Goal: Information Seeking & Learning: Learn about a topic

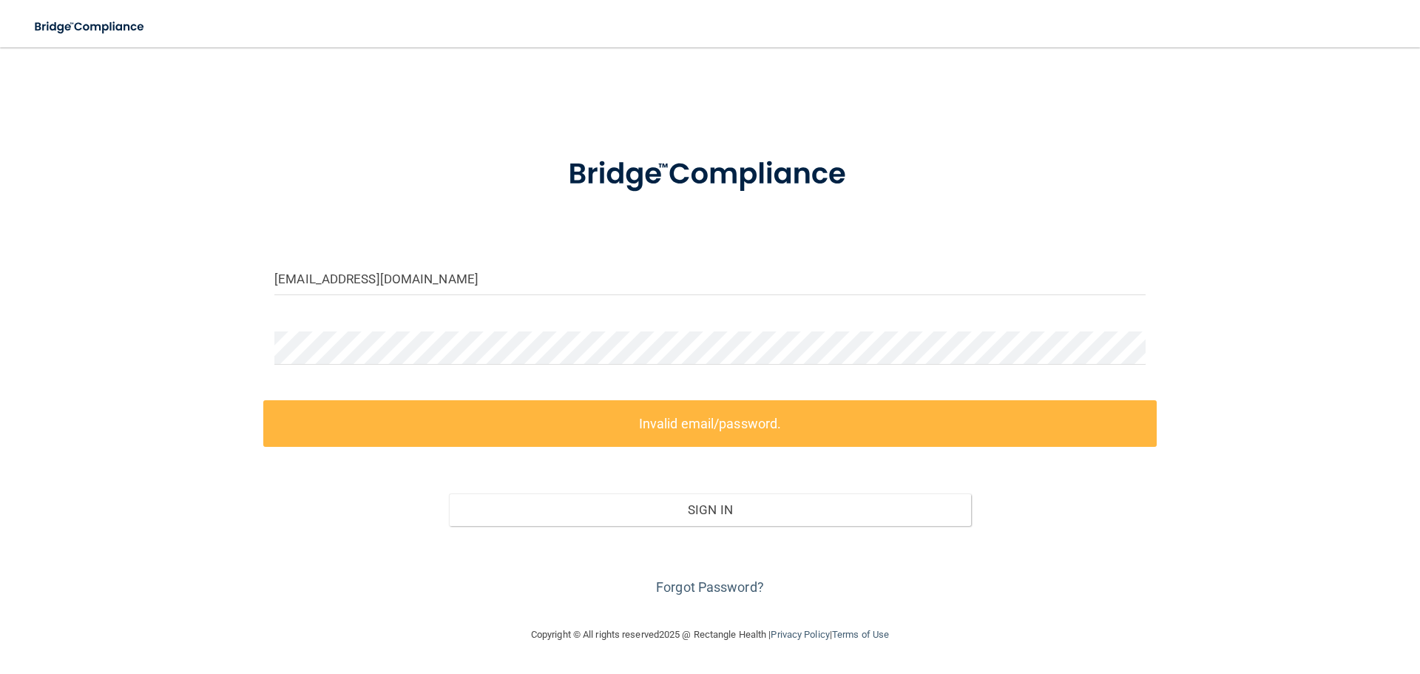
click at [214, 300] on div "[EMAIL_ADDRESS][DOMAIN_NAME] Invalid email/password. You don't have permission …" at bounding box center [710, 336] width 1361 height 549
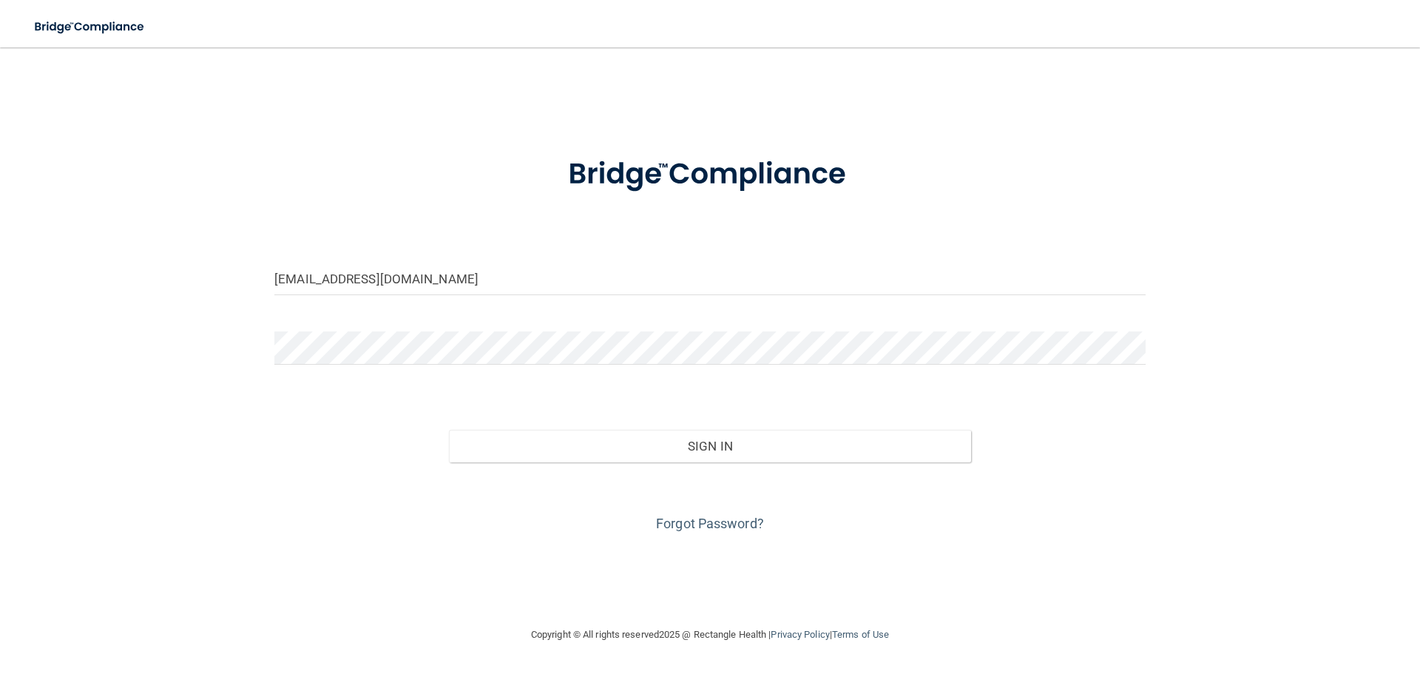
click at [449, 430] on button "Sign In" at bounding box center [710, 446] width 523 height 33
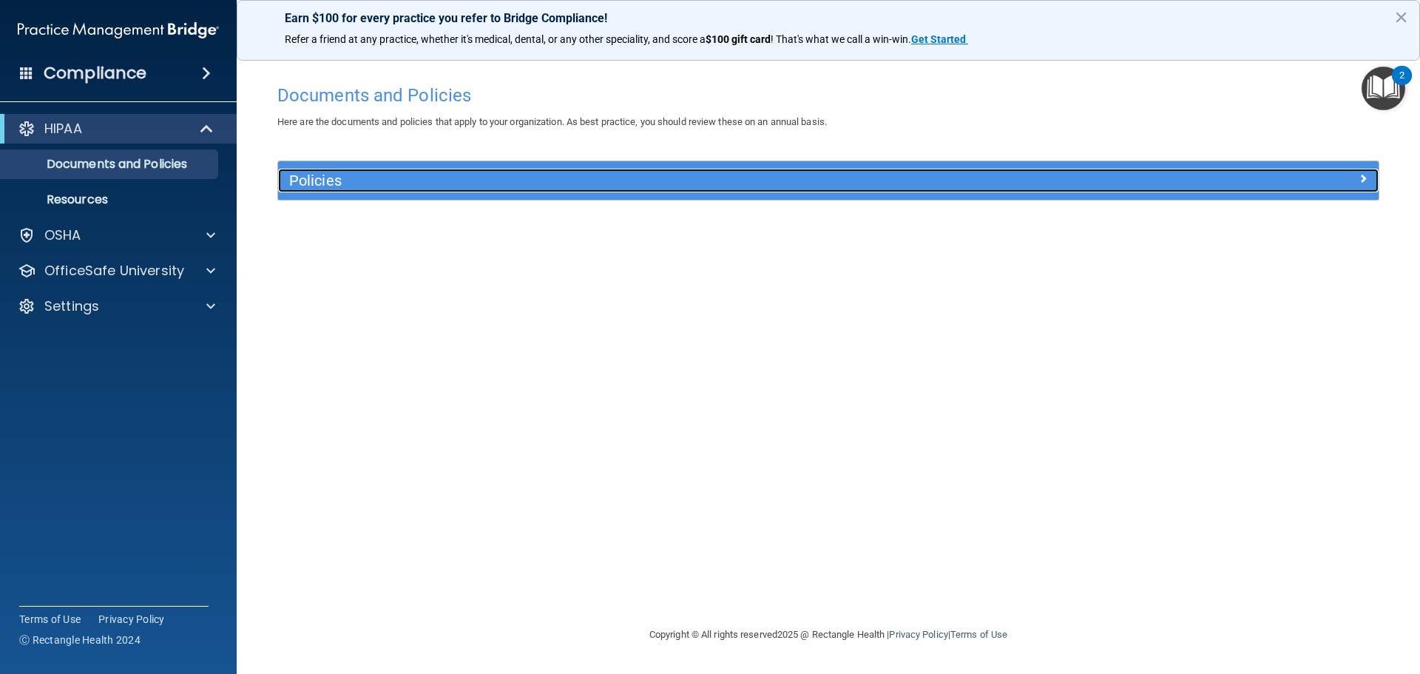
click at [348, 186] on h5 "Policies" at bounding box center [690, 180] width 803 height 16
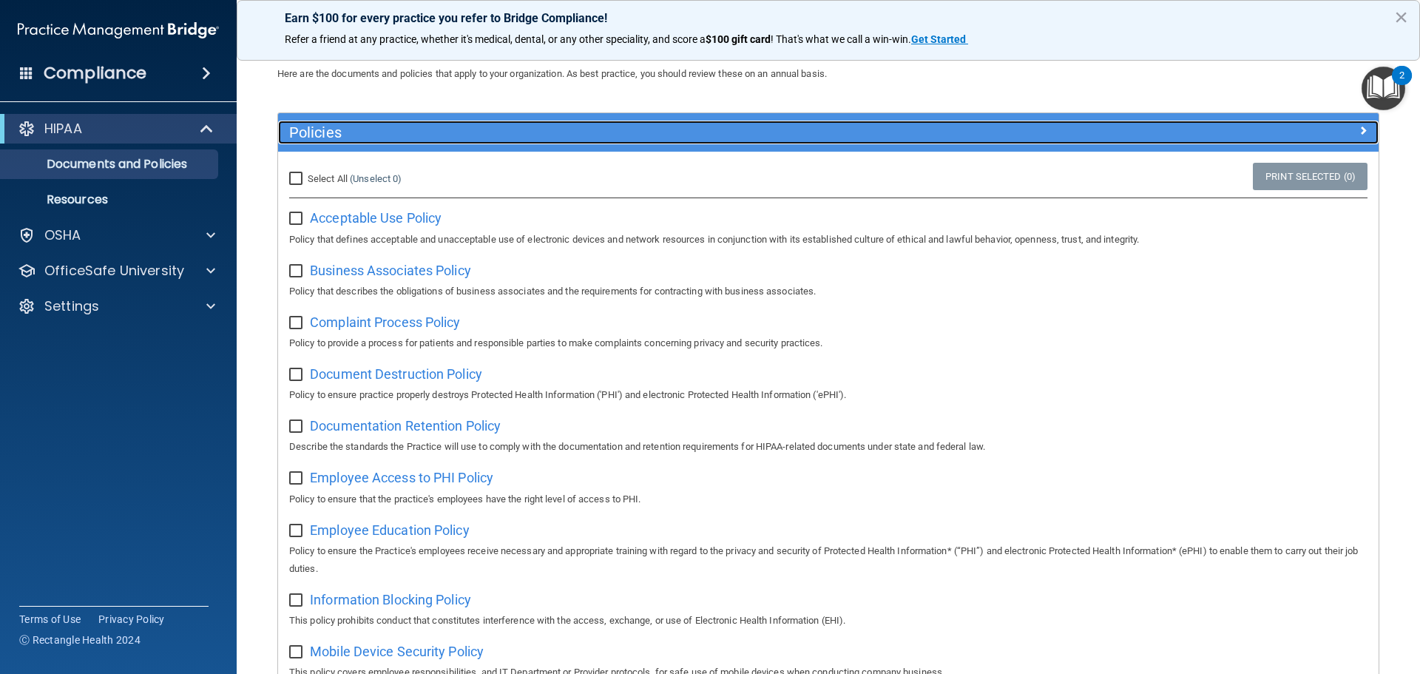
scroll to position [74, 0]
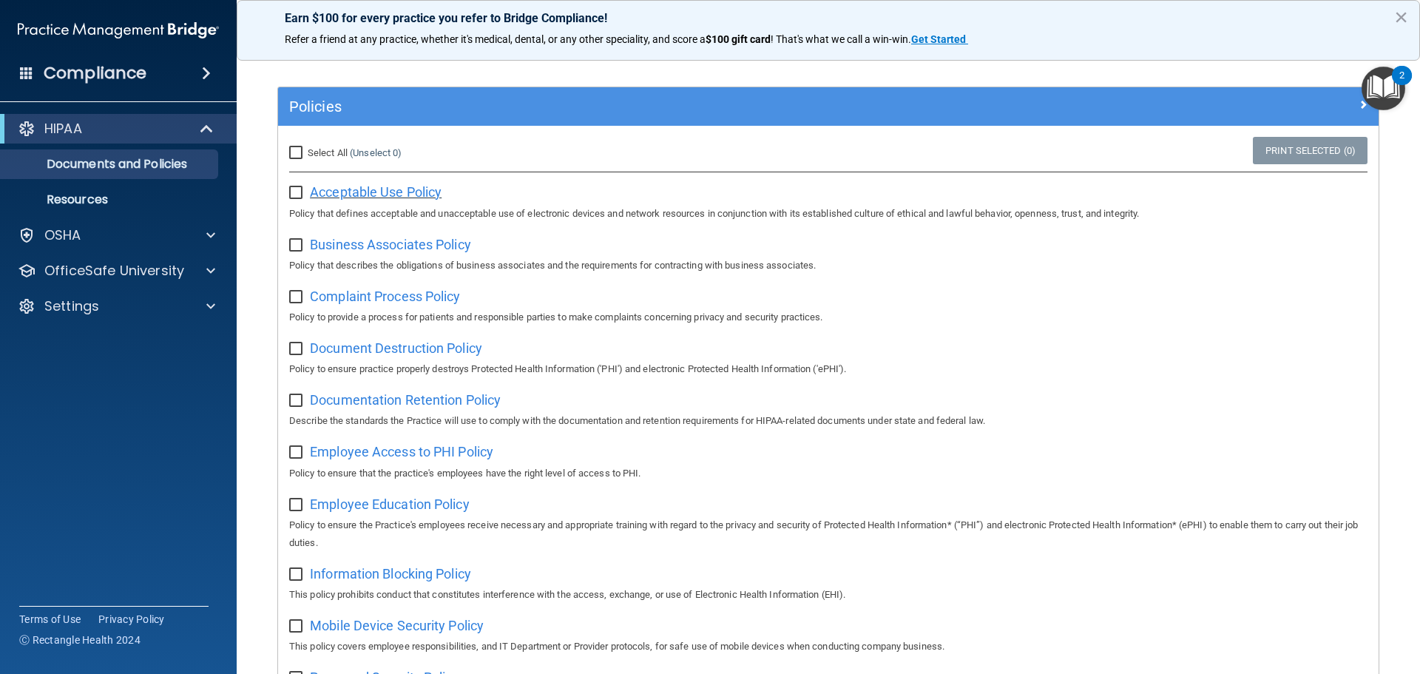
click at [341, 195] on span "Acceptable Use Policy" at bounding box center [376, 192] width 132 height 16
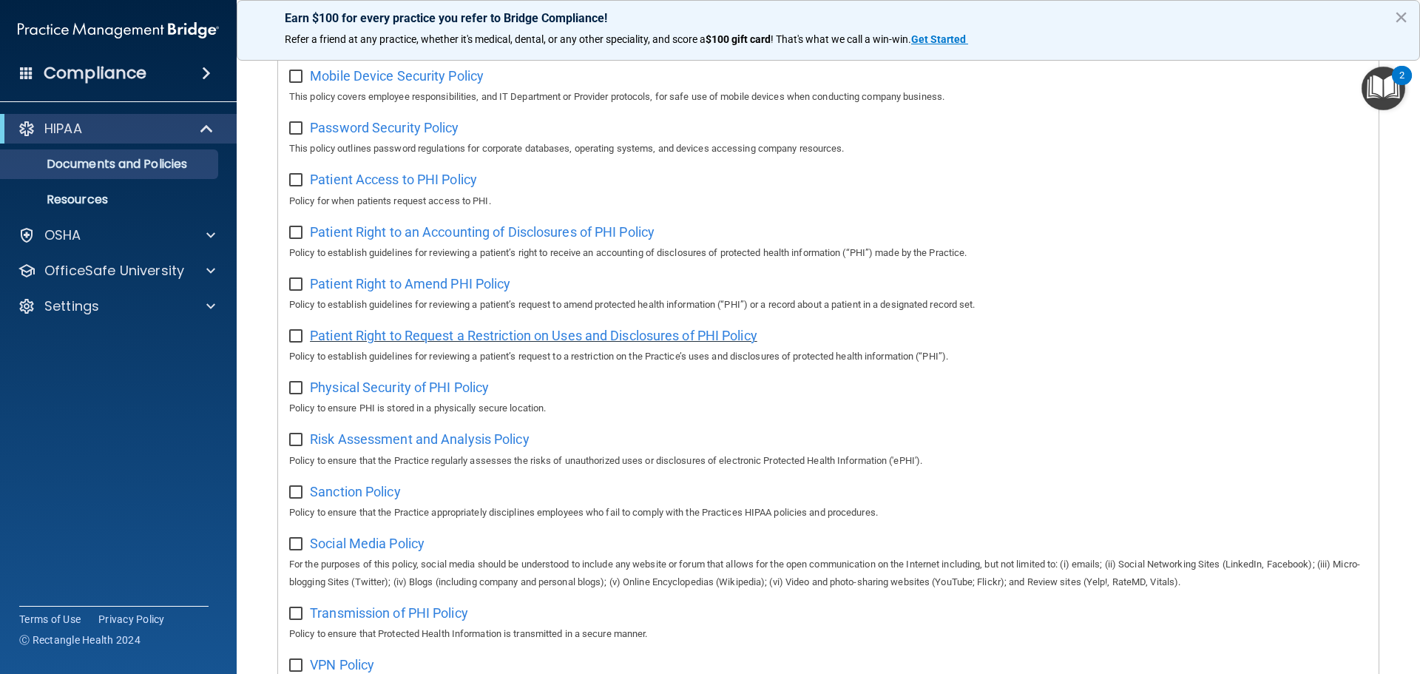
scroll to position [810, 0]
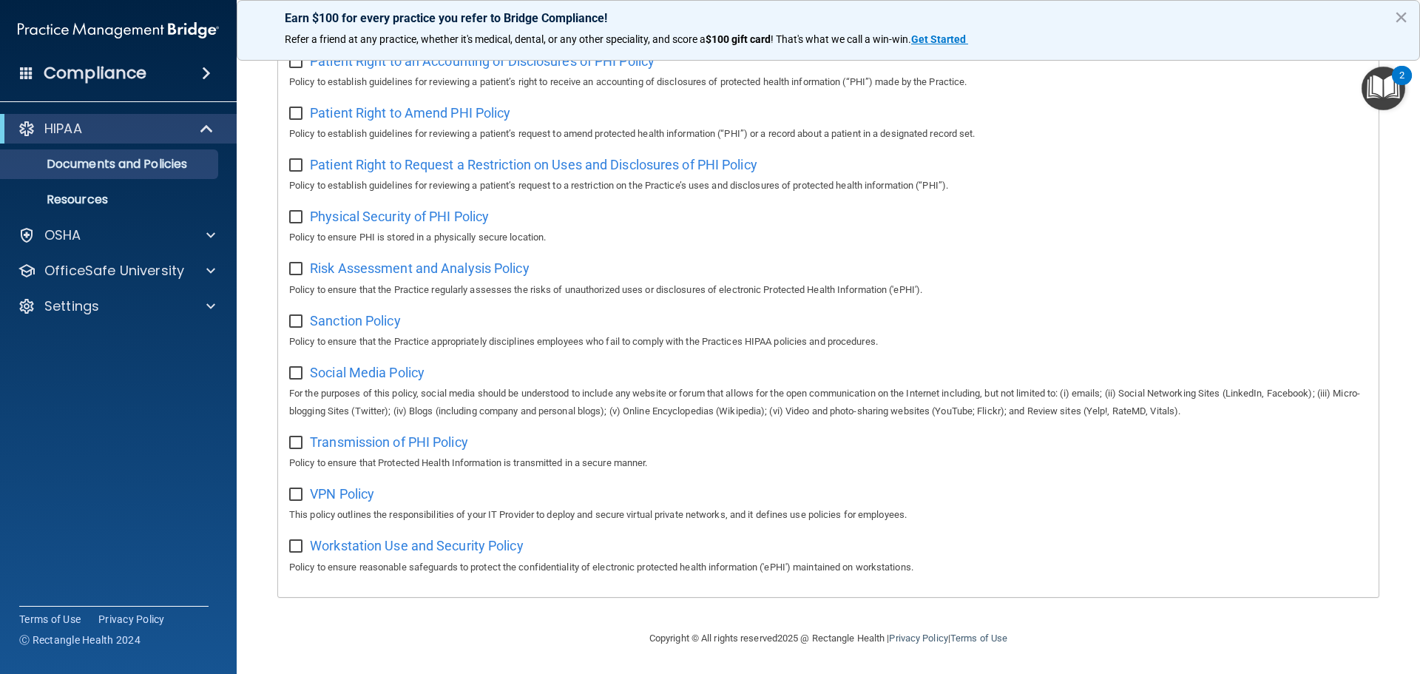
click at [1382, 92] on img "Open Resource Center, 2 new notifications" at bounding box center [1384, 89] width 44 height 44
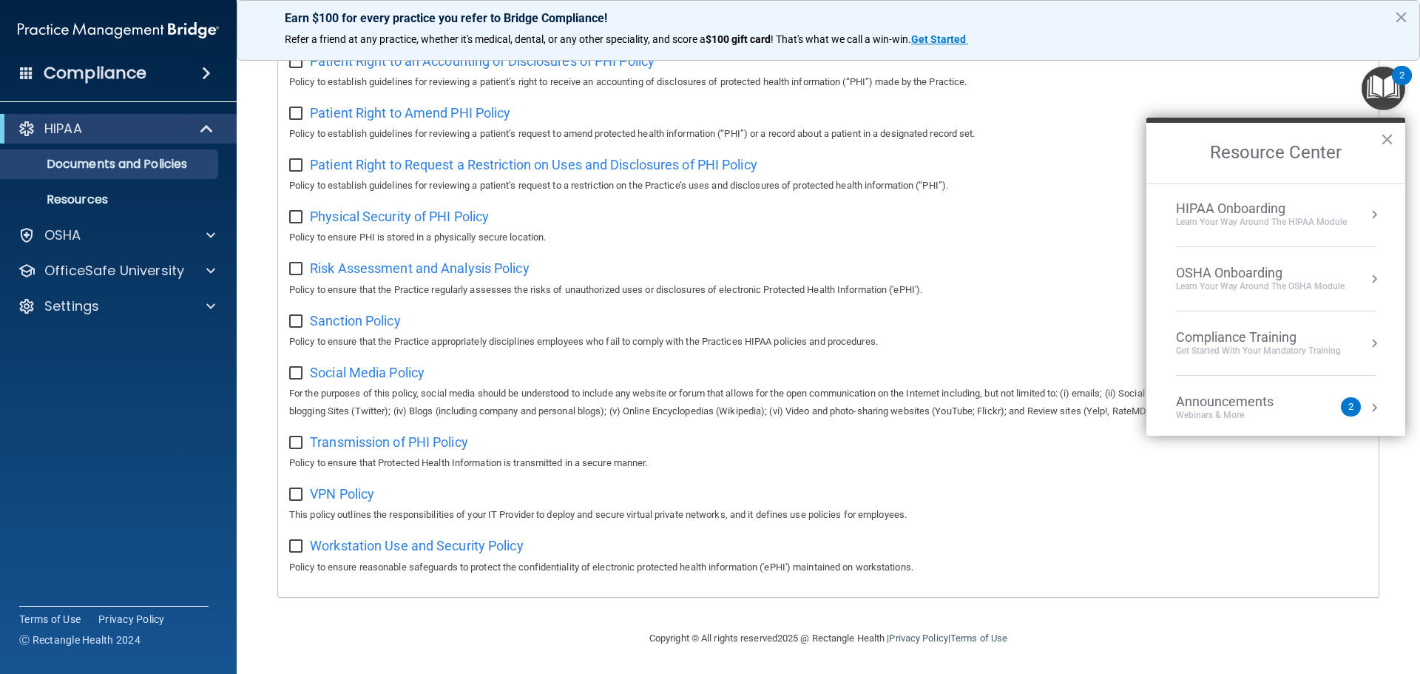
scroll to position [0, 0]
click at [1252, 221] on div "Learn Your Way around the HIPAA module" at bounding box center [1261, 223] width 171 height 13
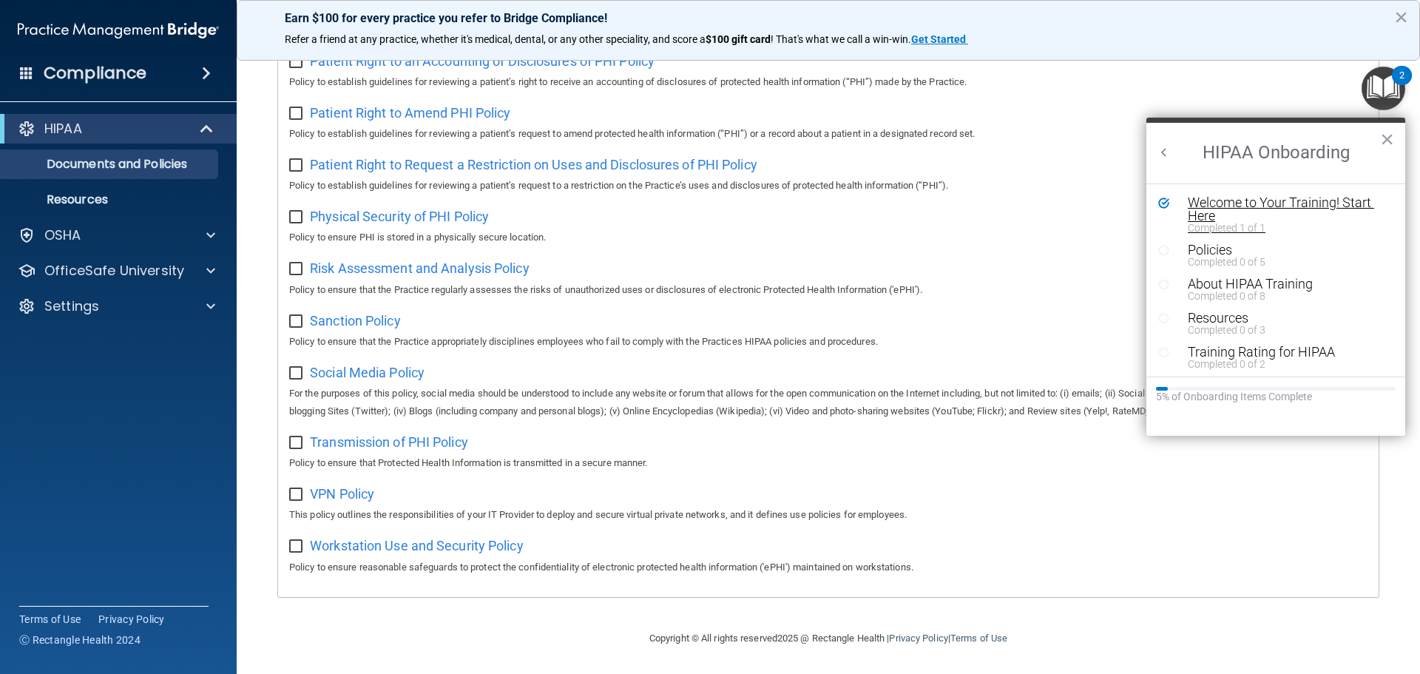
scroll to position [3, 0]
click at [1201, 255] on div "Completed 0 of 5" at bounding box center [1281, 259] width 187 height 10
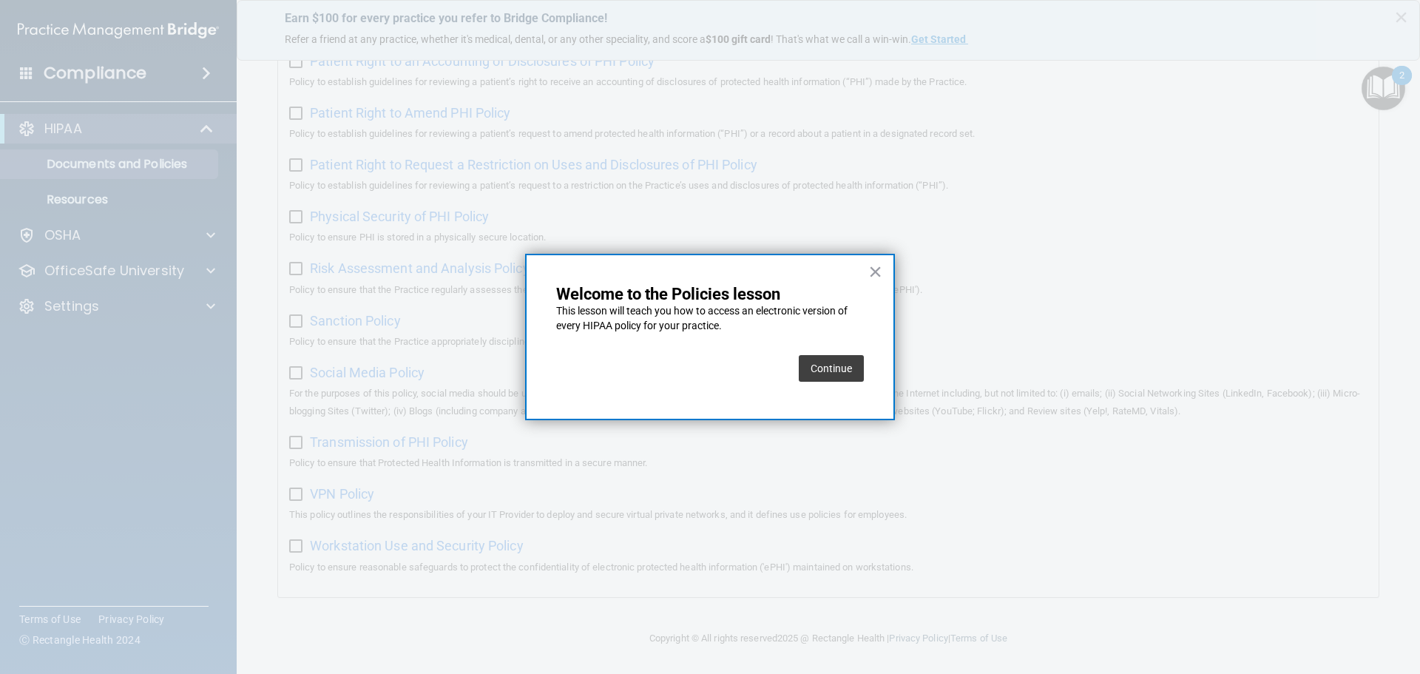
click at [830, 362] on button "Continue" at bounding box center [831, 368] width 65 height 27
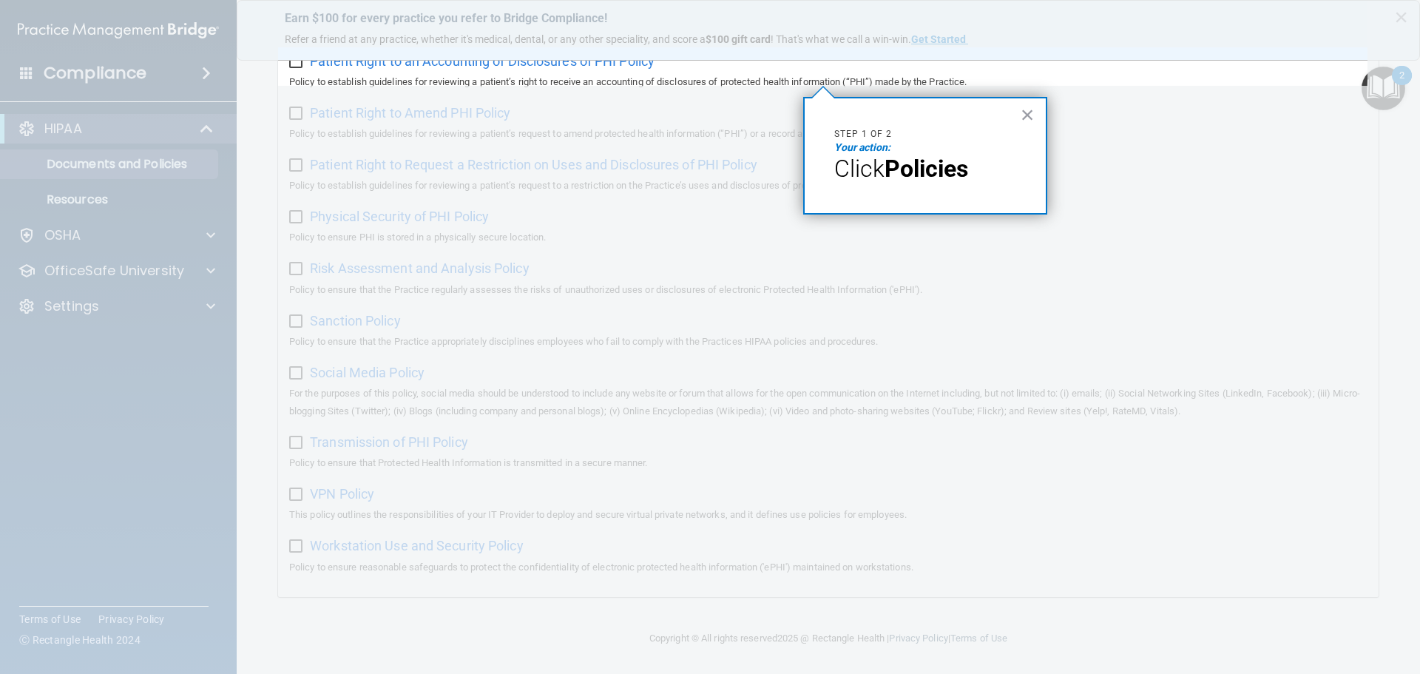
scroll to position [114, 0]
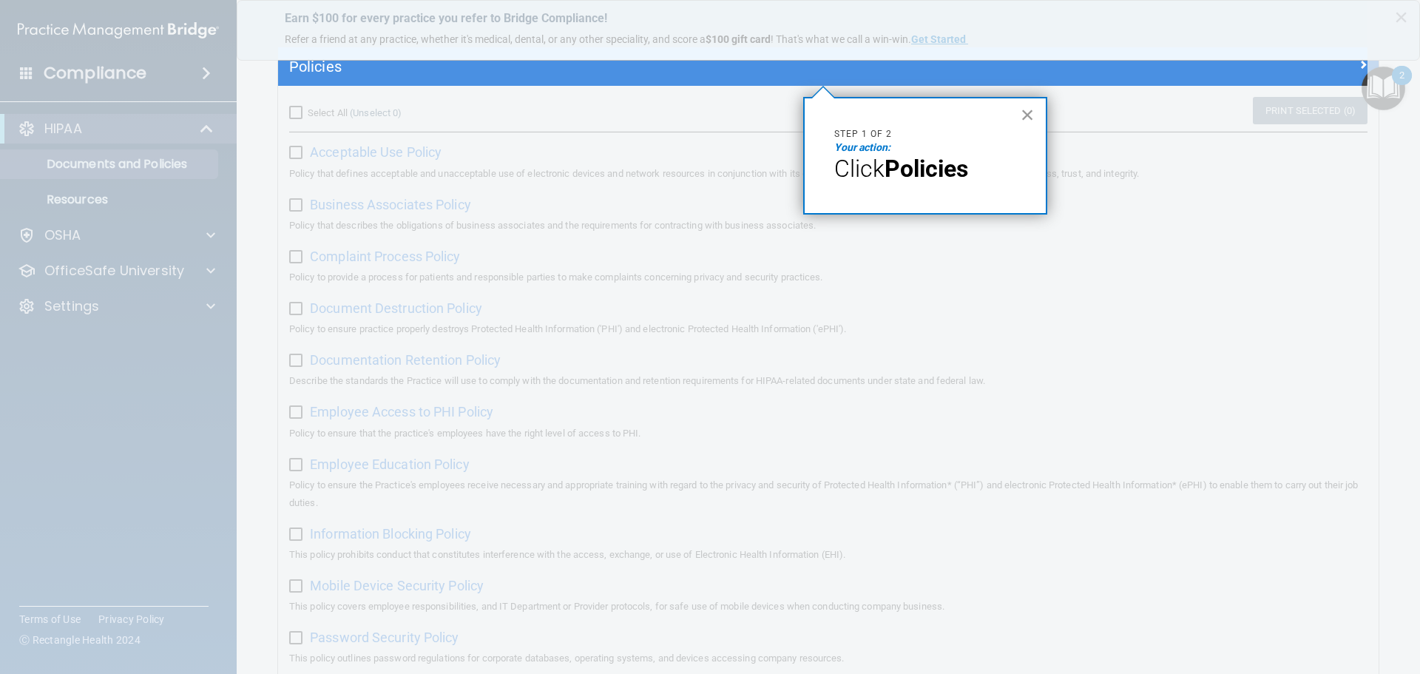
click at [1023, 110] on button "×" at bounding box center [1028, 115] width 14 height 24
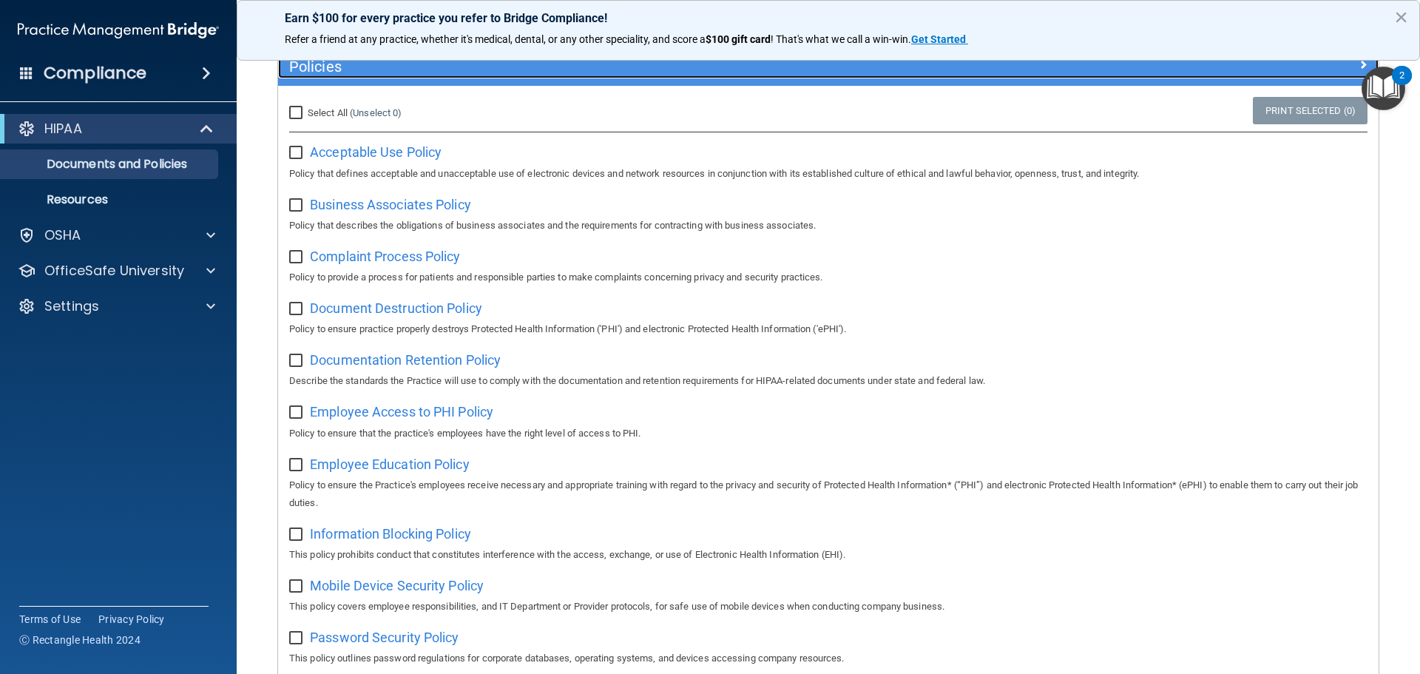
click at [357, 70] on h5 "Policies" at bounding box center [690, 66] width 803 height 16
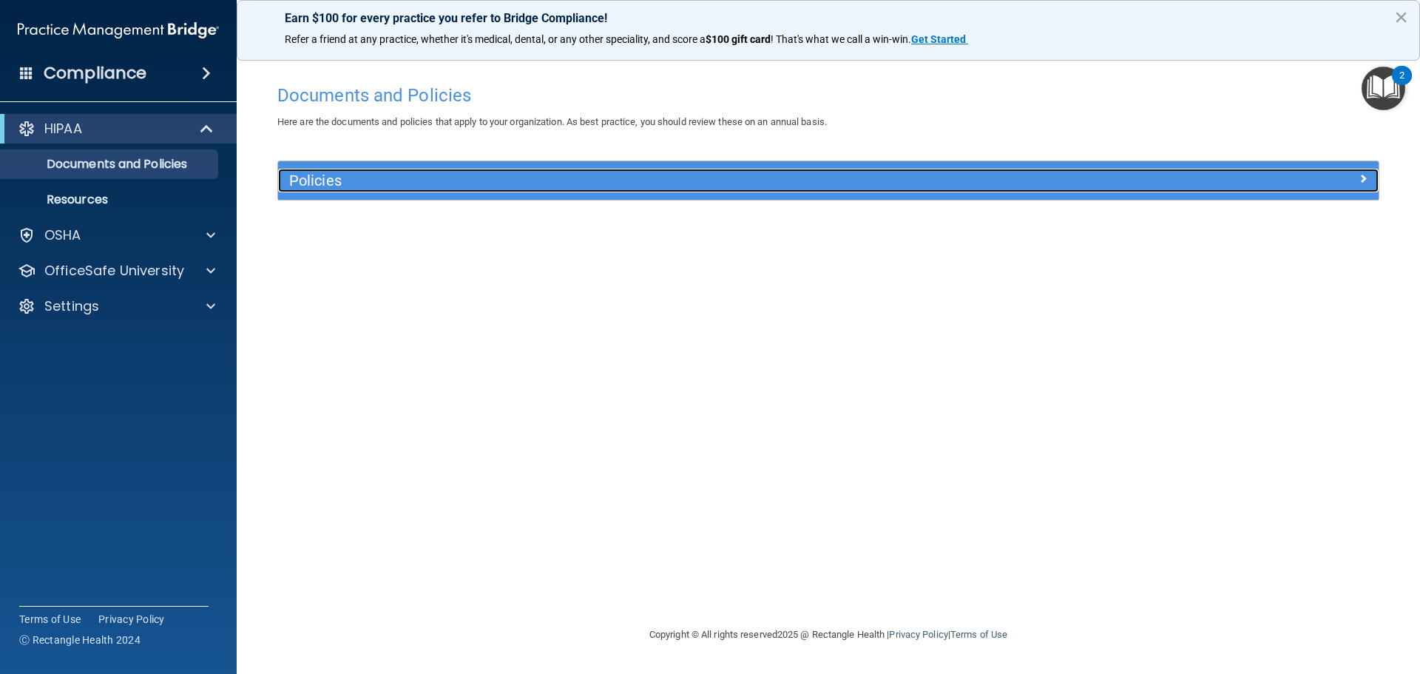
scroll to position [0, 0]
click at [349, 186] on h5 "Policies" at bounding box center [690, 180] width 803 height 16
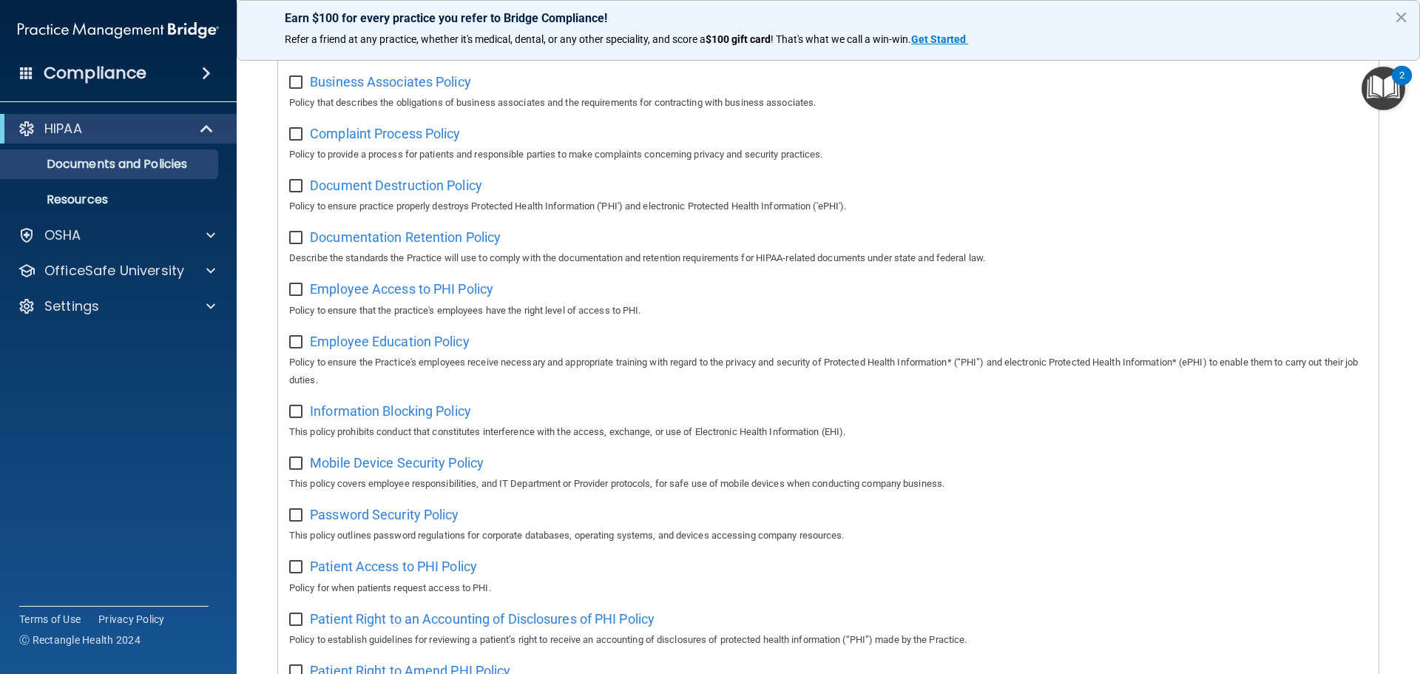
scroll to position [148, 0]
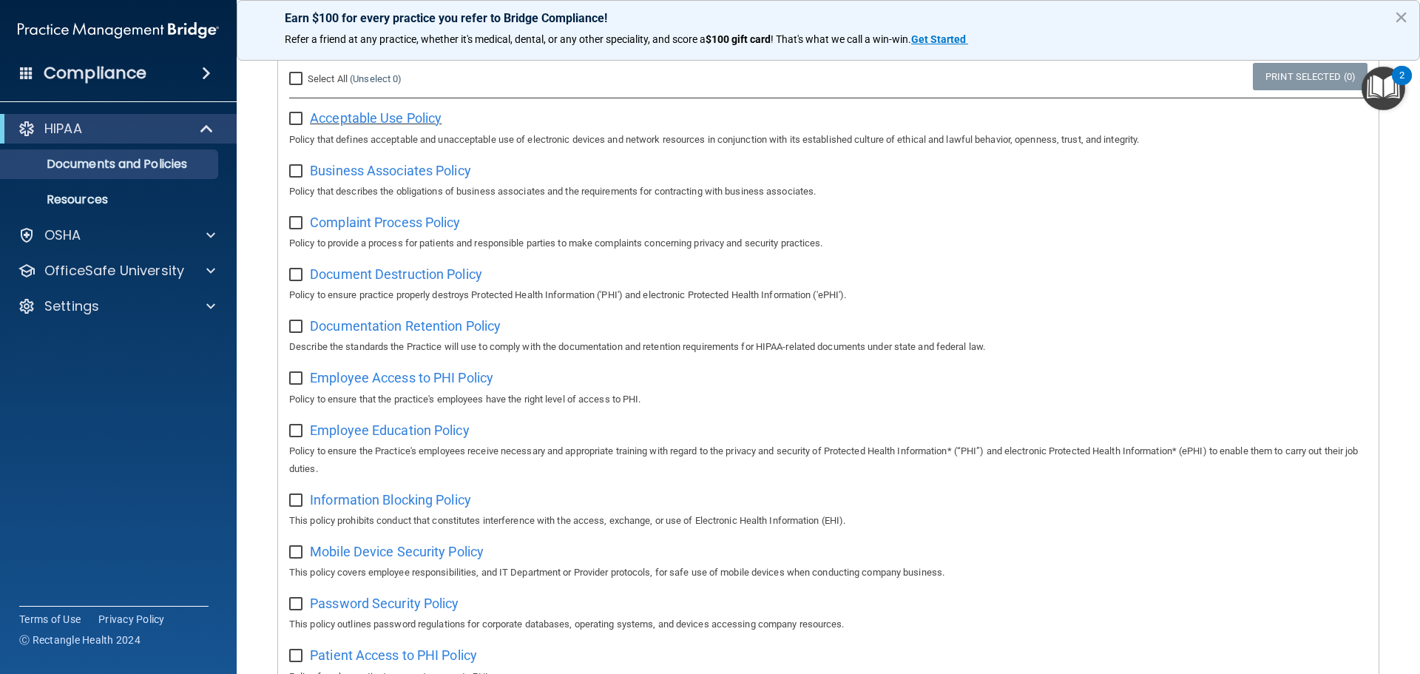
click at [367, 111] on span "Acceptable Use Policy" at bounding box center [376, 118] width 132 height 16
click at [368, 175] on span "Business Associates Policy" at bounding box center [390, 171] width 161 height 16
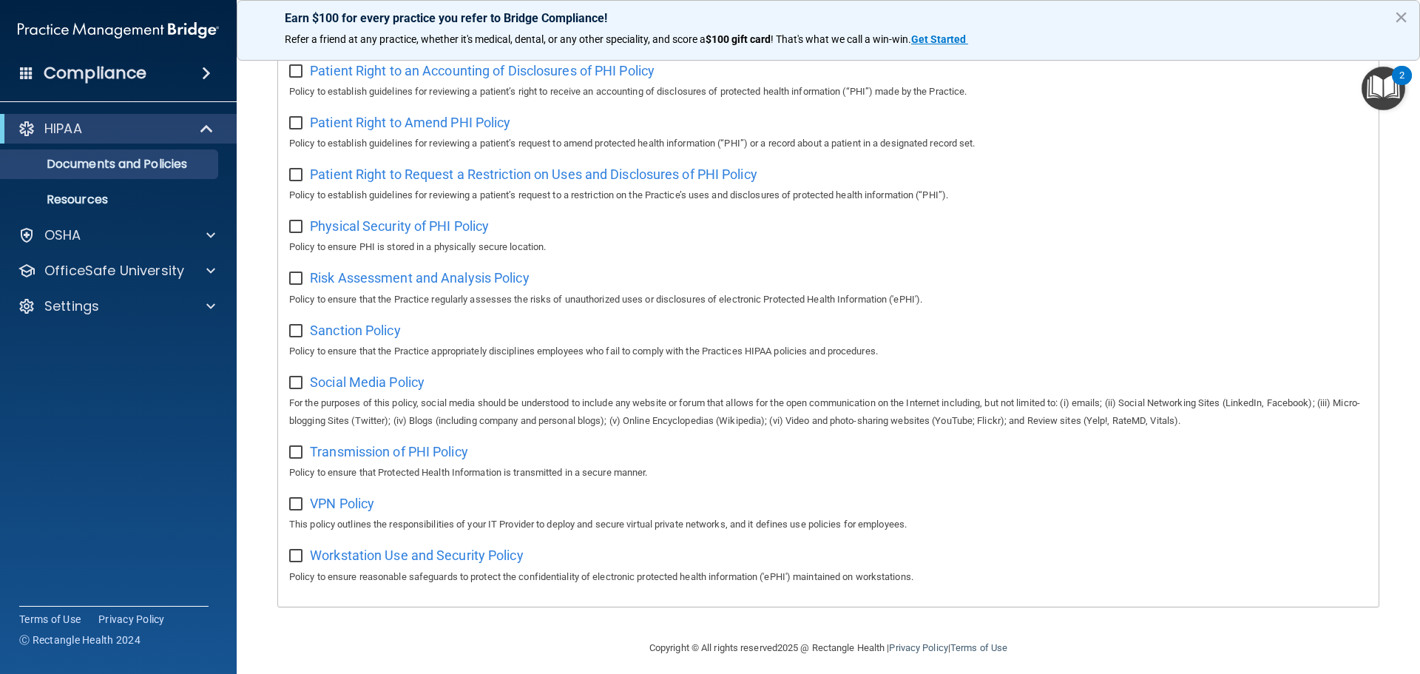
scroll to position [810, 0]
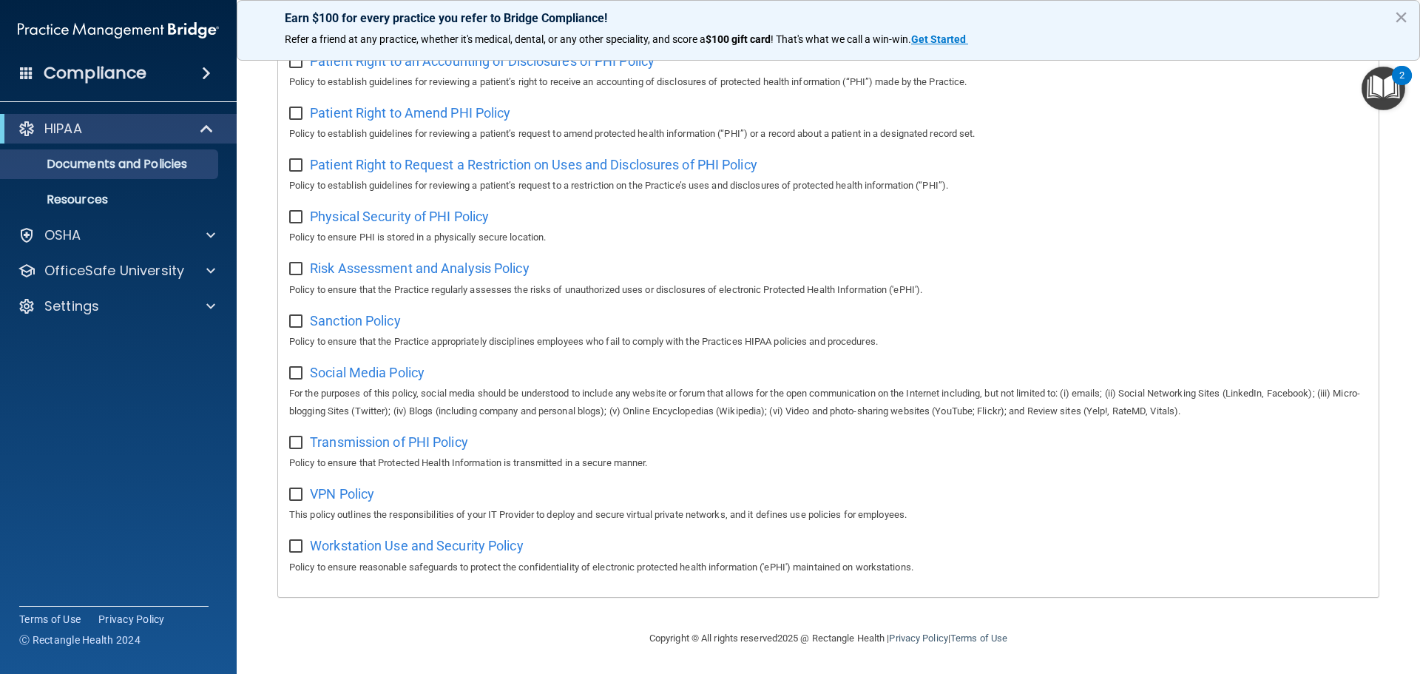
click at [1380, 83] on img "Open Resource Center, 2 new notifications" at bounding box center [1384, 89] width 44 height 44
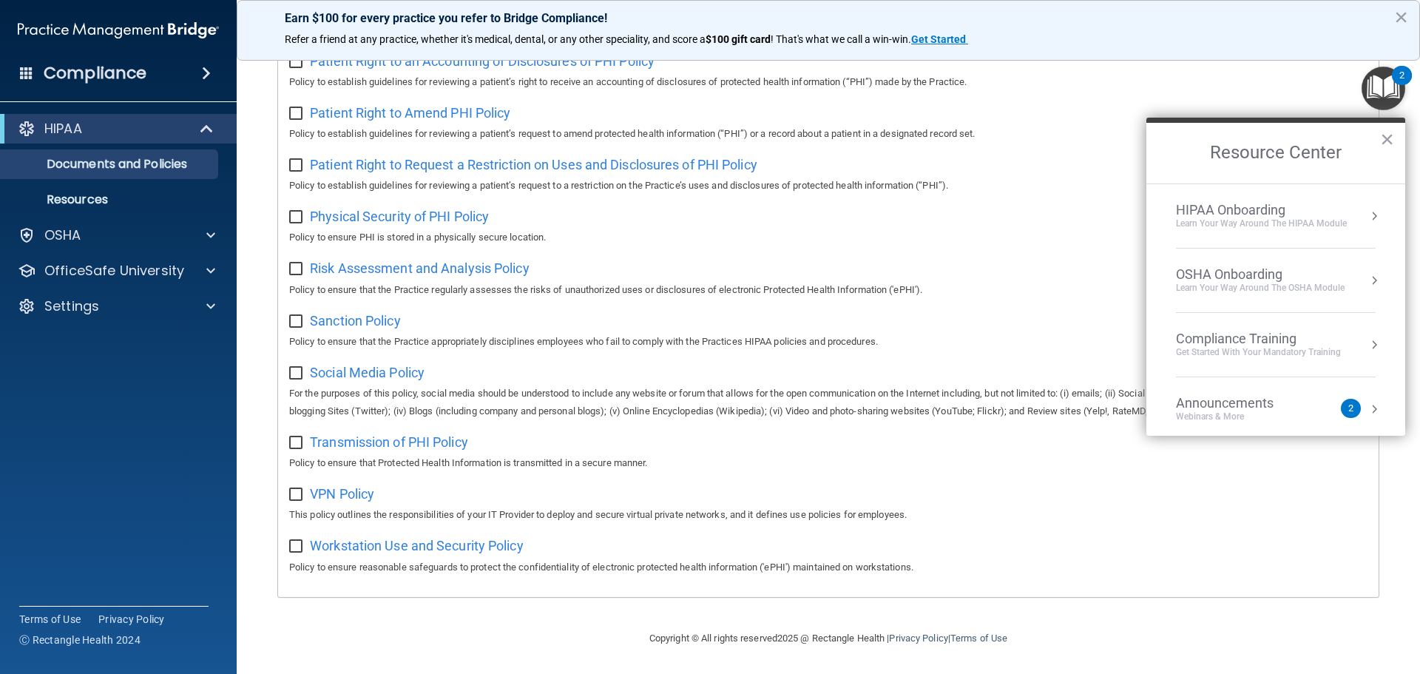
click at [927, 281] on p "Policy to ensure that the Practice regularly assesses the risks of unauthorized…" at bounding box center [828, 290] width 1079 height 18
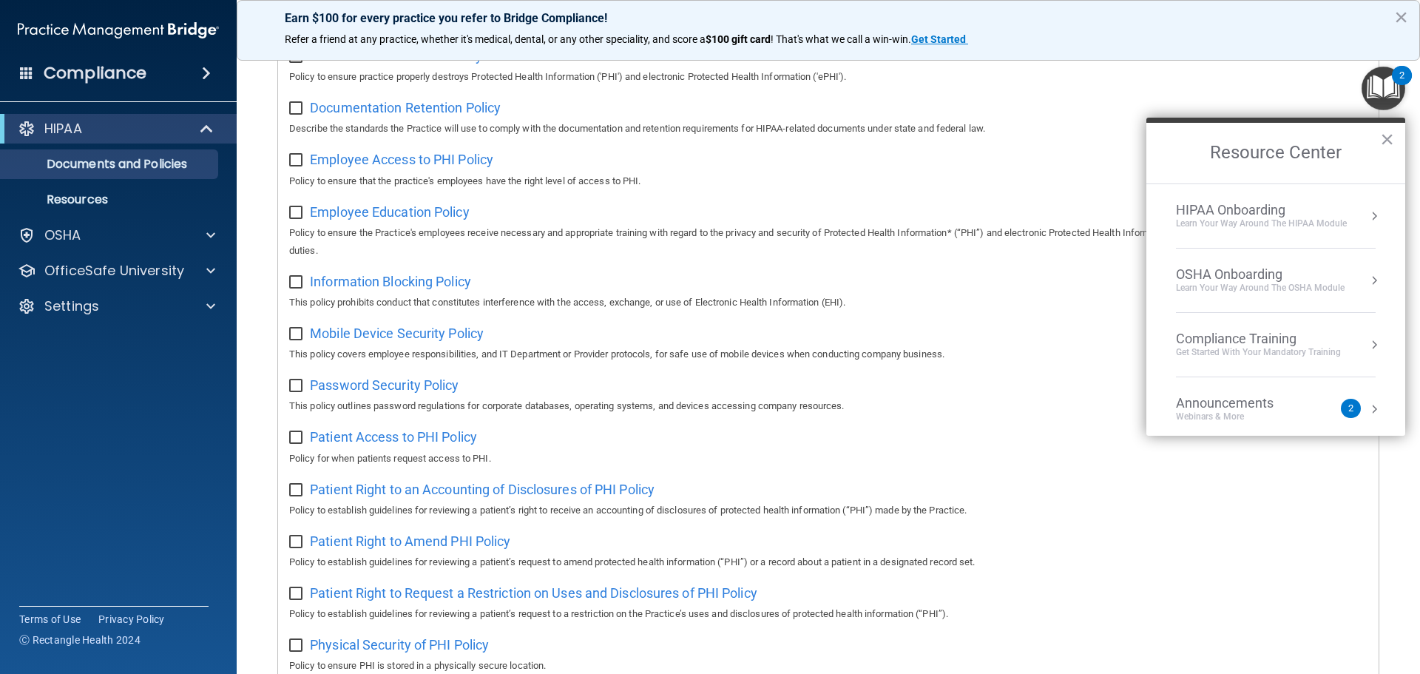
click at [914, 274] on div "Information Blocking Policy This policy prohibits conduct that constitutes inte…" at bounding box center [828, 290] width 1079 height 42
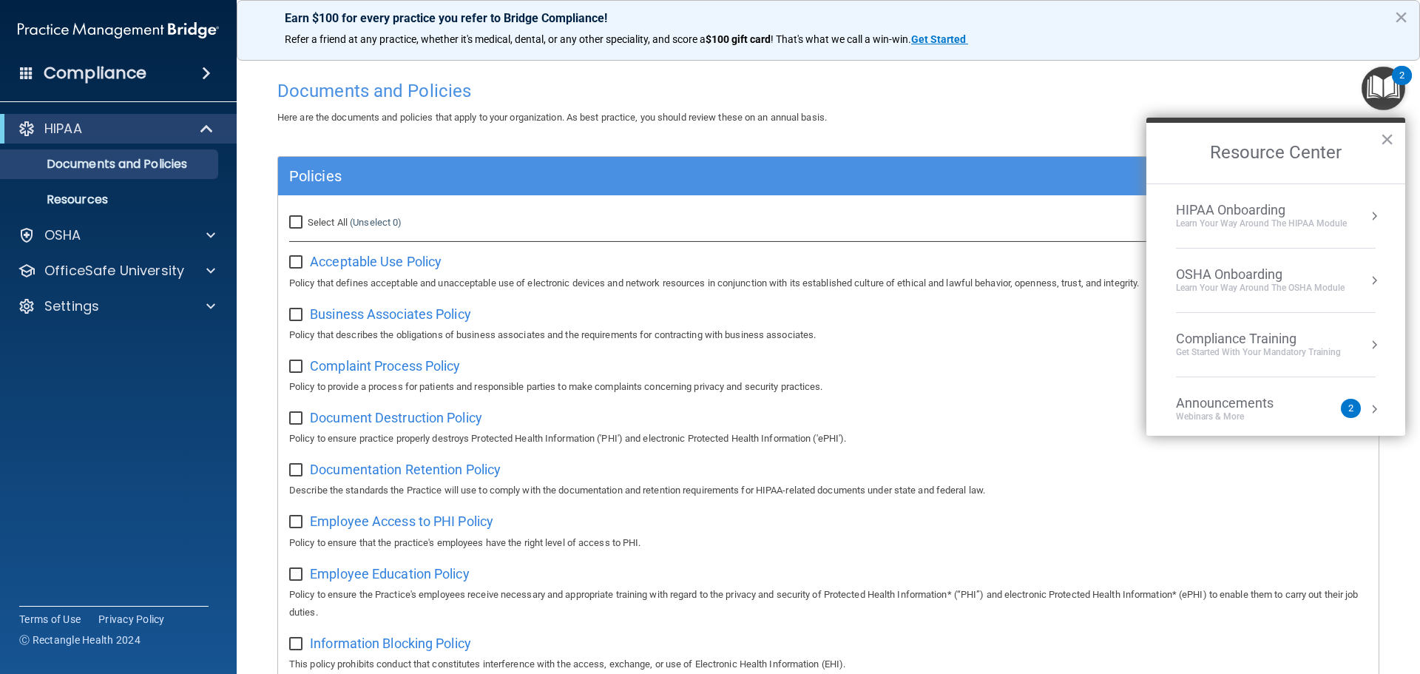
scroll to position [0, 0]
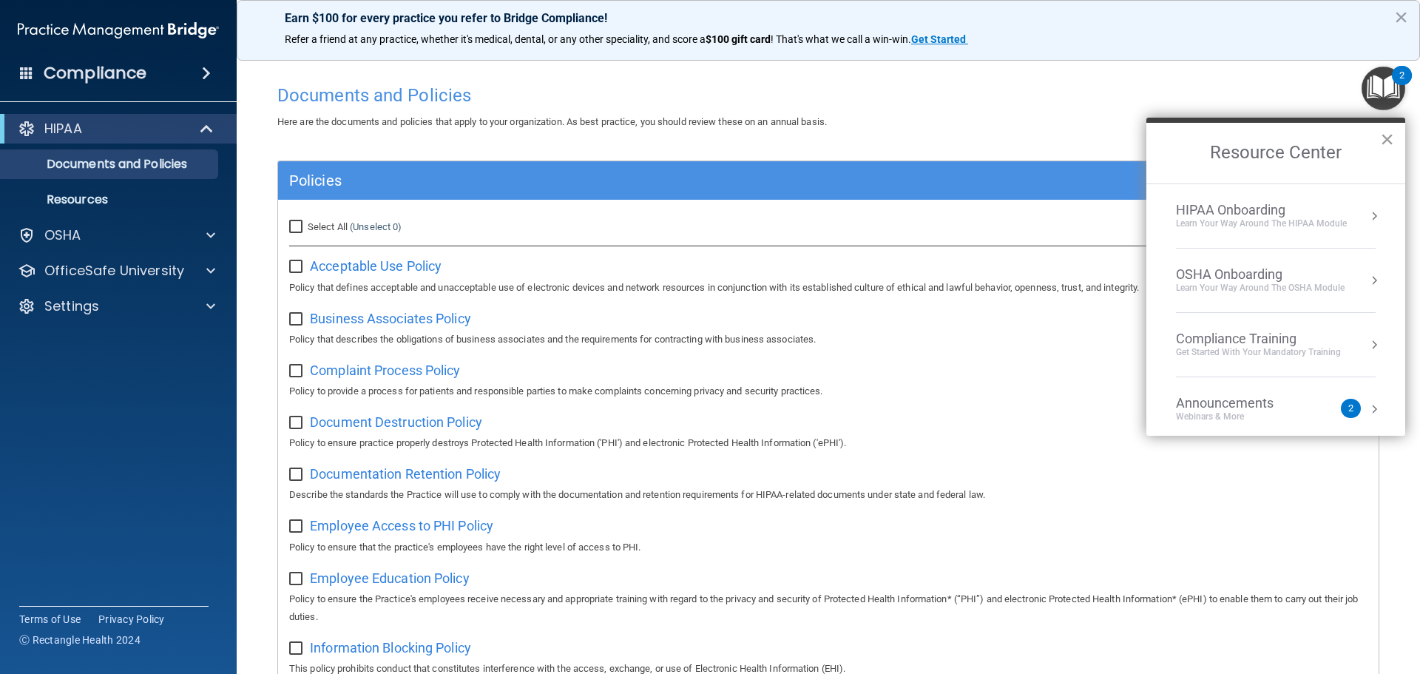
click at [1388, 129] on button "×" at bounding box center [1387, 139] width 14 height 24
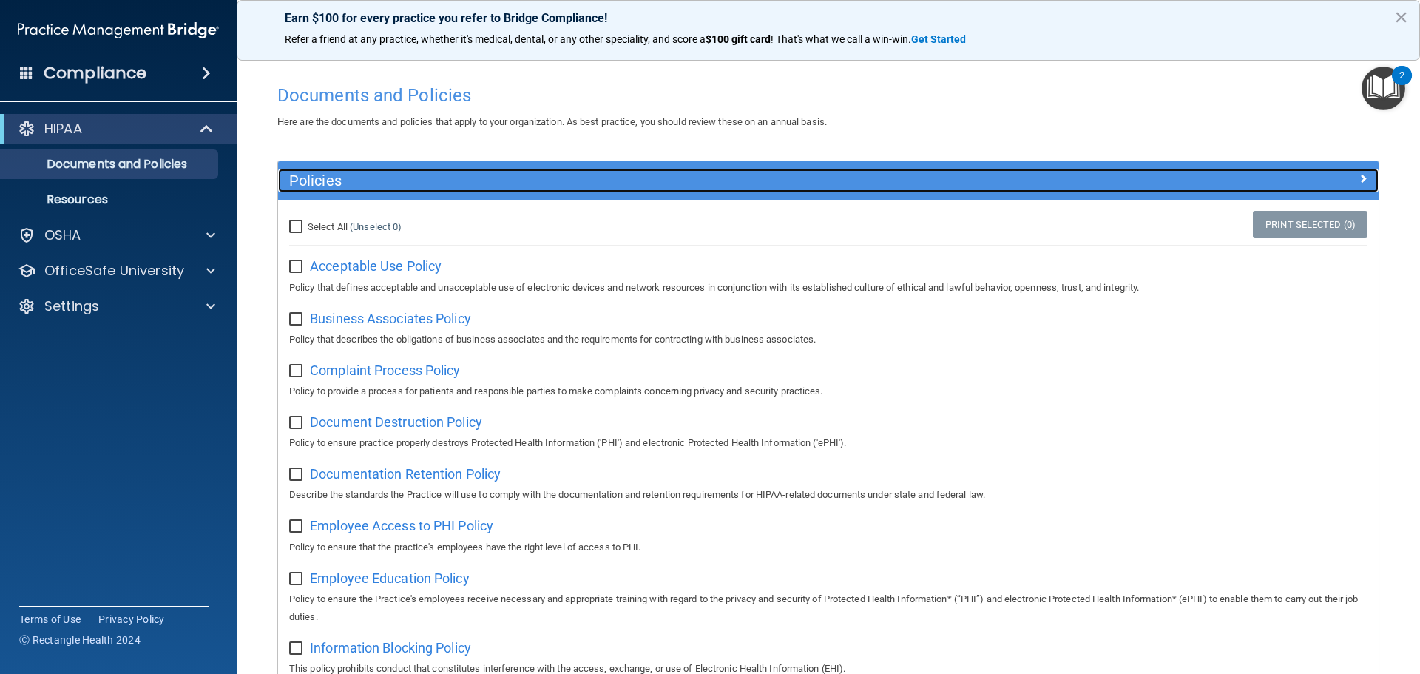
click at [1359, 176] on span at bounding box center [1363, 178] width 9 height 18
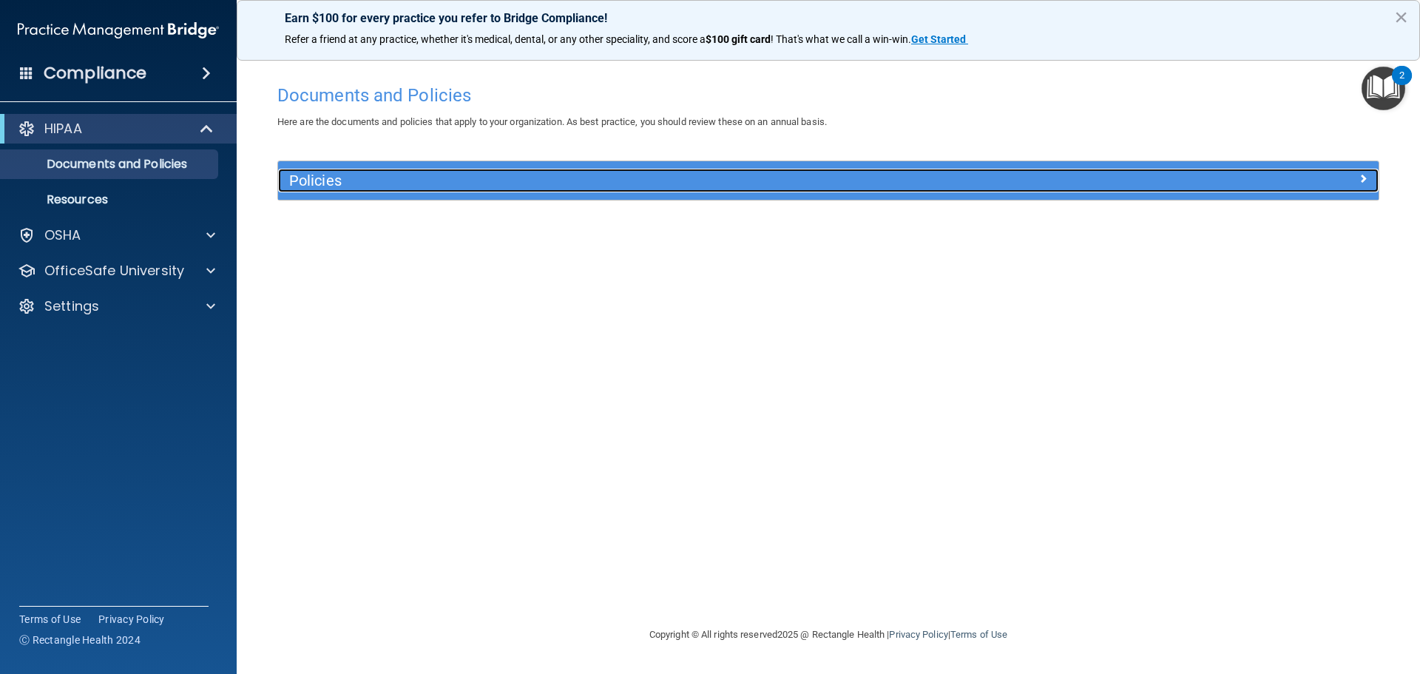
click at [1352, 176] on div at bounding box center [1241, 178] width 275 height 18
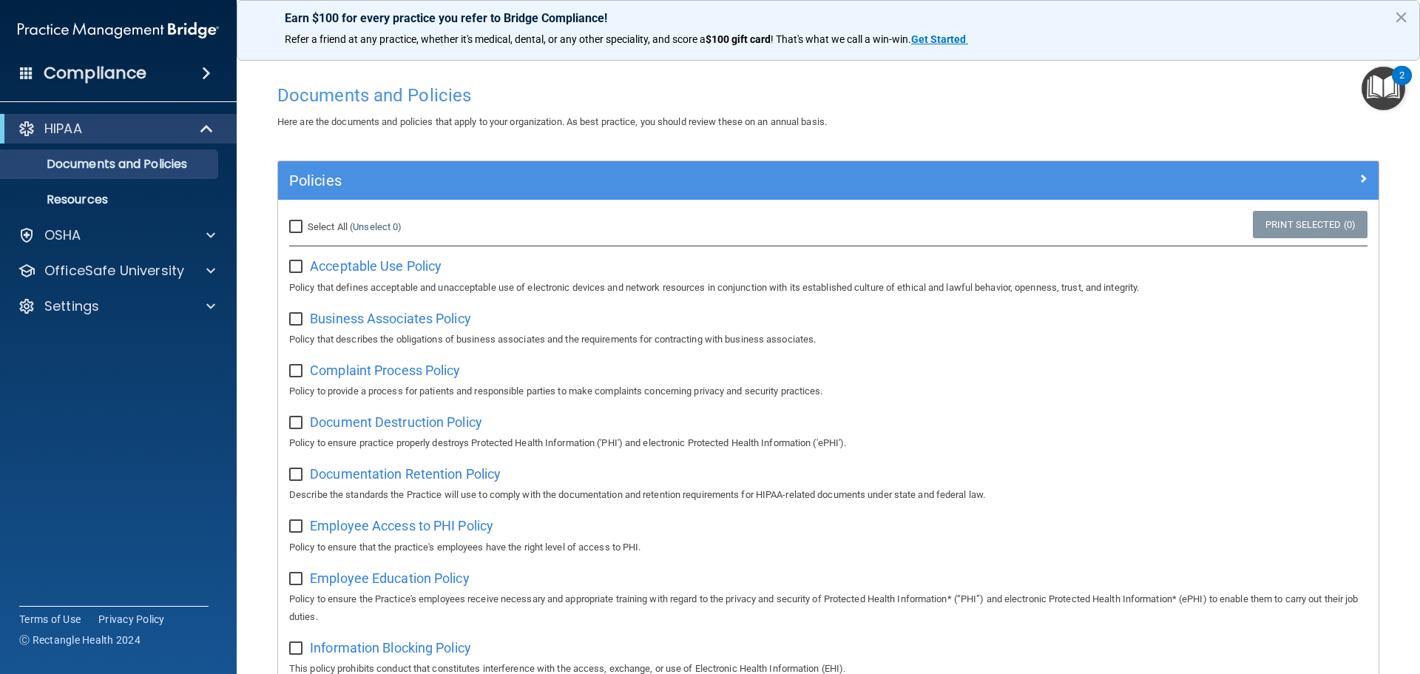
click at [299, 229] on input "Select All (Unselect 0) Unselect All" at bounding box center [297, 227] width 17 height 12
checkbox input "true"
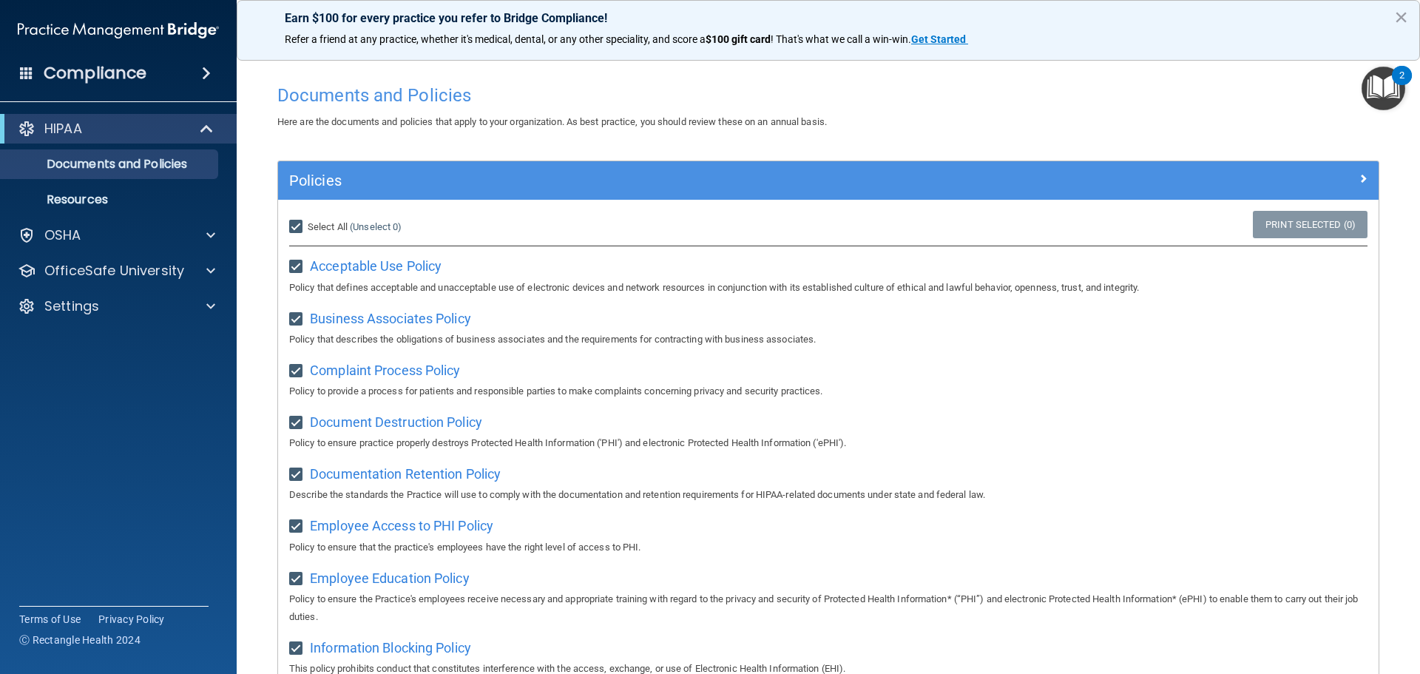
checkbox input "true"
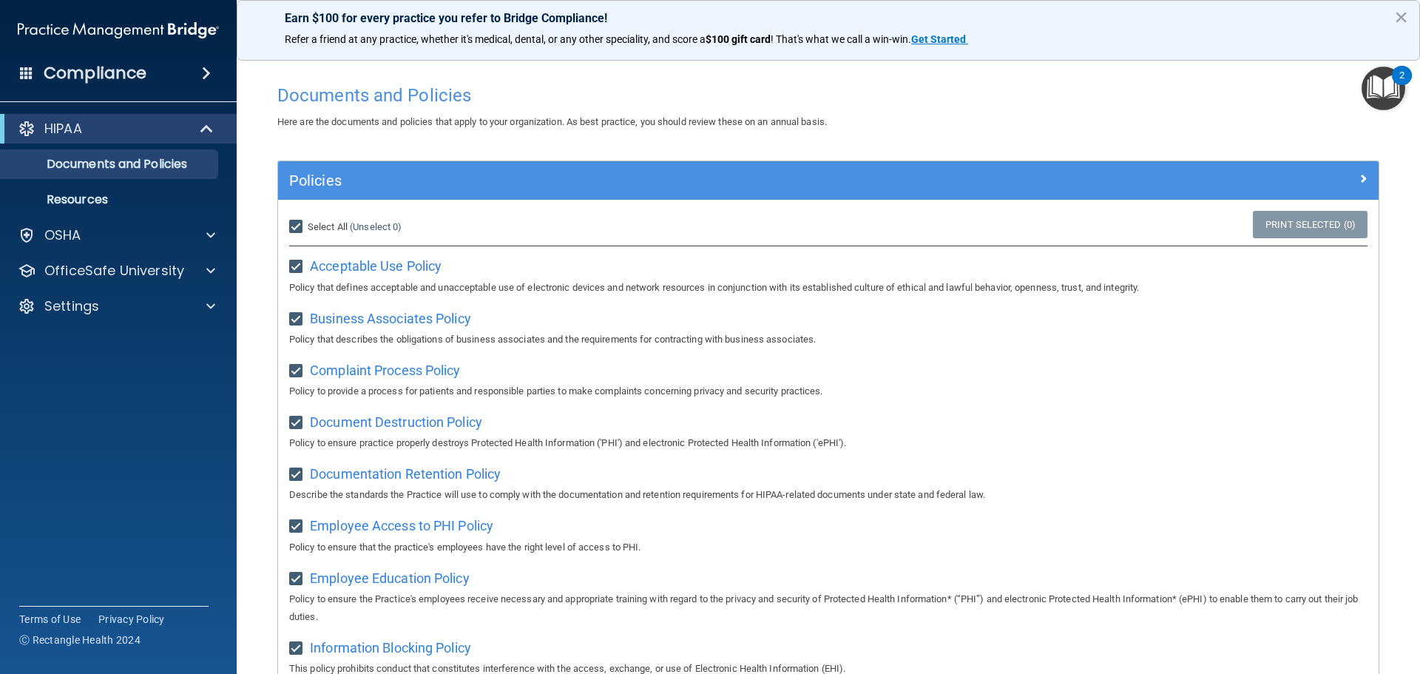
checkbox input "true"
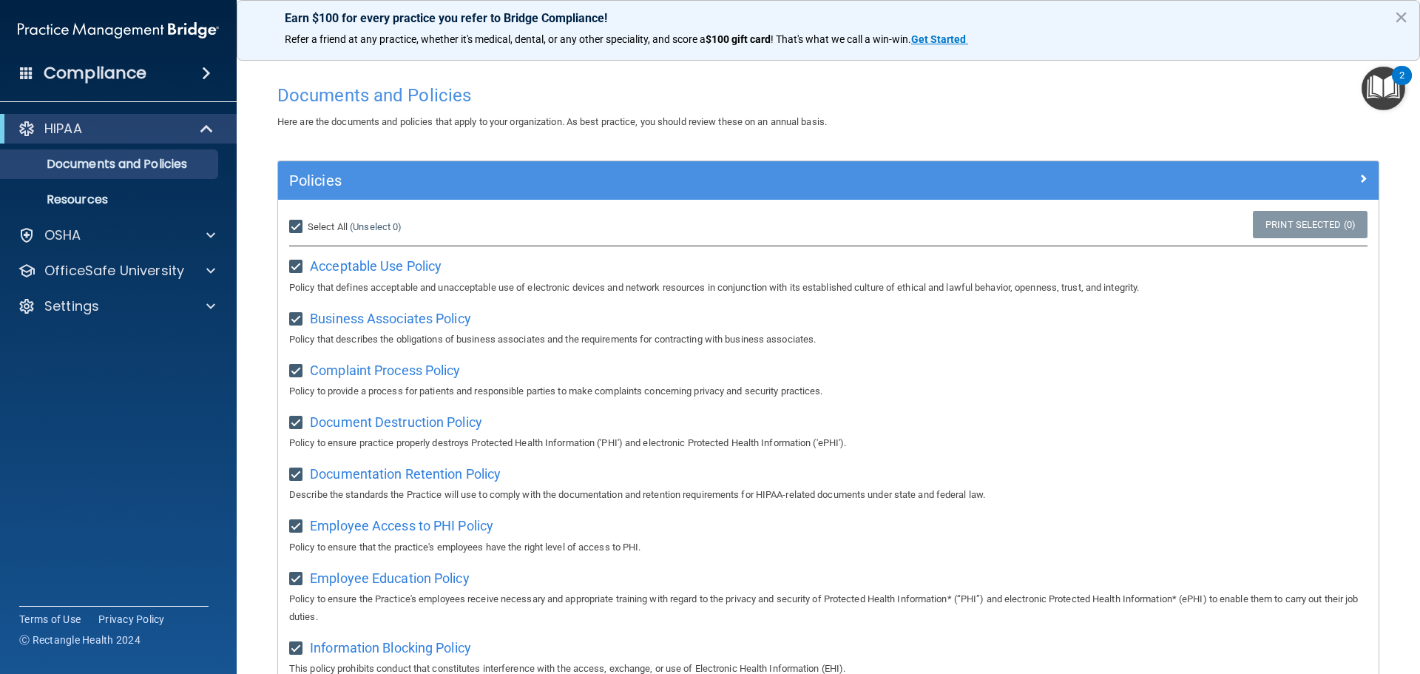
checkbox input "true"
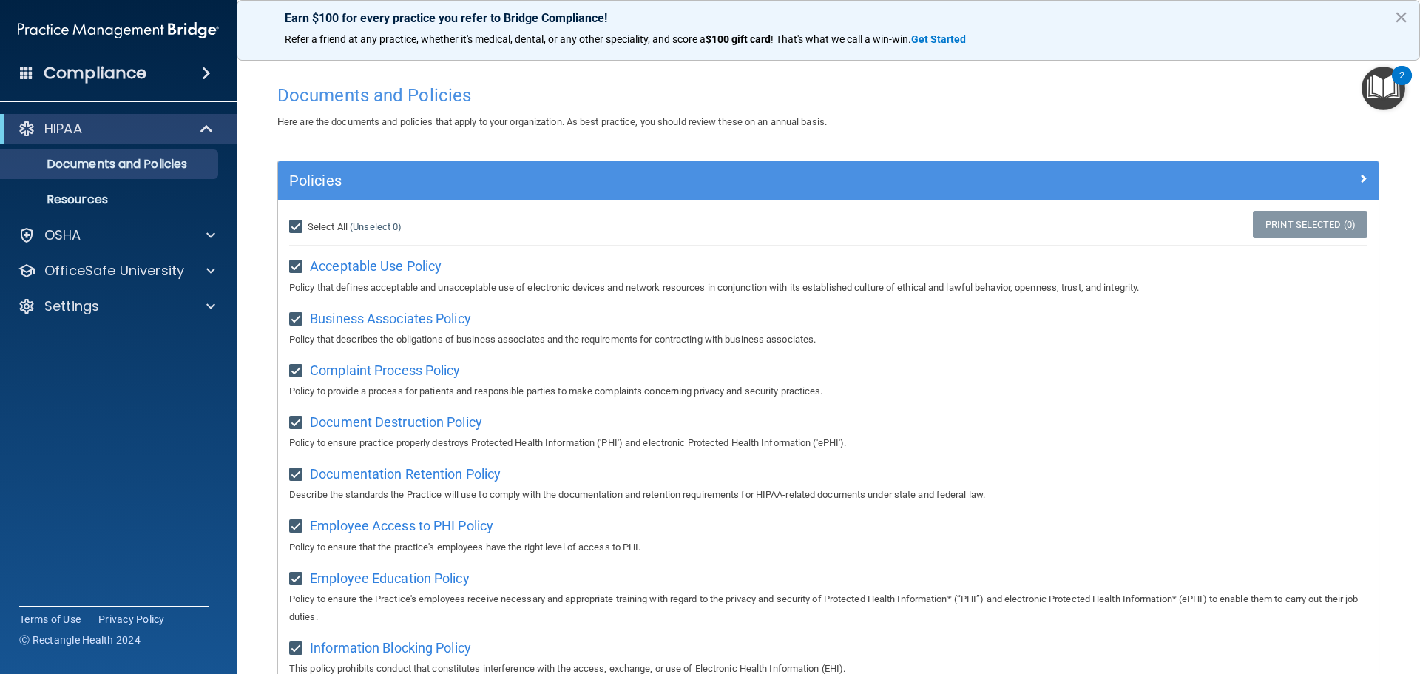
checkbox input "true"
click at [297, 223] on input "Select All (Unselect 21) Unselect All" at bounding box center [297, 227] width 17 height 12
checkbox input "false"
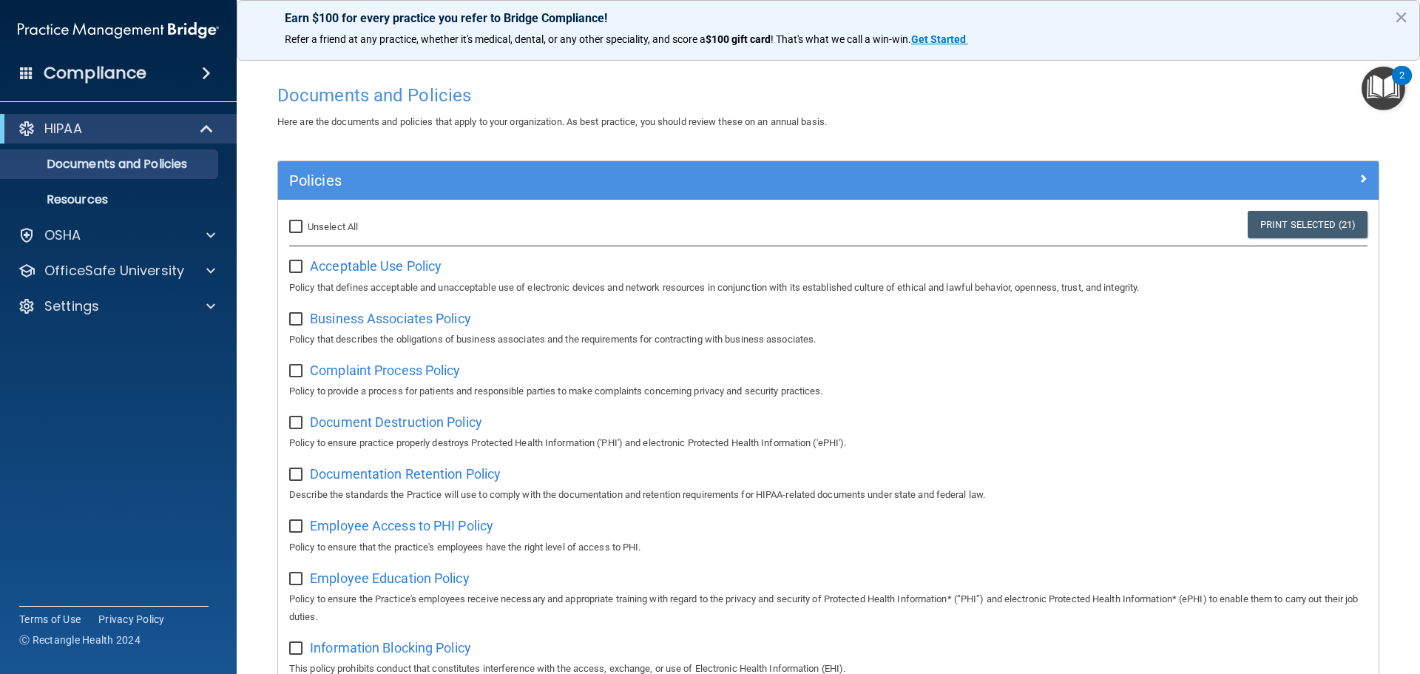
checkbox input "false"
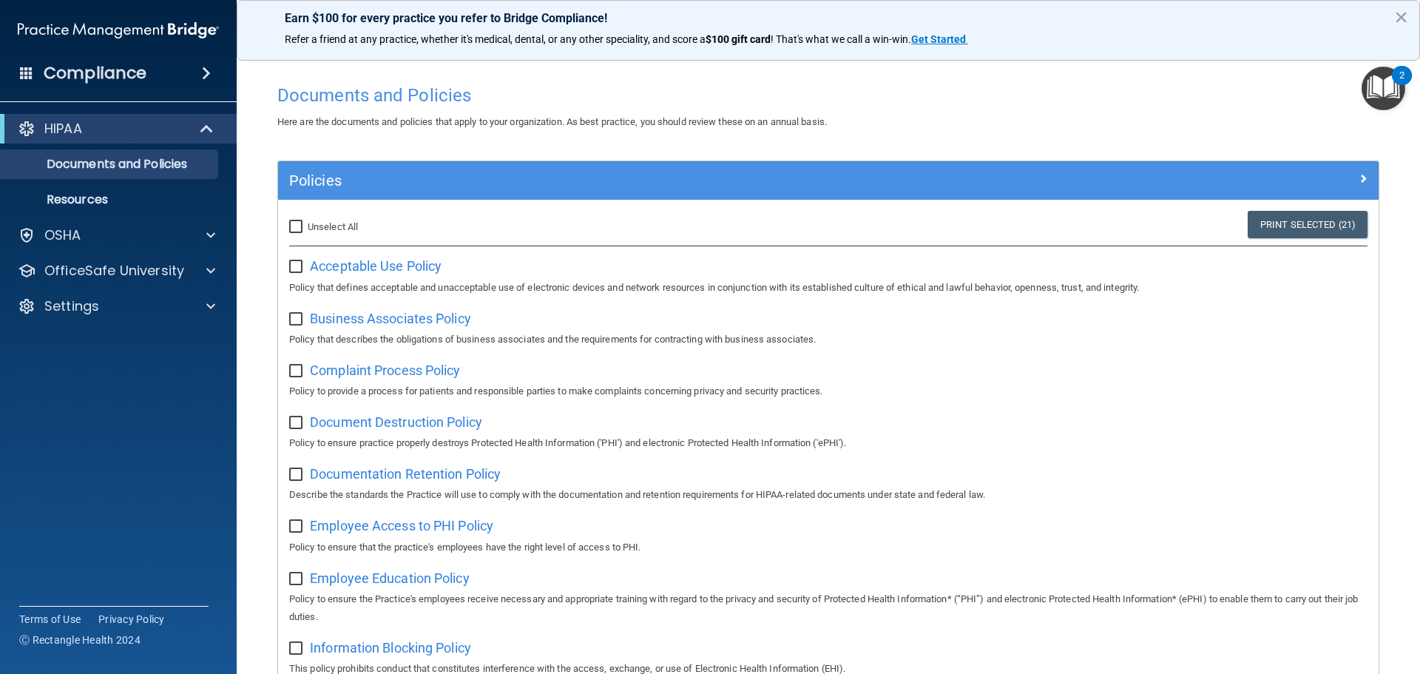
checkbox input "false"
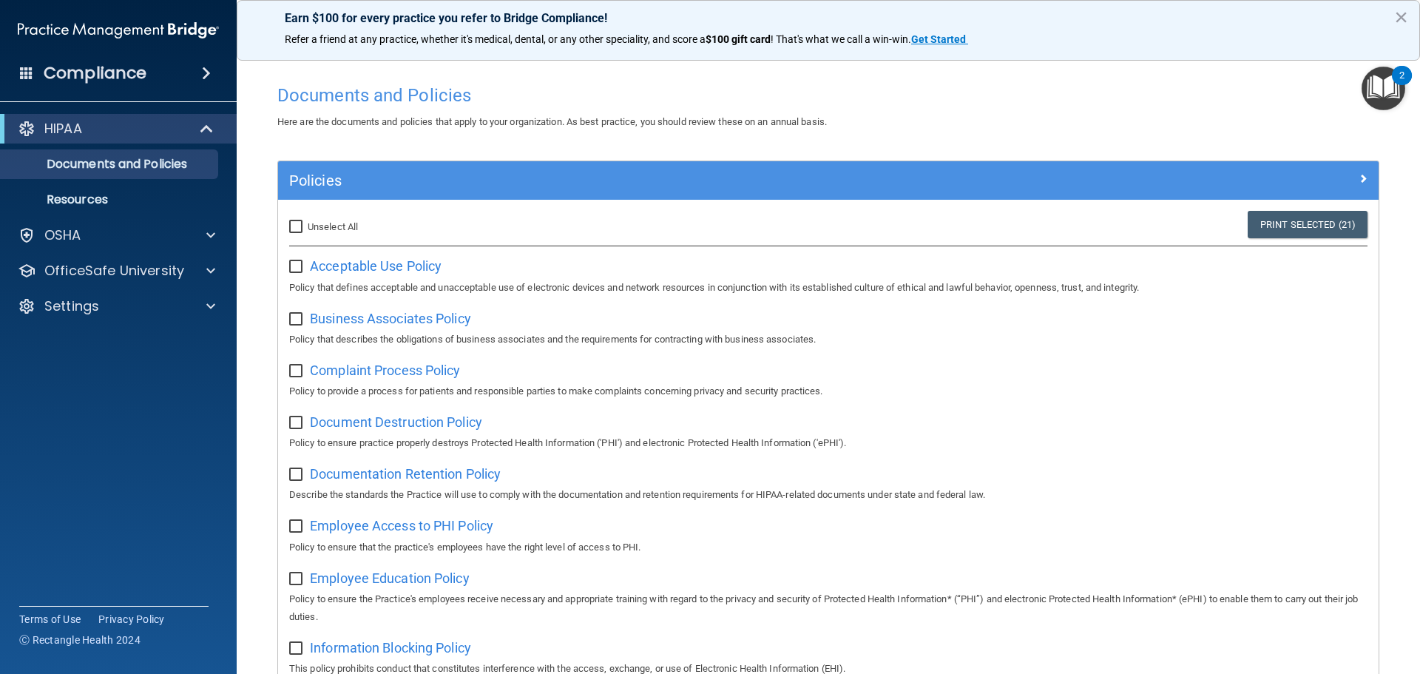
checkbox input "false"
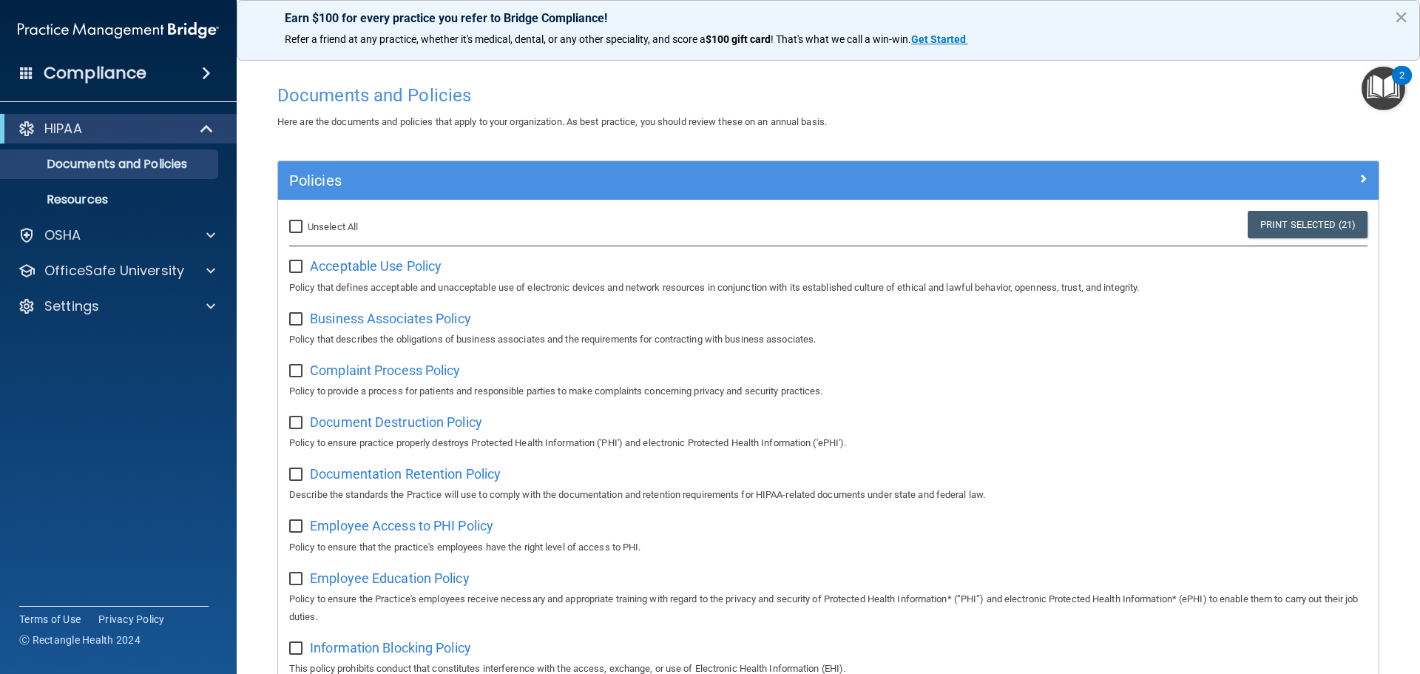
checkbox input "false"
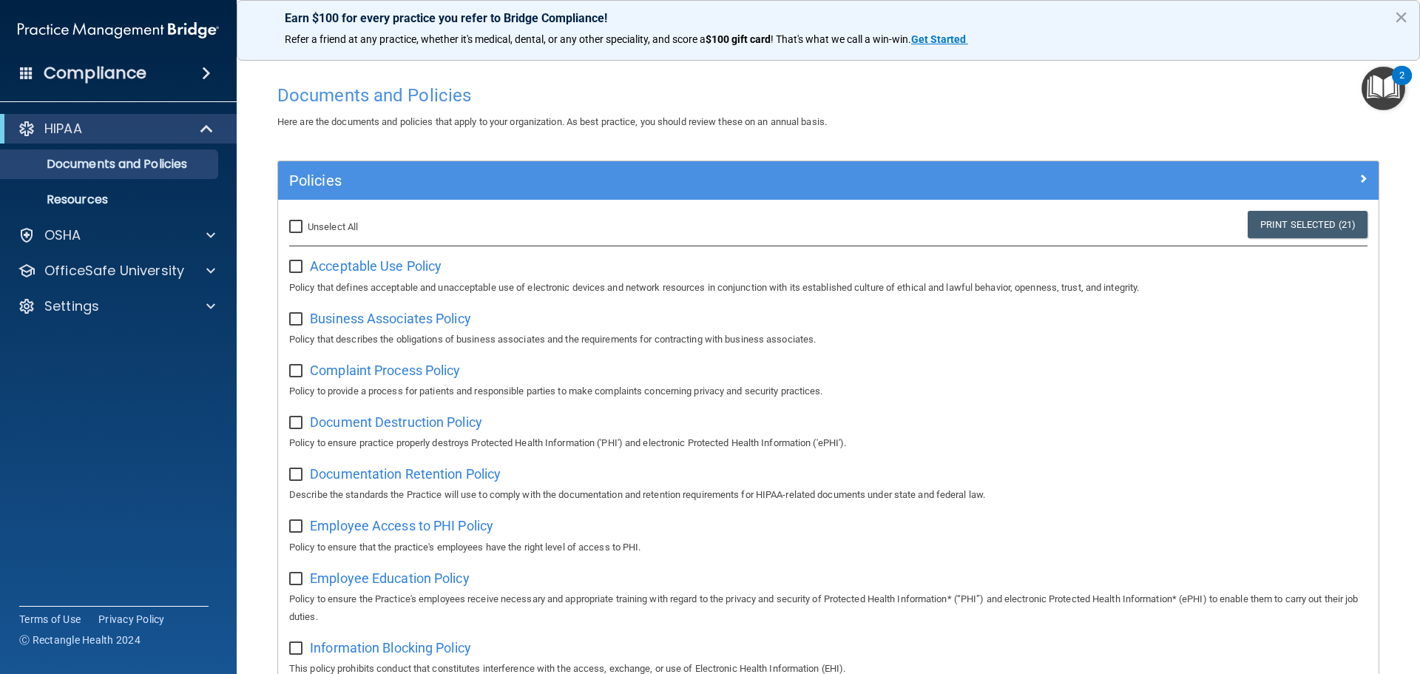
checkbox input "false"
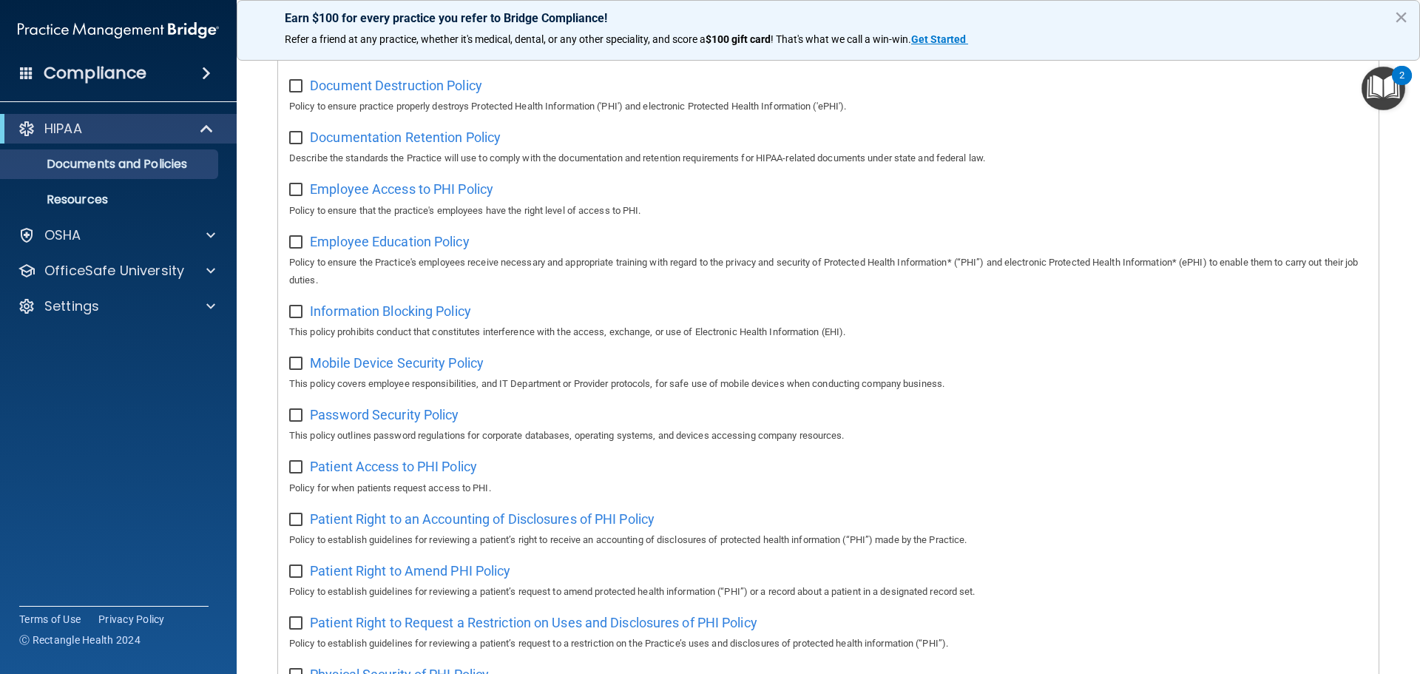
scroll to position [296, 0]
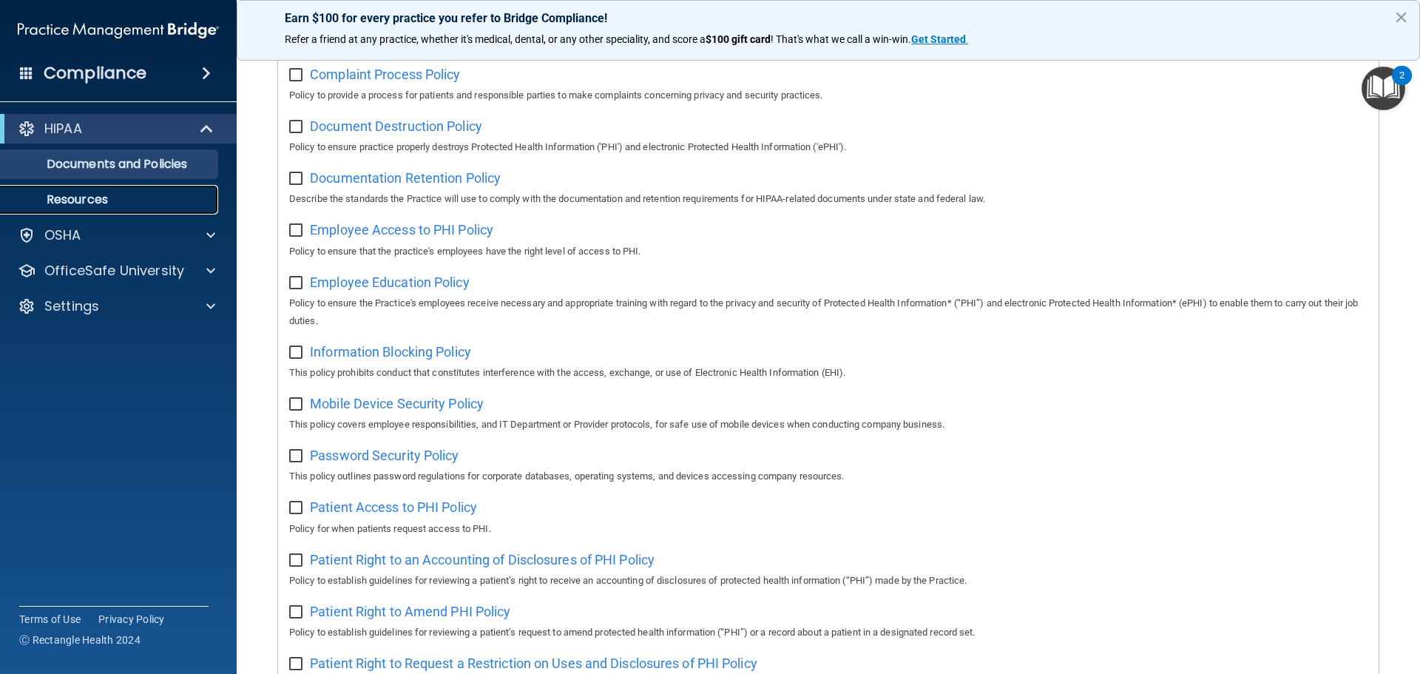
click at [112, 195] on p "Resources" at bounding box center [111, 199] width 202 height 15
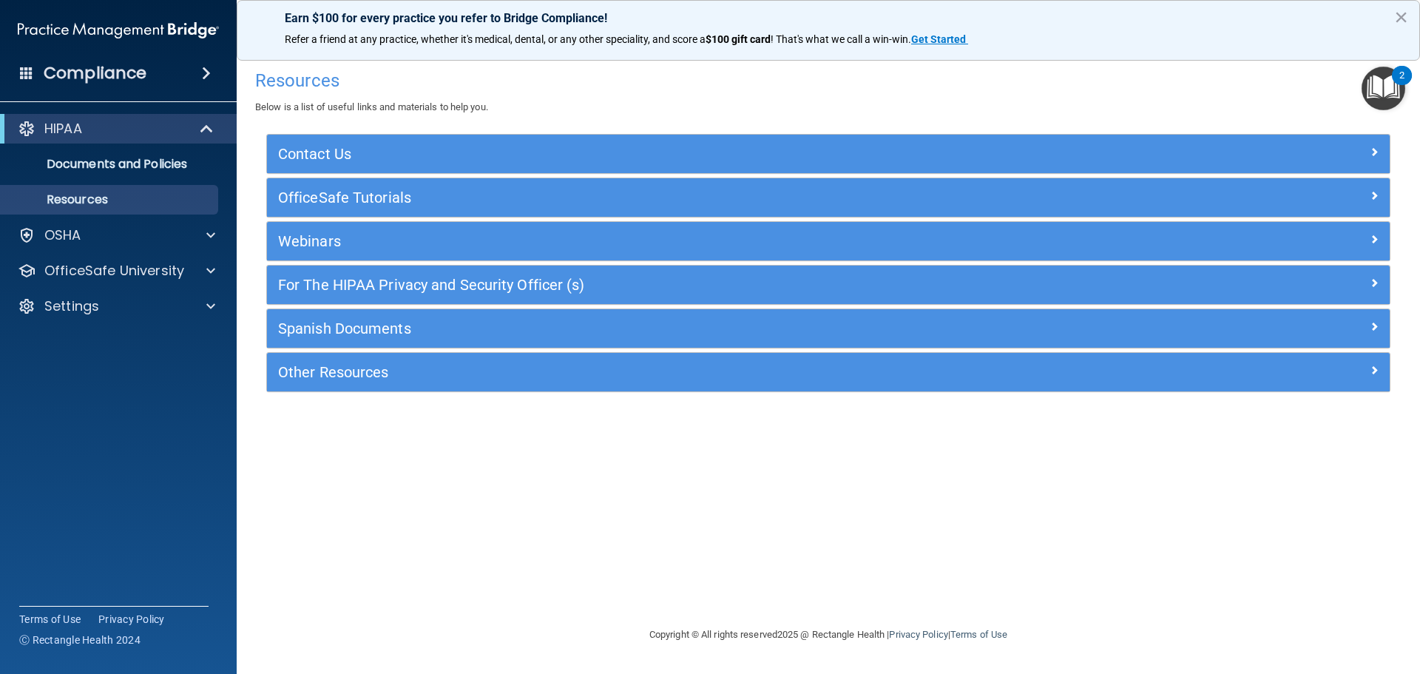
click at [1378, 90] on img "Open Resource Center, 2 new notifications" at bounding box center [1384, 89] width 44 height 44
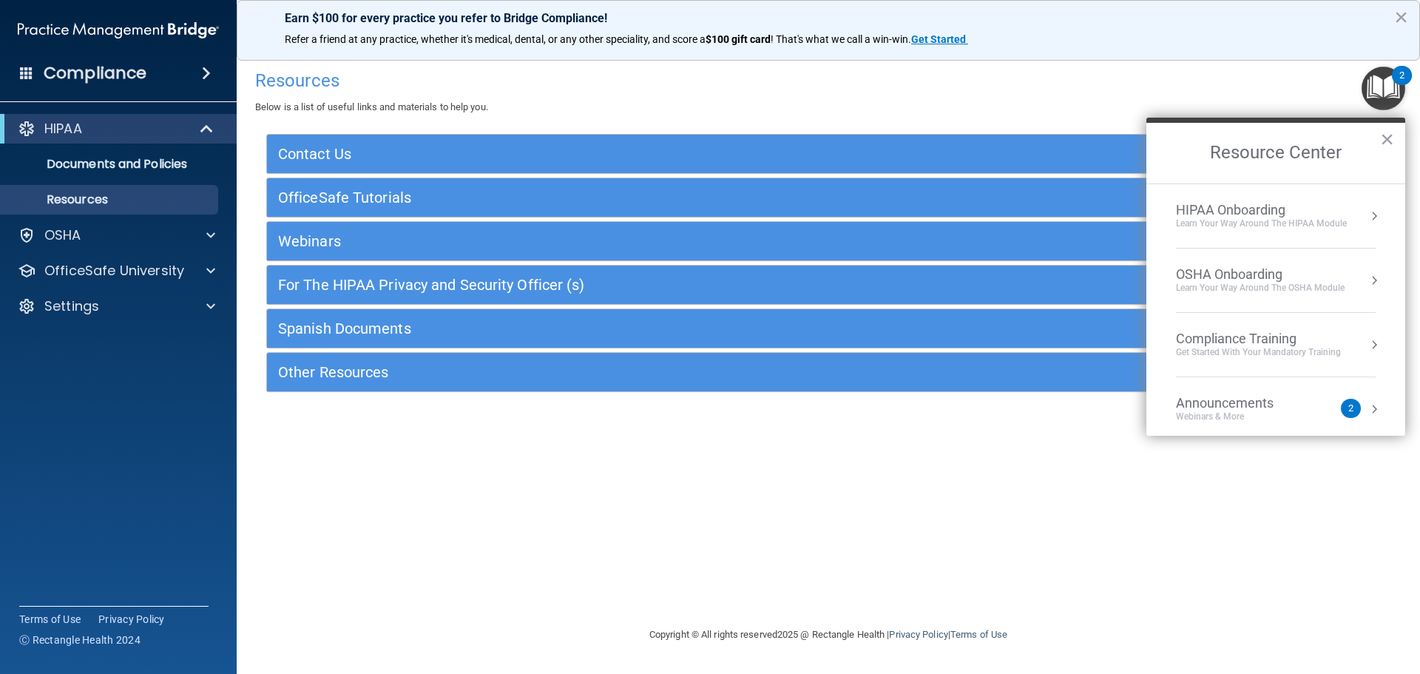
click at [1321, 224] on div "Learn Your Way around the HIPAA module" at bounding box center [1261, 223] width 171 height 13
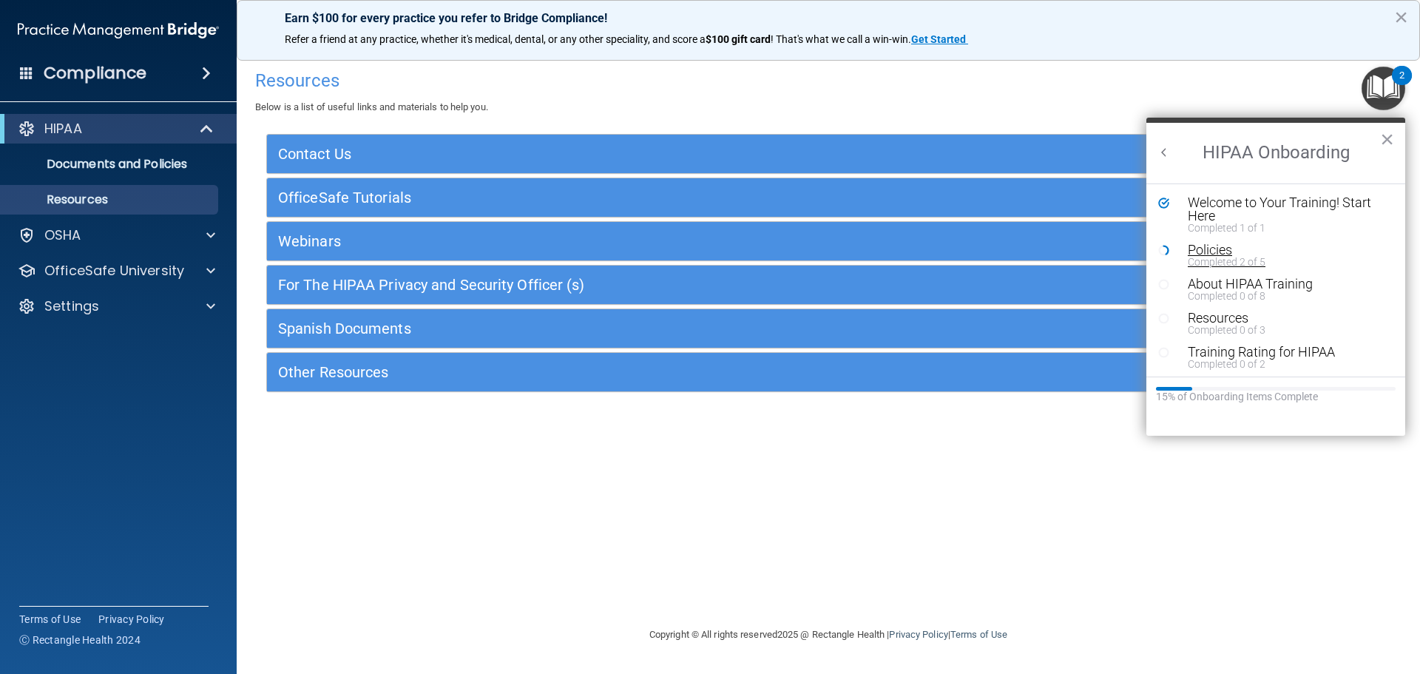
click at [1235, 257] on div "Completed 2 of 5" at bounding box center [1281, 262] width 187 height 10
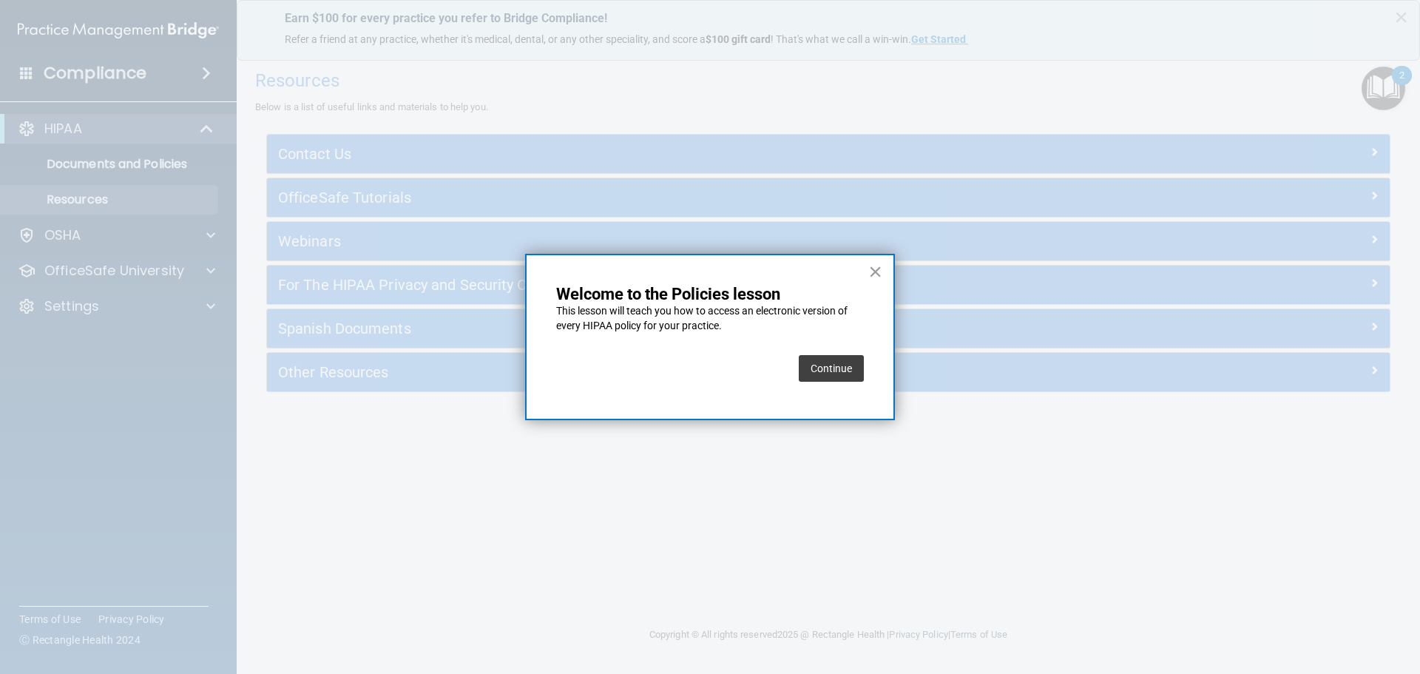
click at [843, 368] on button "Continue" at bounding box center [831, 368] width 65 height 27
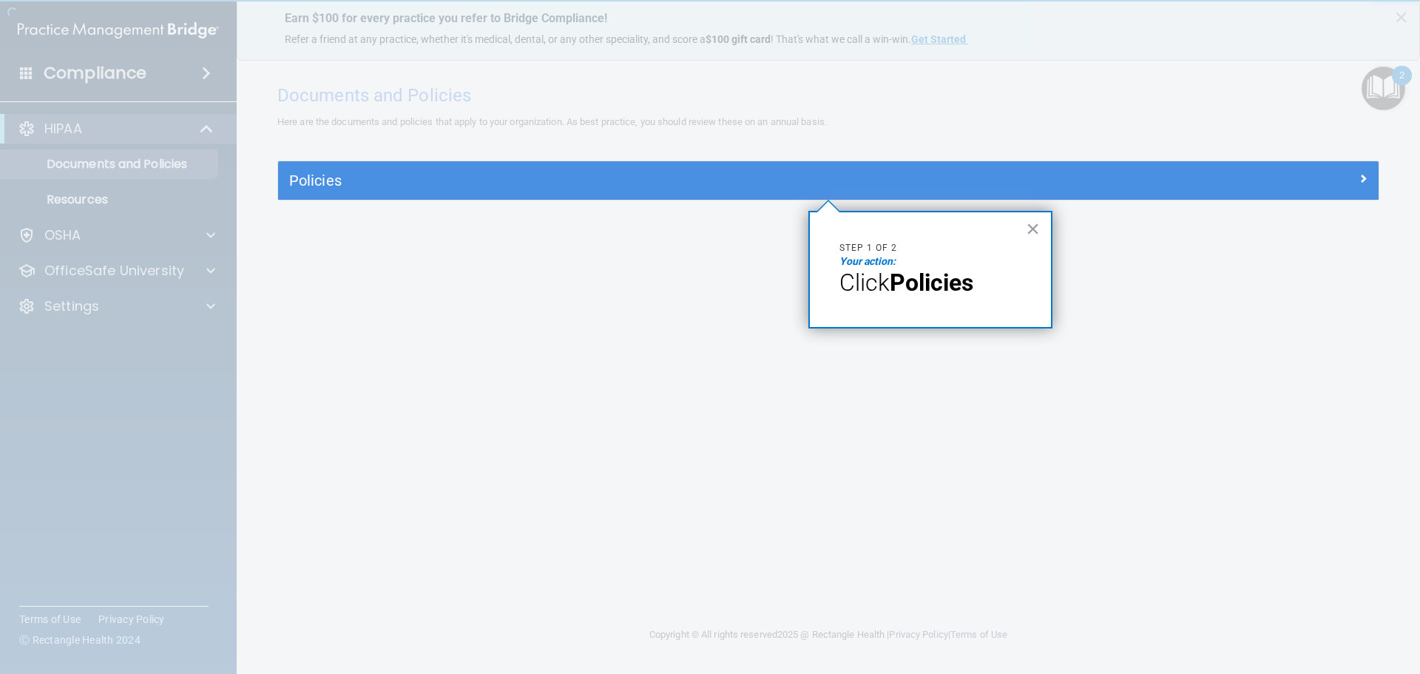
drag, startPoint x: 938, startPoint y: 285, endPoint x: 1216, endPoint y: 260, distance: 279.3
click at [945, 285] on strong "Policies" at bounding box center [932, 283] width 84 height 28
click at [1035, 233] on button "×" at bounding box center [1033, 229] width 14 height 24
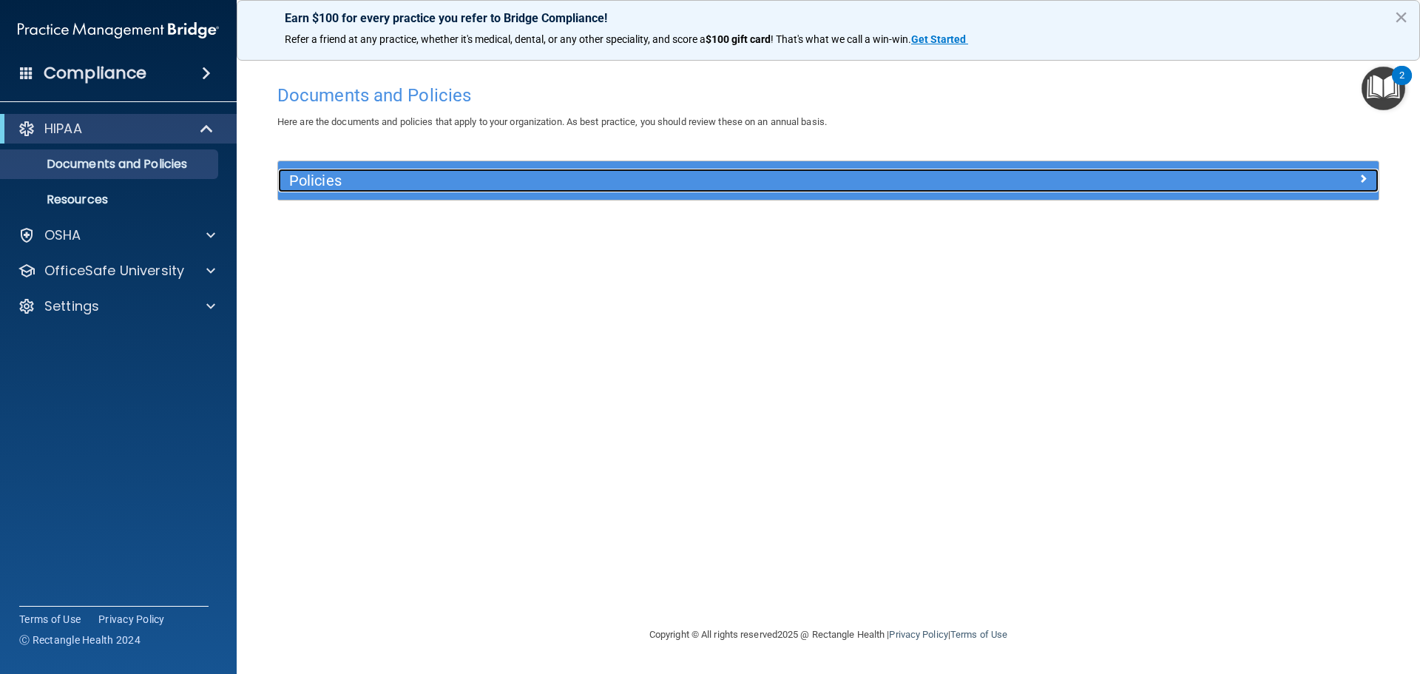
click at [1362, 174] on span at bounding box center [1363, 178] width 9 height 18
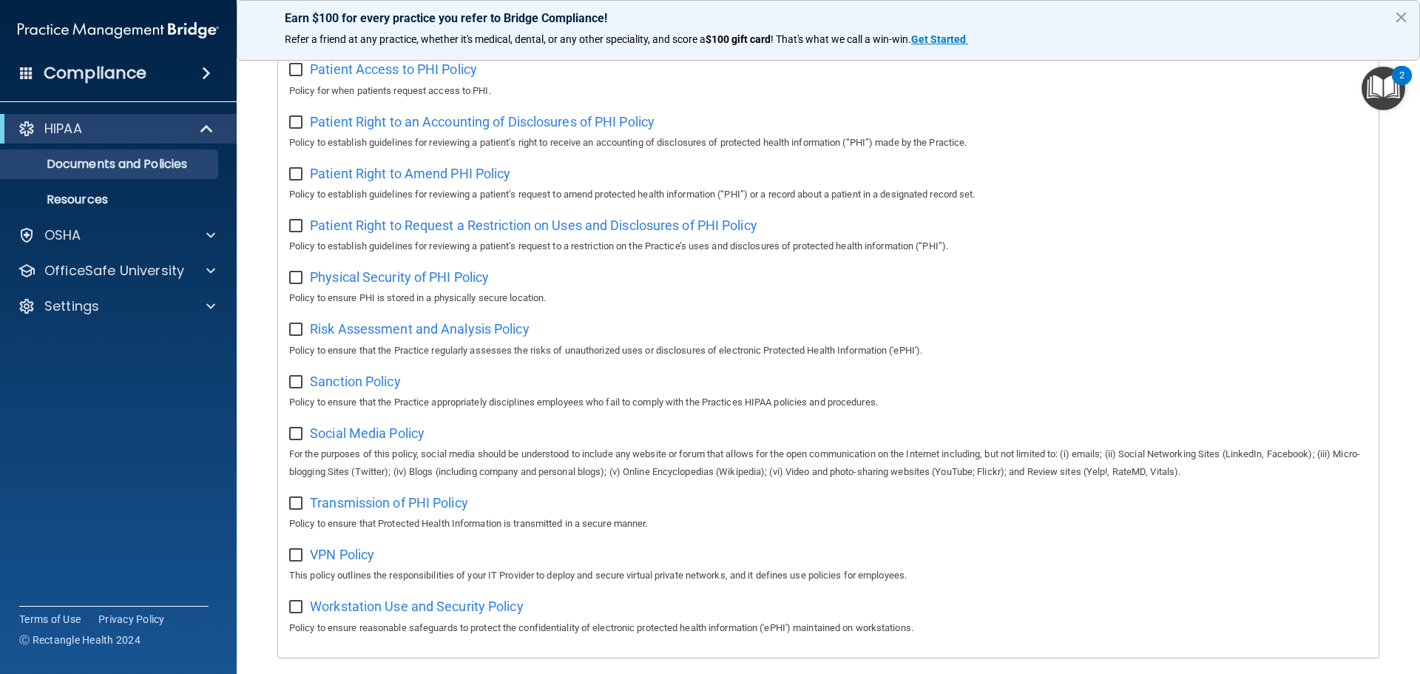
scroll to position [810, 0]
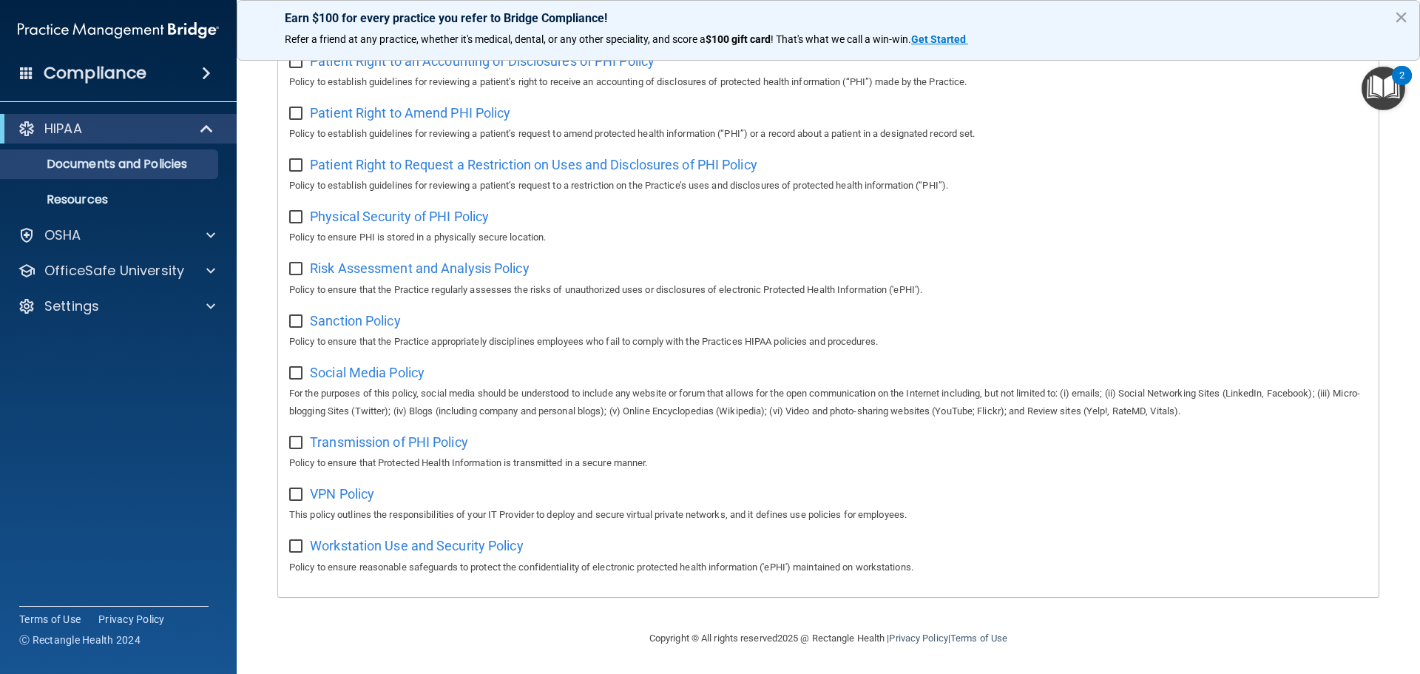
click at [398, 554] on div "Workstation Use and Security Policy Policy to ensure reasonable safeguards to p…" at bounding box center [828, 554] width 1079 height 42
click at [399, 542] on span "Workstation Use and Security Policy" at bounding box center [417, 546] width 214 height 16
click at [327, 499] on span "VPN Policy" at bounding box center [342, 494] width 64 height 16
click at [379, 368] on span "Social Media Policy" at bounding box center [367, 373] width 115 height 16
click at [403, 263] on span "Risk Assessment and Analysis Policy" at bounding box center [420, 268] width 220 height 16
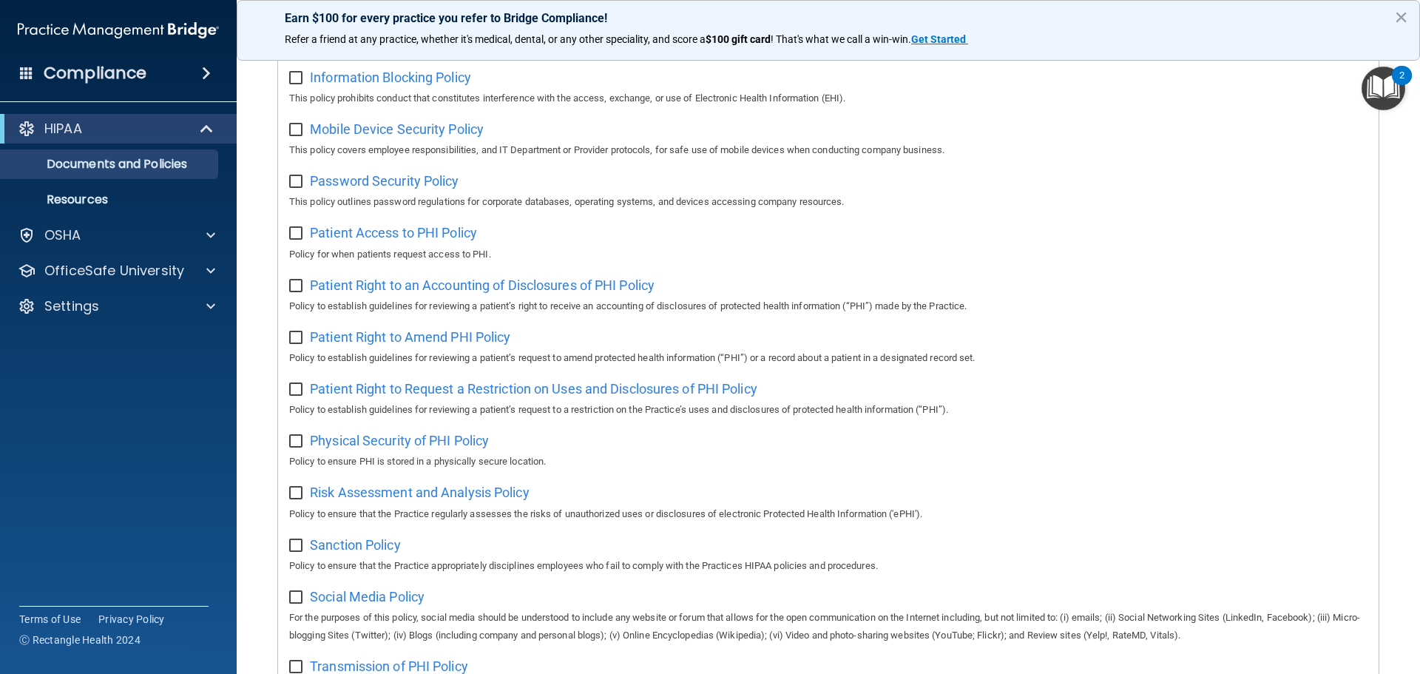
scroll to position [514, 0]
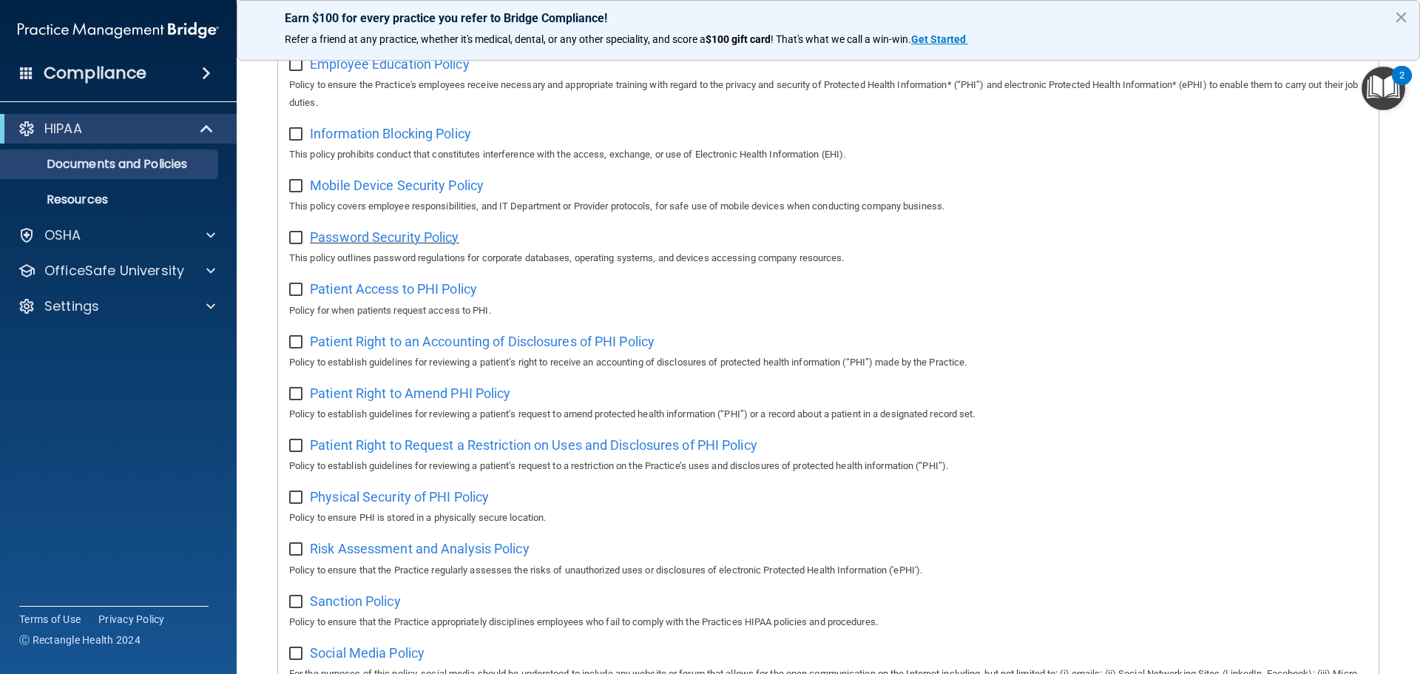
click at [382, 245] on span "Password Security Policy" at bounding box center [384, 237] width 149 height 16
click at [407, 193] on span "Mobile Device Security Policy" at bounding box center [397, 186] width 174 height 16
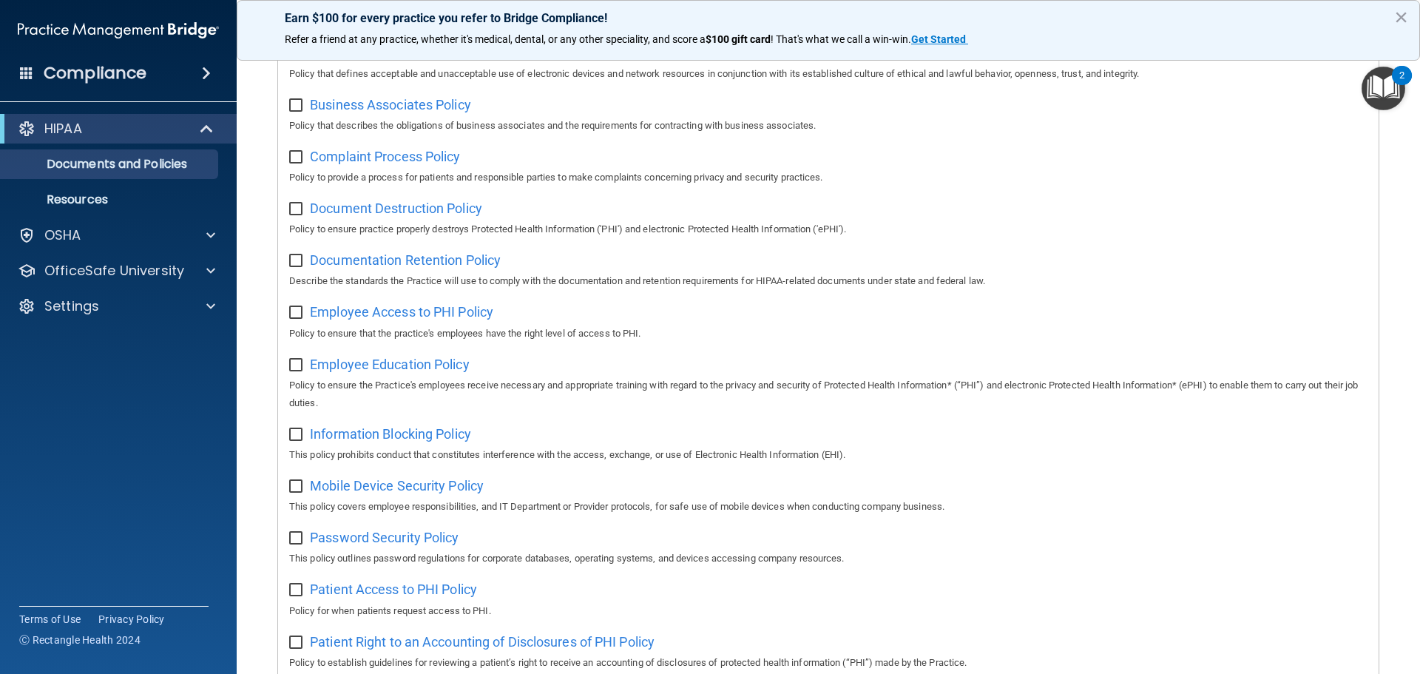
scroll to position [0, 0]
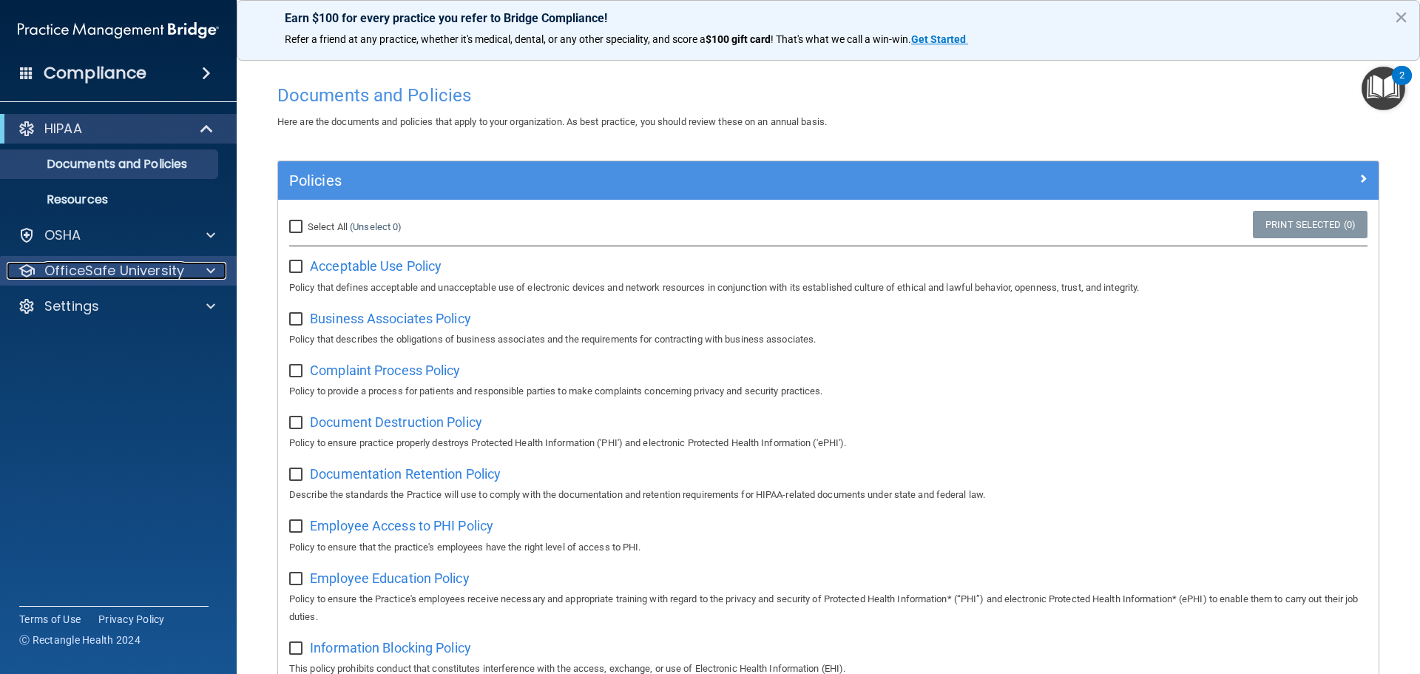
click at [104, 263] on p "OfficeSafe University" at bounding box center [114, 271] width 140 height 18
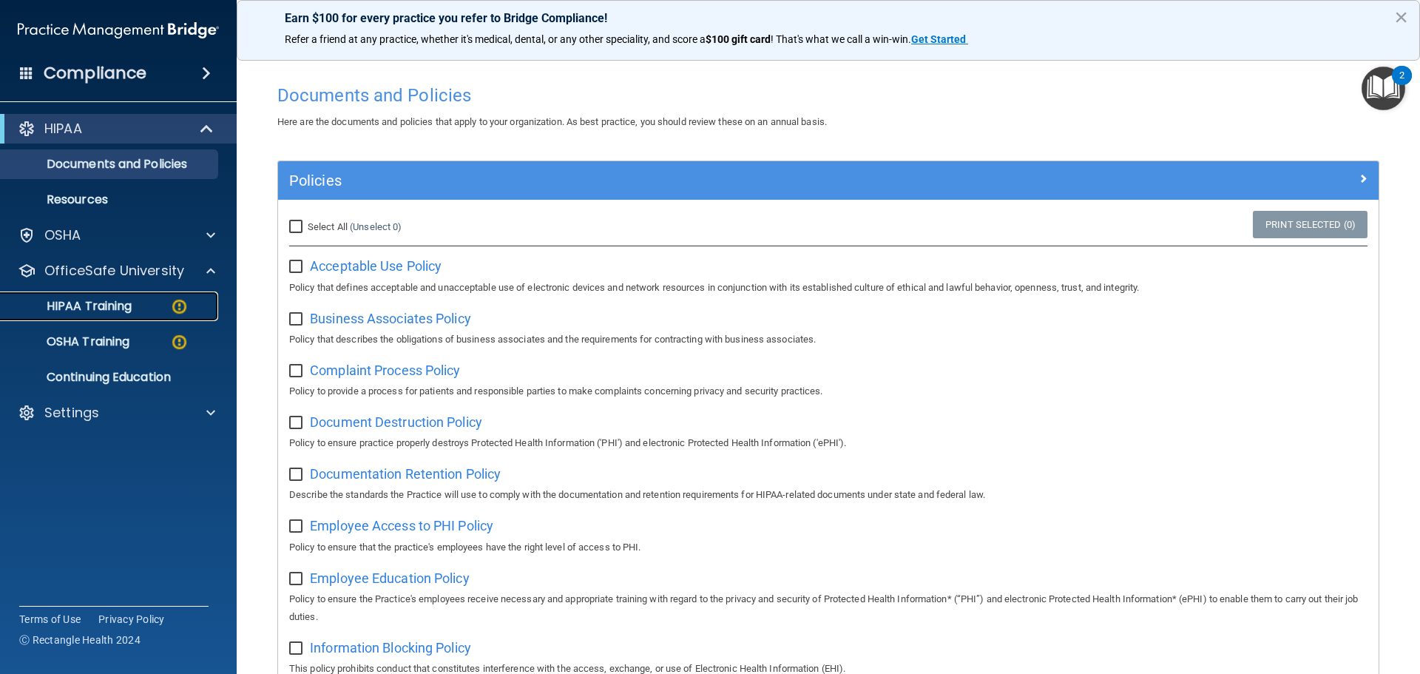
click at [140, 303] on div "HIPAA Training" at bounding box center [111, 306] width 202 height 15
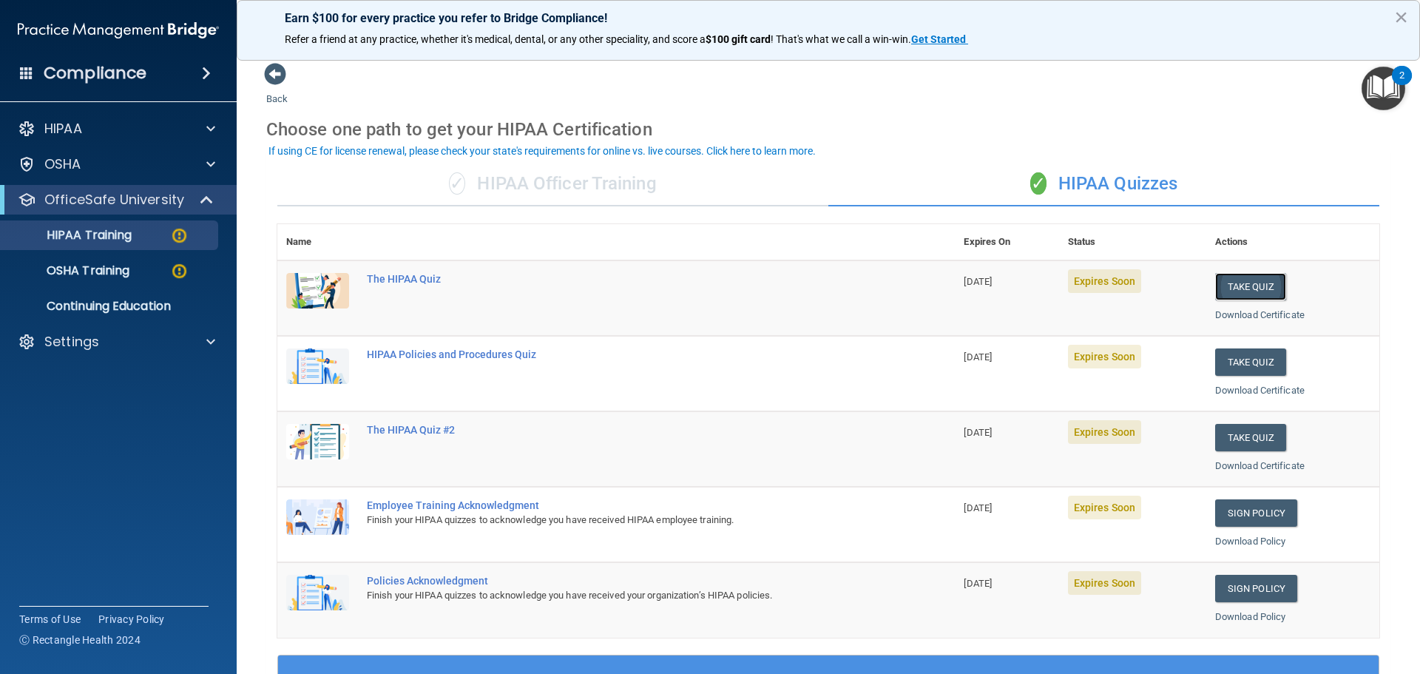
click at [1233, 286] on button "Take Quiz" at bounding box center [1250, 286] width 71 height 27
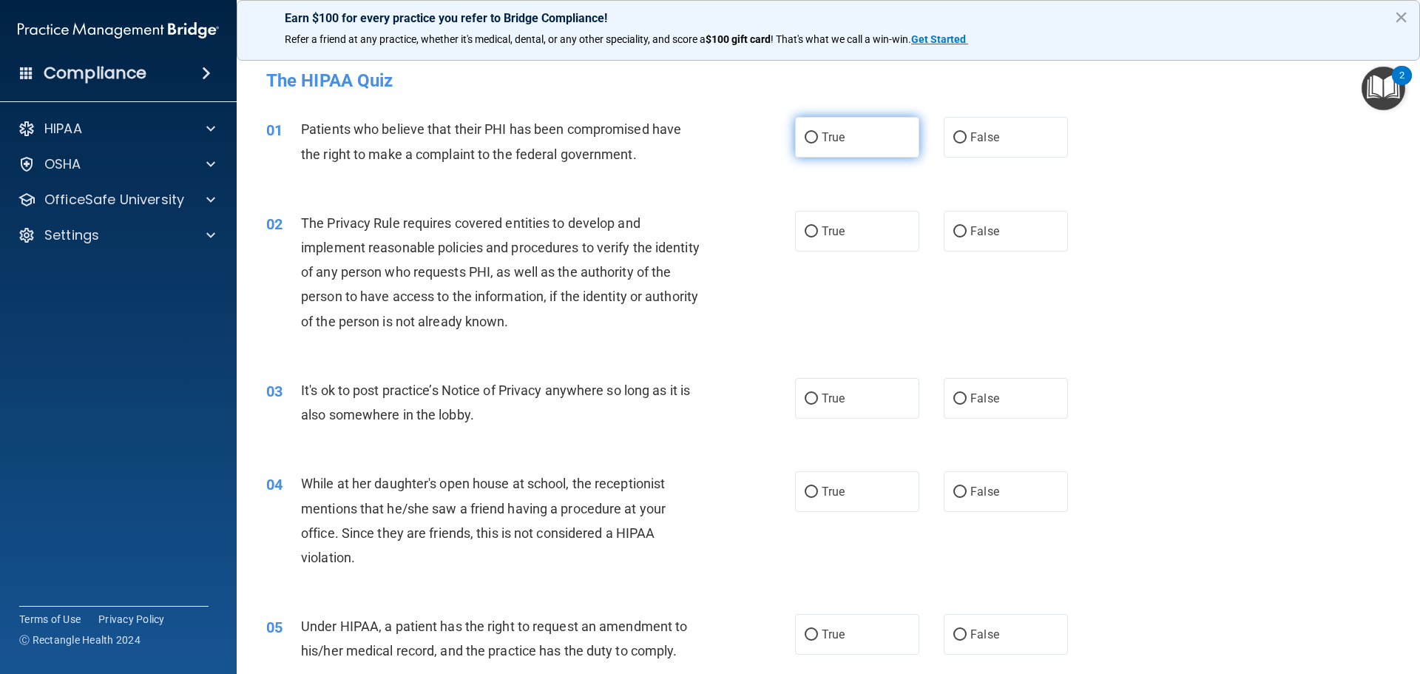
click at [884, 153] on label "True" at bounding box center [857, 137] width 124 height 41
click at [818, 144] on input "True" at bounding box center [811, 137] width 13 height 11
radio input "true"
click at [826, 226] on span "True" at bounding box center [833, 231] width 23 height 14
click at [818, 226] on input "True" at bounding box center [811, 231] width 13 height 11
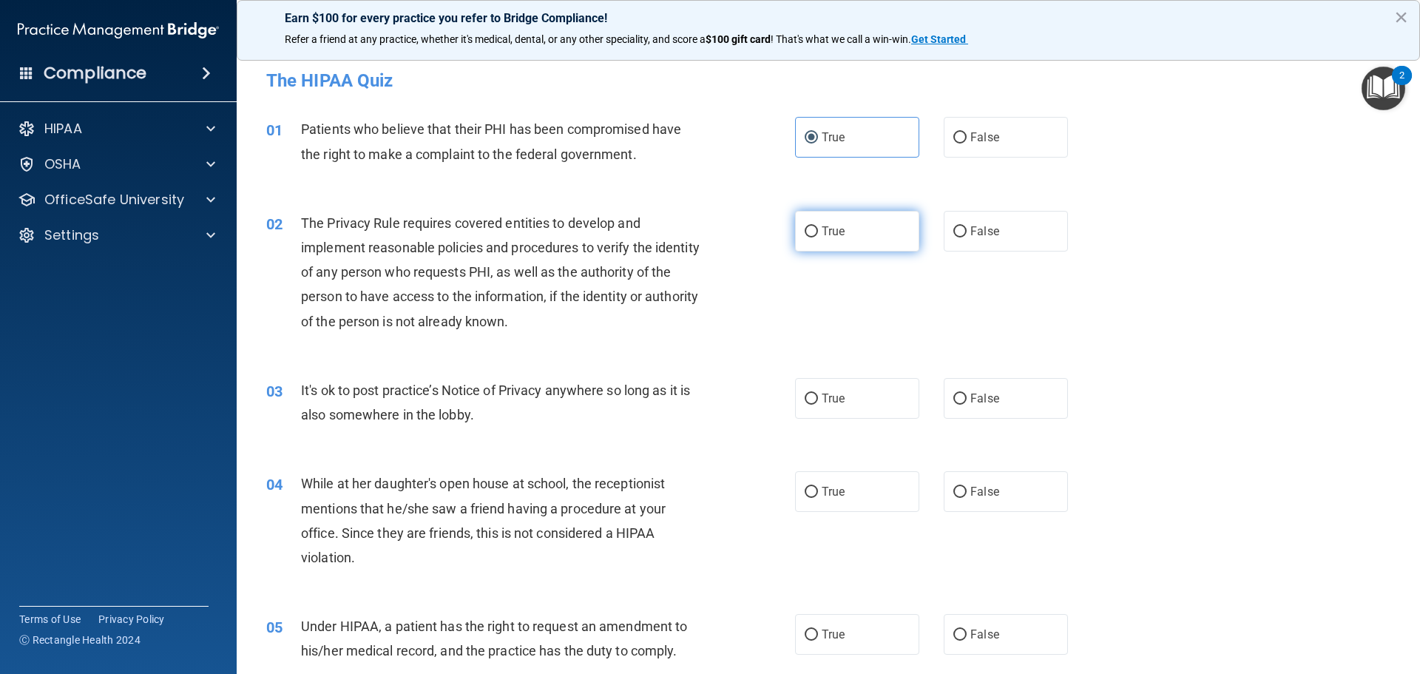
radio input "true"
click at [995, 399] on label "False" at bounding box center [1006, 398] width 124 height 41
click at [967, 399] on input "False" at bounding box center [960, 399] width 13 height 11
radio input "true"
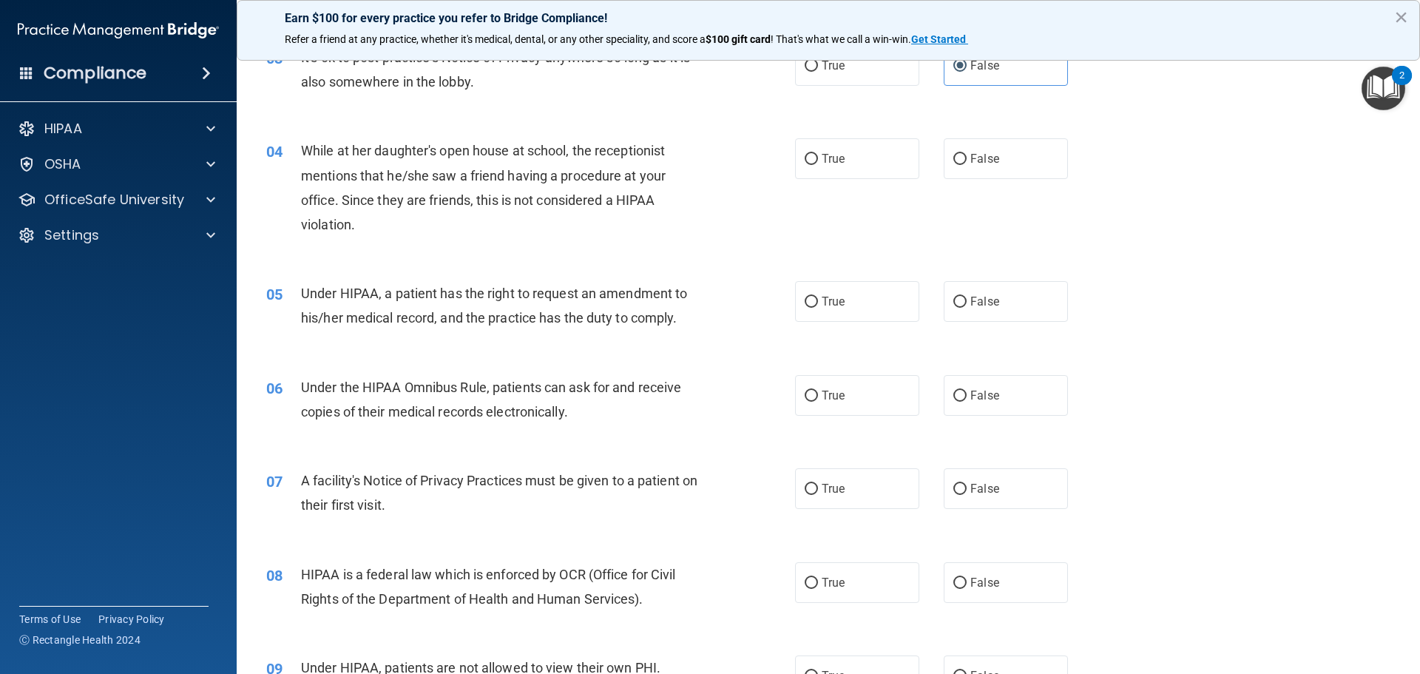
scroll to position [296, 0]
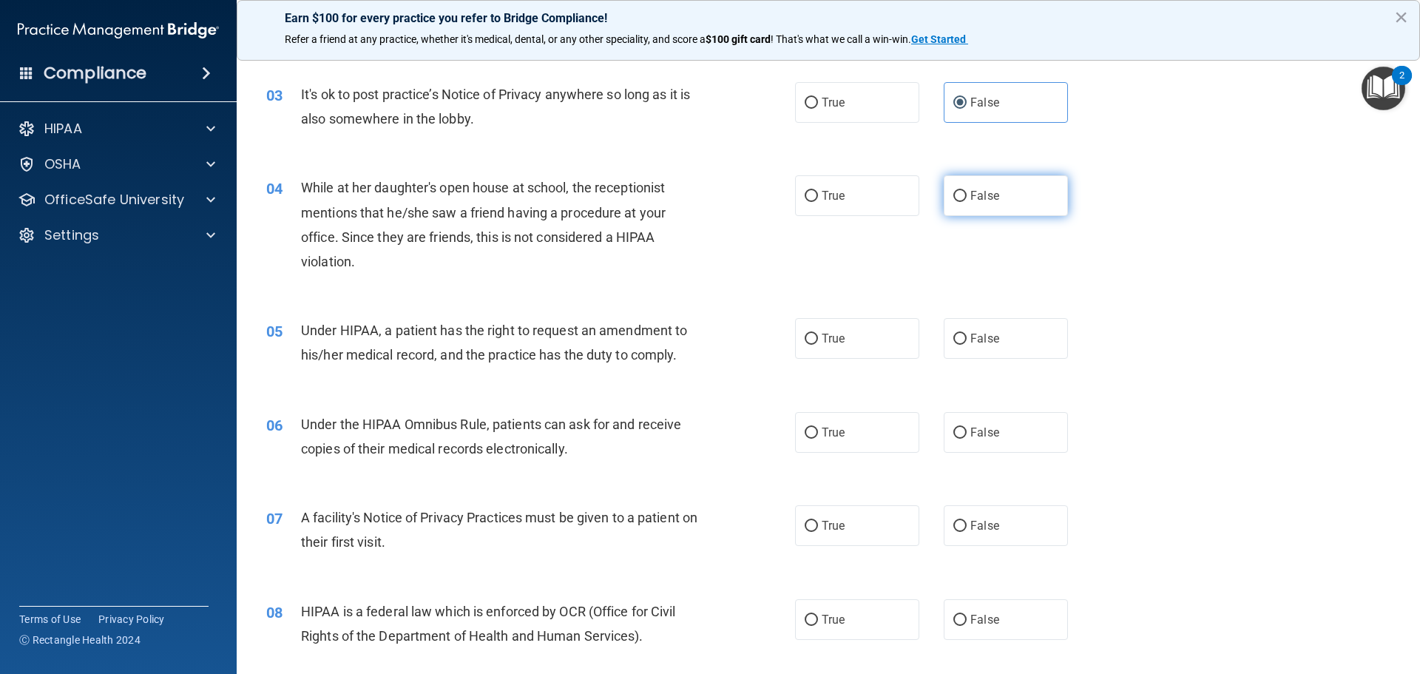
click at [975, 190] on span "False" at bounding box center [985, 196] width 29 height 14
click at [967, 191] on input "False" at bounding box center [960, 196] width 13 height 11
radio input "true"
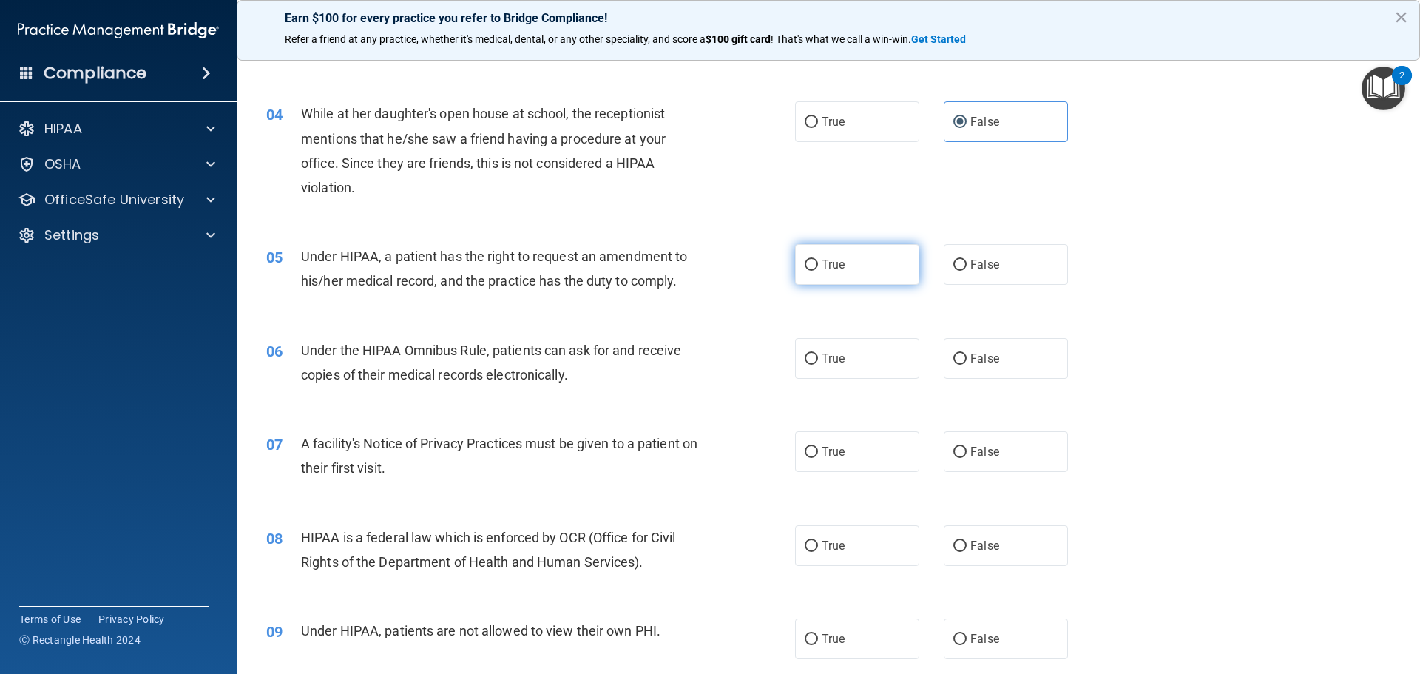
click at [863, 277] on label "True" at bounding box center [857, 264] width 124 height 41
click at [818, 271] on input "True" at bounding box center [811, 265] width 13 height 11
radio input "true"
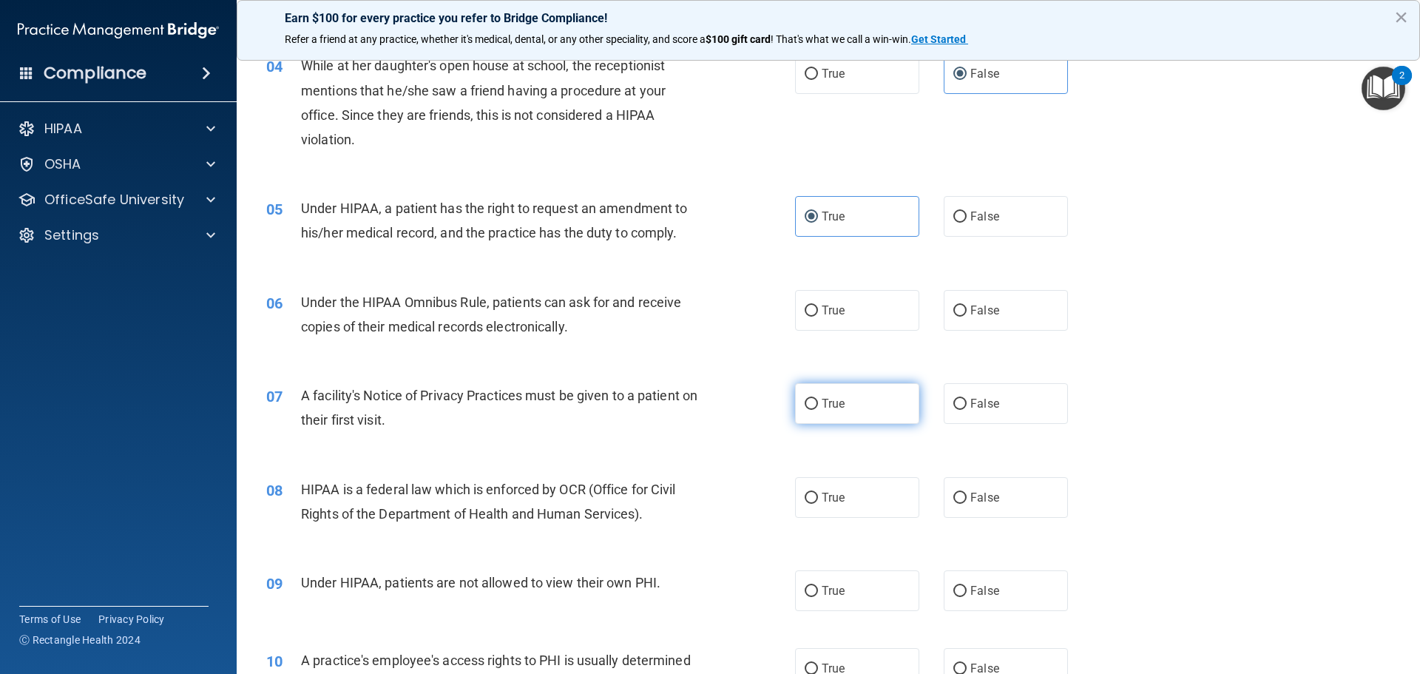
scroll to position [444, 0]
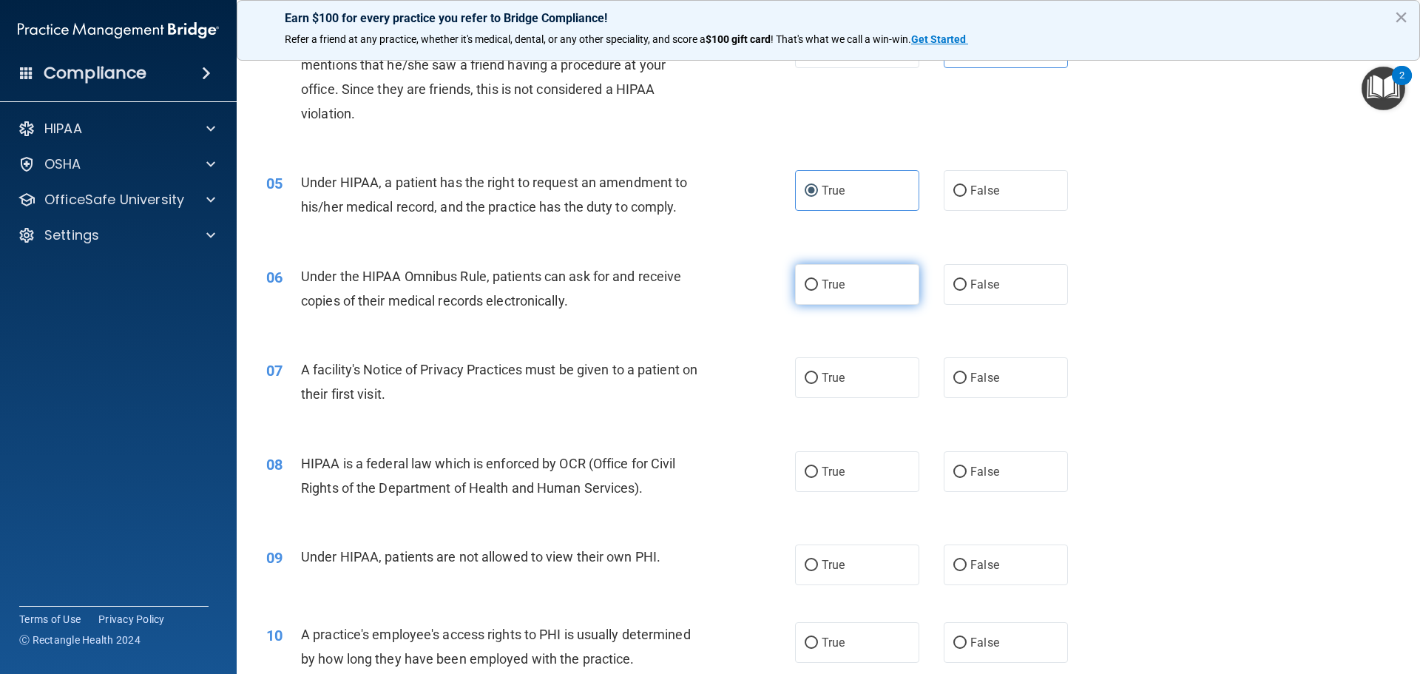
click at [834, 287] on span "True" at bounding box center [833, 284] width 23 height 14
click at [818, 287] on input "True" at bounding box center [811, 285] width 13 height 11
radio input "true"
click at [859, 377] on label "True" at bounding box center [857, 377] width 124 height 41
click at [818, 377] on input "True" at bounding box center [811, 378] width 13 height 11
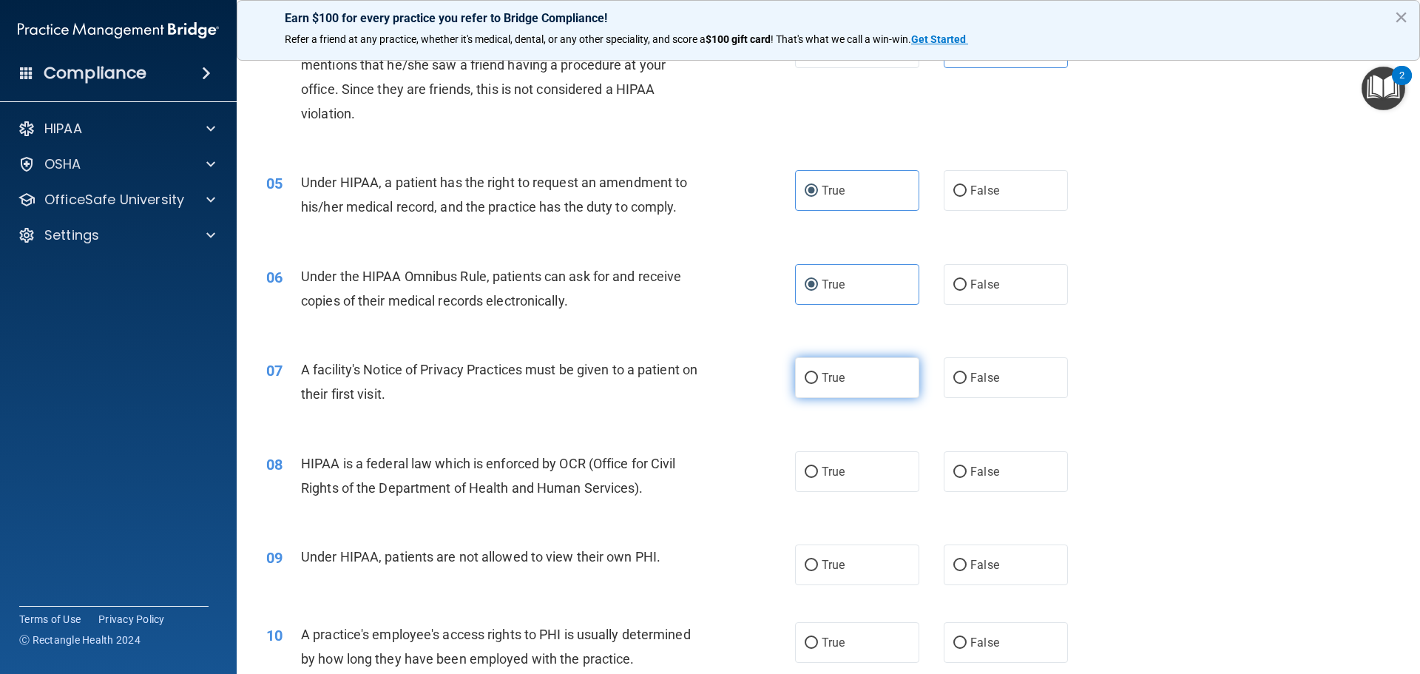
radio input "true"
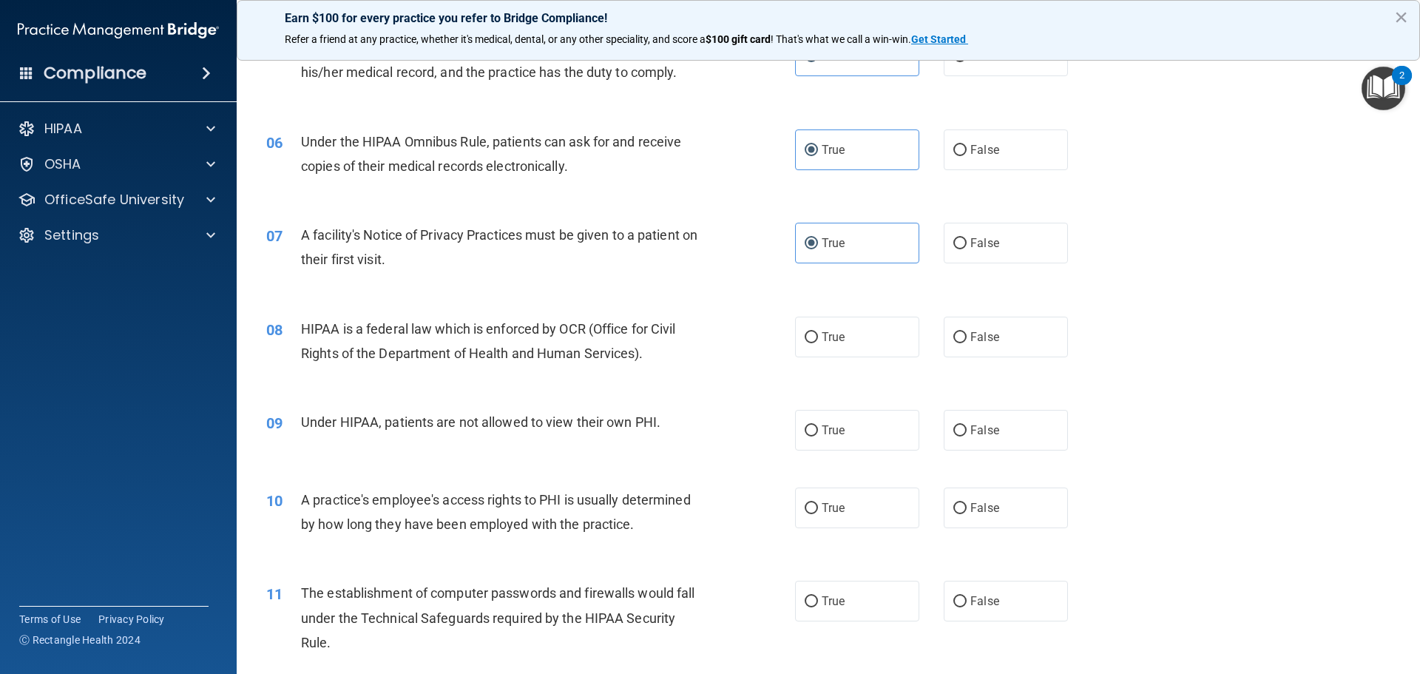
scroll to position [592, 0]
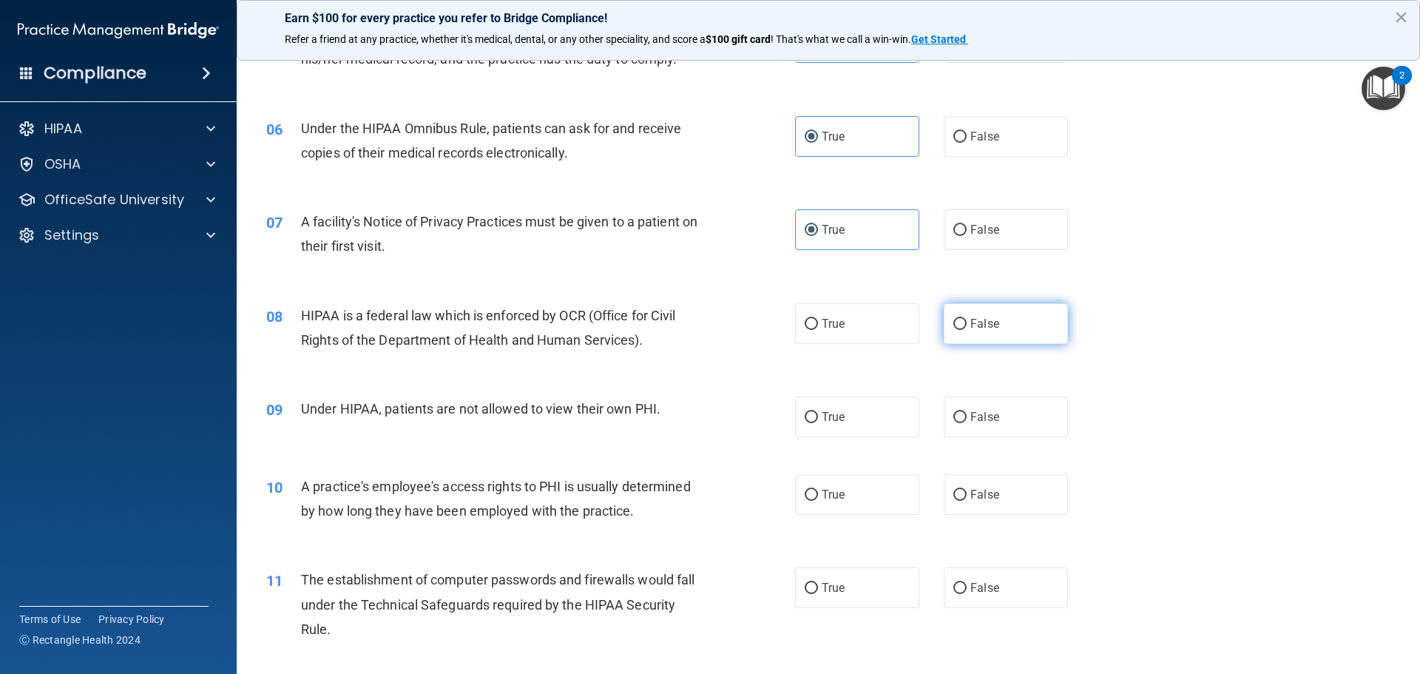
click at [995, 340] on label "False" at bounding box center [1006, 323] width 124 height 41
click at [967, 330] on input "False" at bounding box center [960, 324] width 13 height 11
radio input "true"
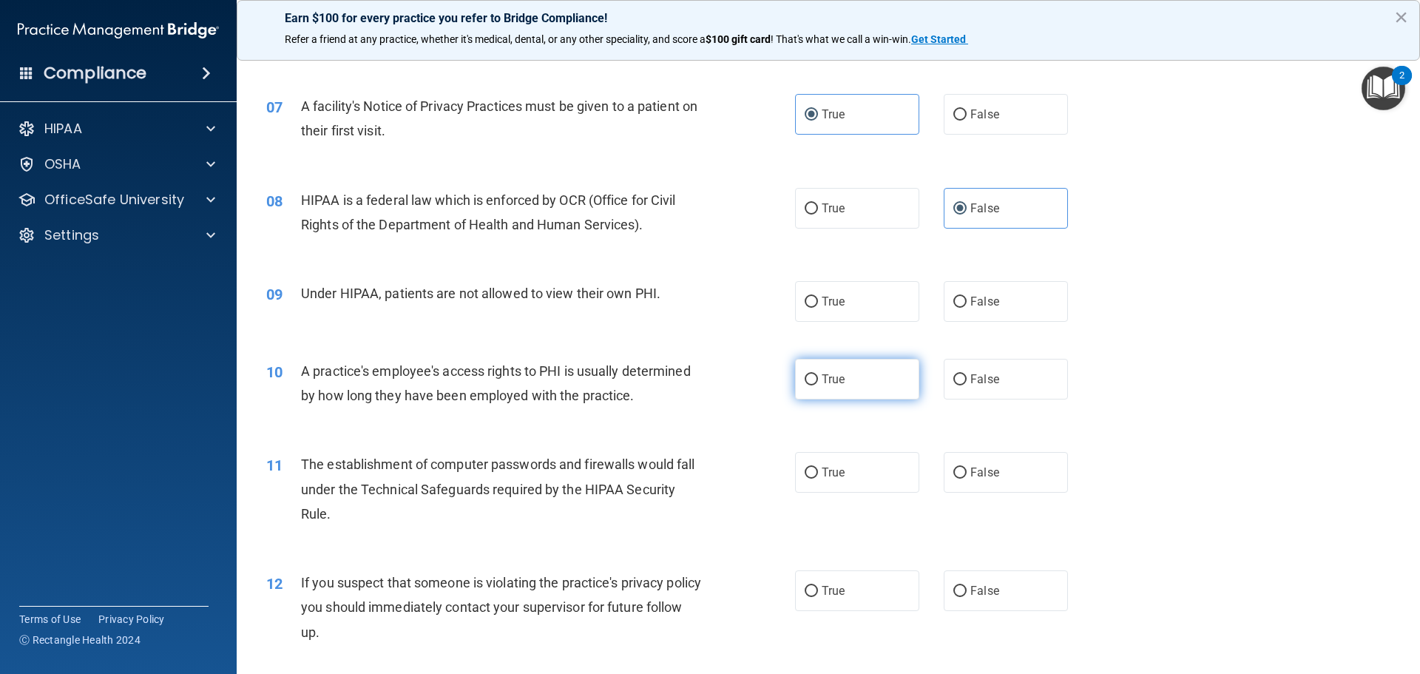
scroll to position [740, 0]
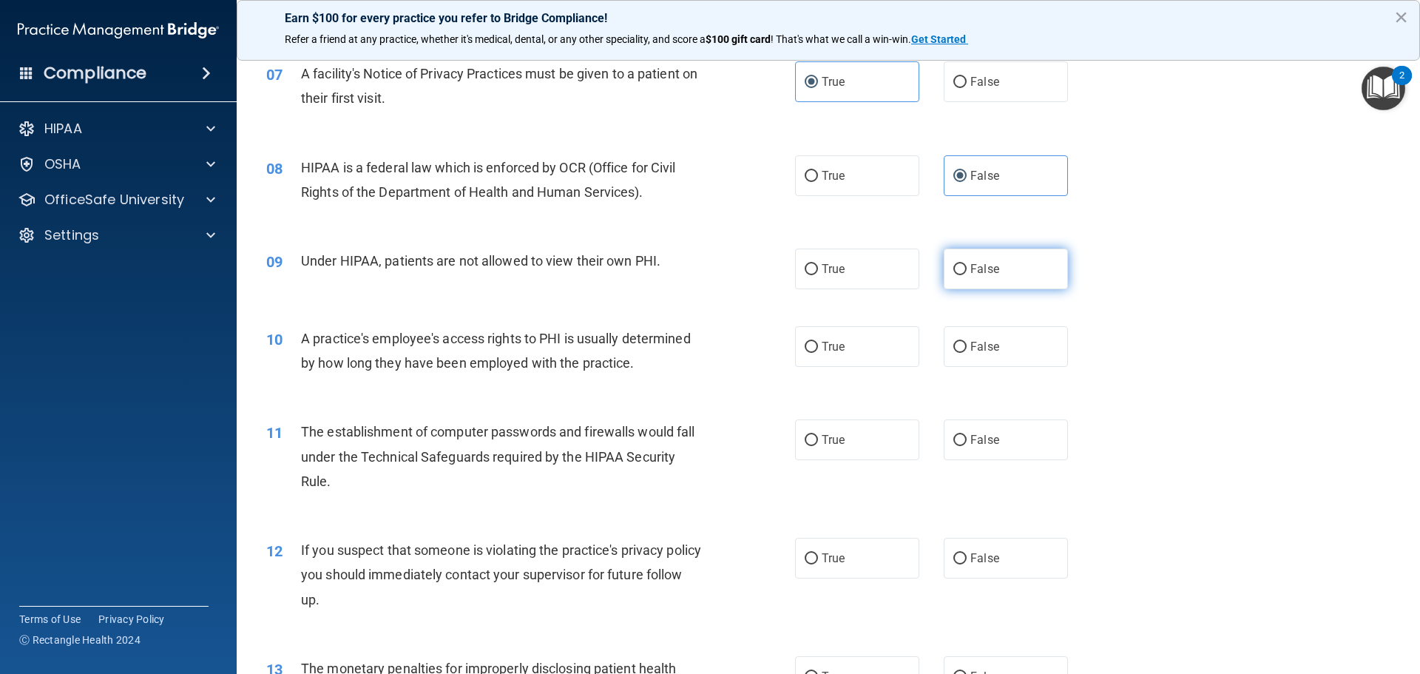
click at [999, 269] on label "False" at bounding box center [1006, 269] width 124 height 41
click at [967, 269] on input "False" at bounding box center [960, 269] width 13 height 11
radio input "true"
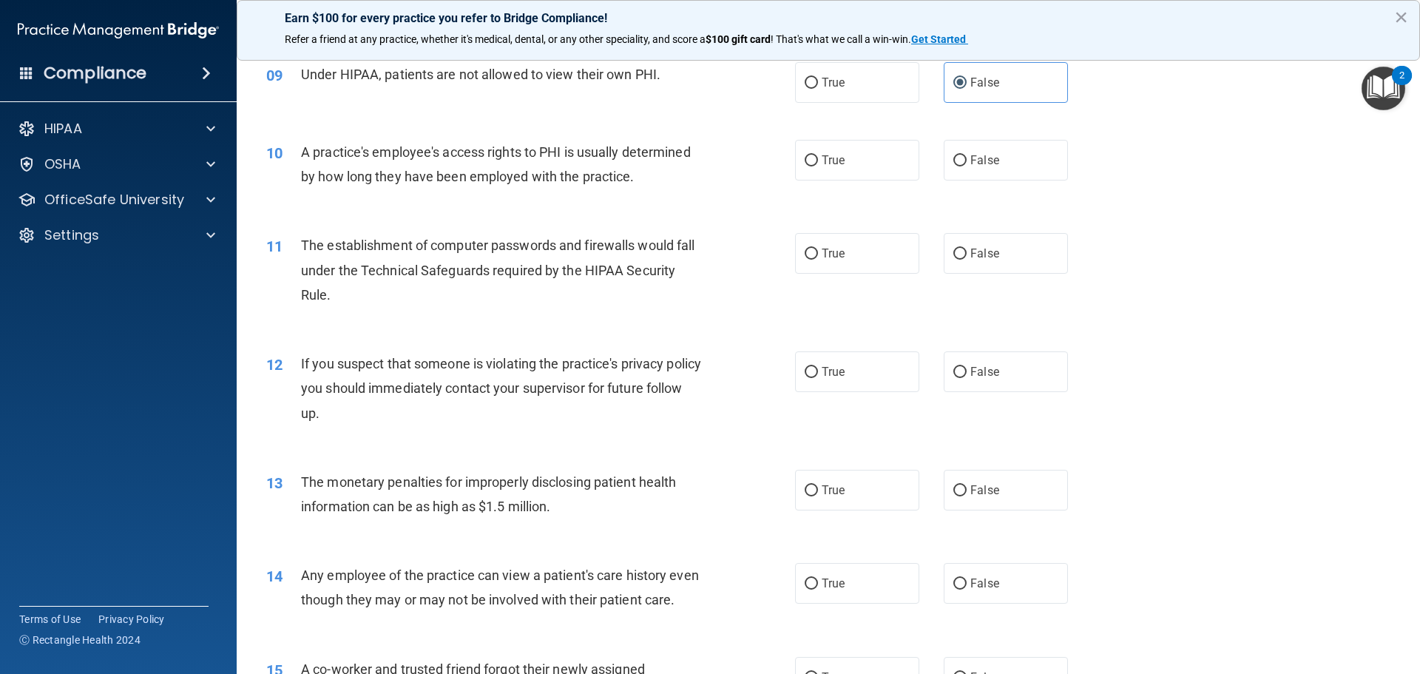
scroll to position [962, 0]
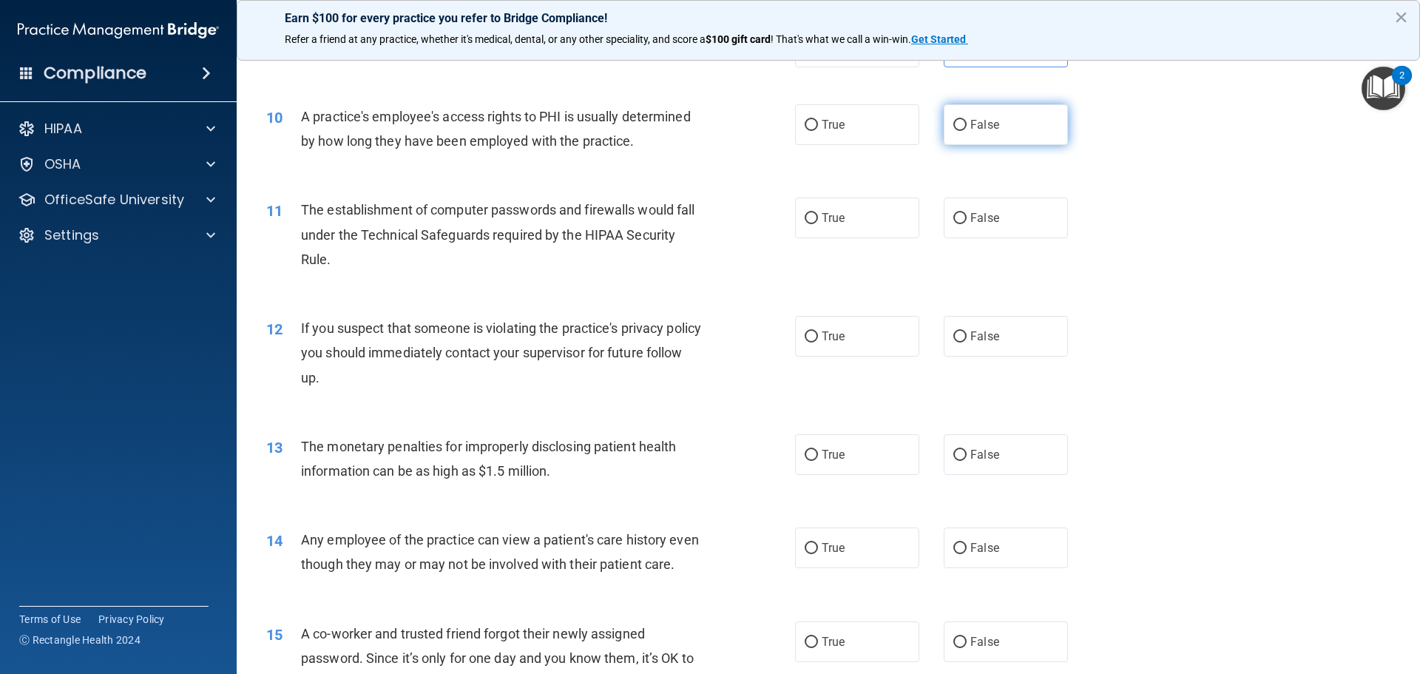
click at [1014, 127] on label "False" at bounding box center [1006, 124] width 124 height 41
click at [967, 127] on input "False" at bounding box center [960, 125] width 13 height 11
radio input "true"
click at [878, 218] on label "True" at bounding box center [857, 218] width 124 height 41
click at [818, 218] on input "True" at bounding box center [811, 218] width 13 height 11
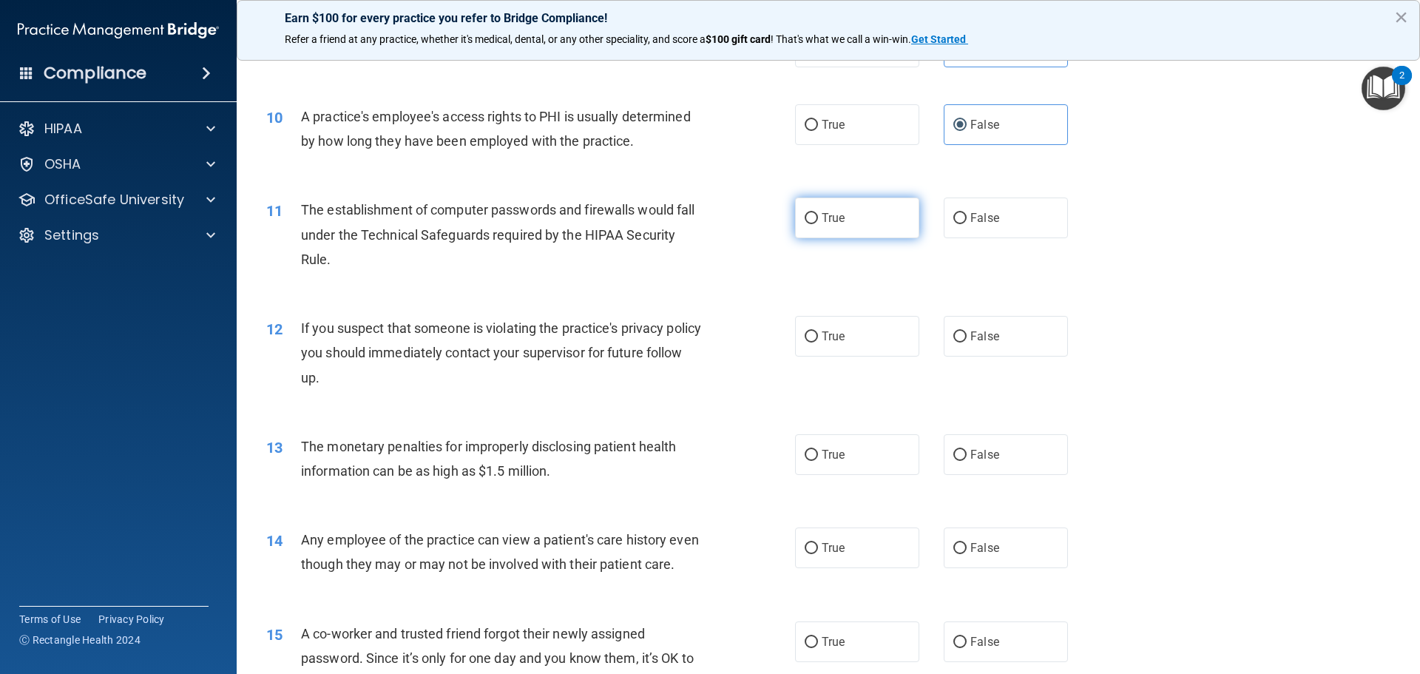
radio input "true"
click at [876, 343] on label "True" at bounding box center [857, 336] width 124 height 41
click at [818, 343] on input "True" at bounding box center [811, 336] width 13 height 11
radio input "true"
click at [879, 453] on label "True" at bounding box center [857, 454] width 124 height 41
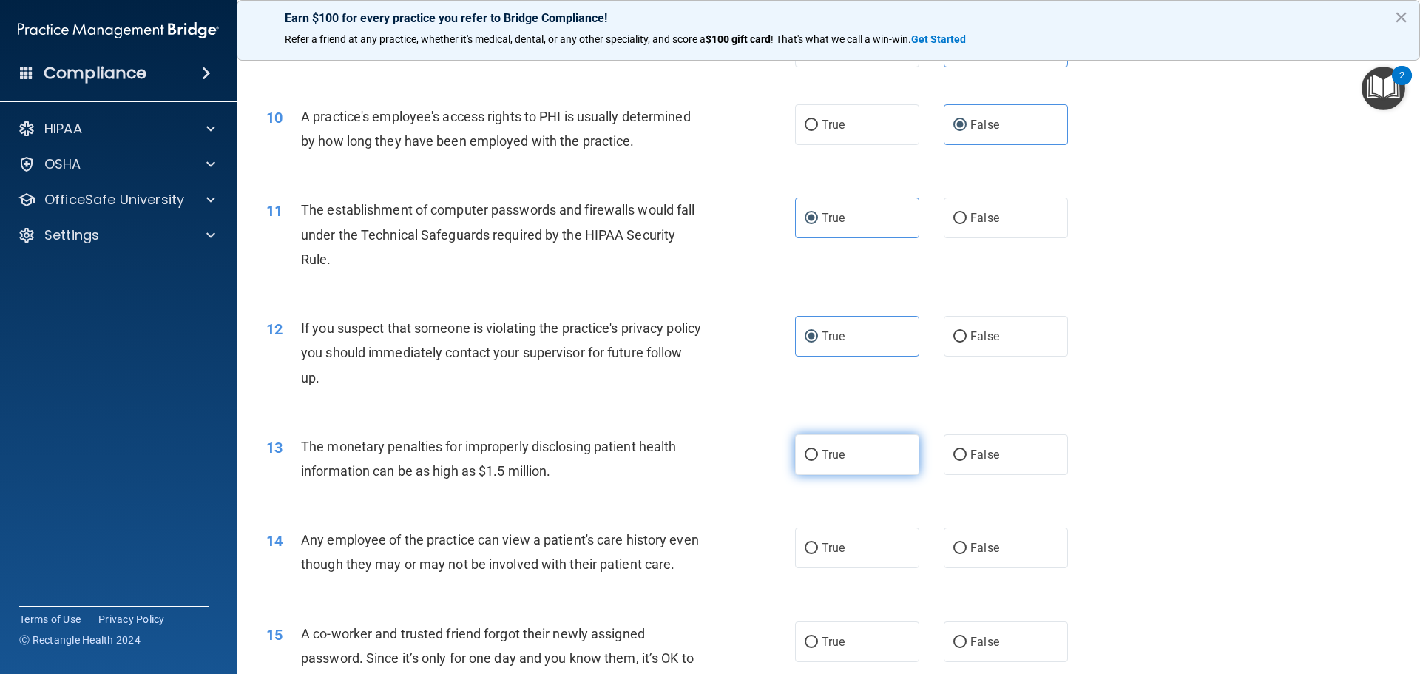
click at [818, 453] on input "True" at bounding box center [811, 455] width 13 height 11
radio input "true"
click at [1002, 547] on label "False" at bounding box center [1006, 547] width 124 height 41
click at [967, 547] on input "False" at bounding box center [960, 548] width 13 height 11
radio input "true"
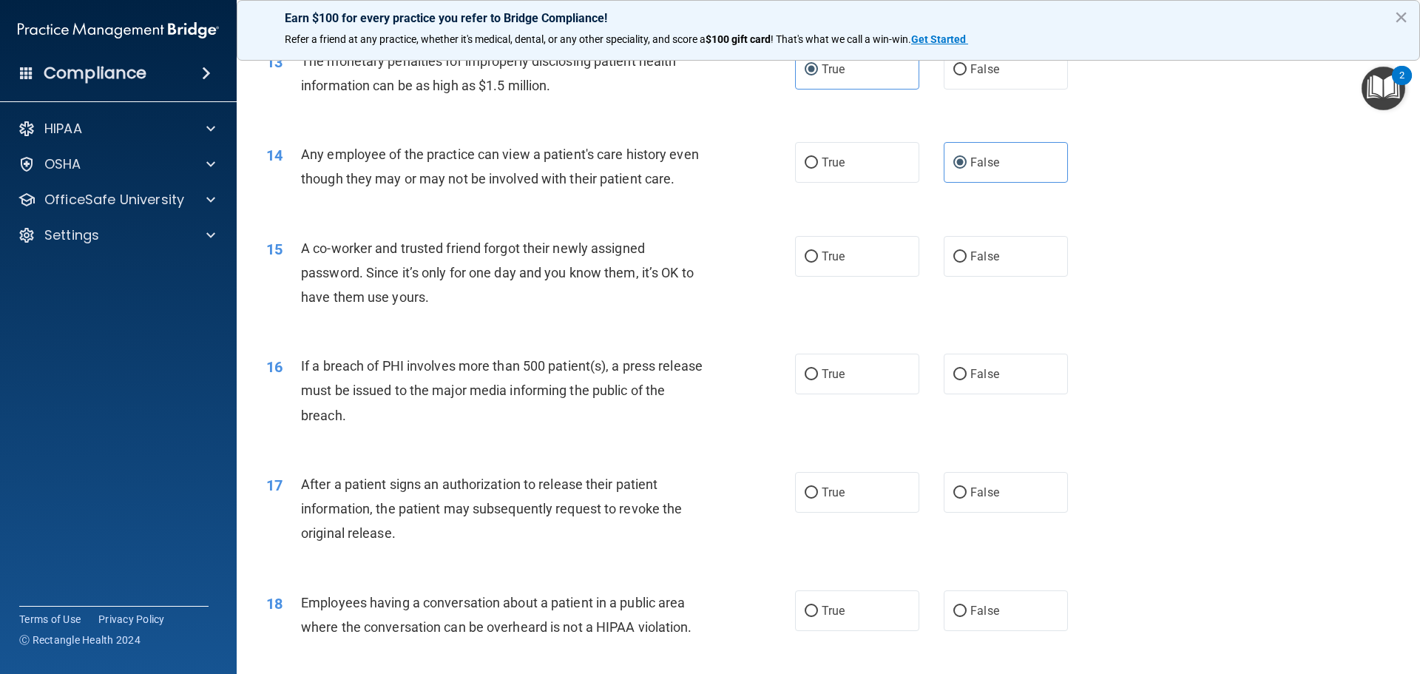
scroll to position [1348, 0]
click at [969, 276] on label "False" at bounding box center [1006, 255] width 124 height 41
click at [967, 262] on input "False" at bounding box center [960, 256] width 13 height 11
radio input "true"
click at [900, 394] on label "True" at bounding box center [857, 373] width 124 height 41
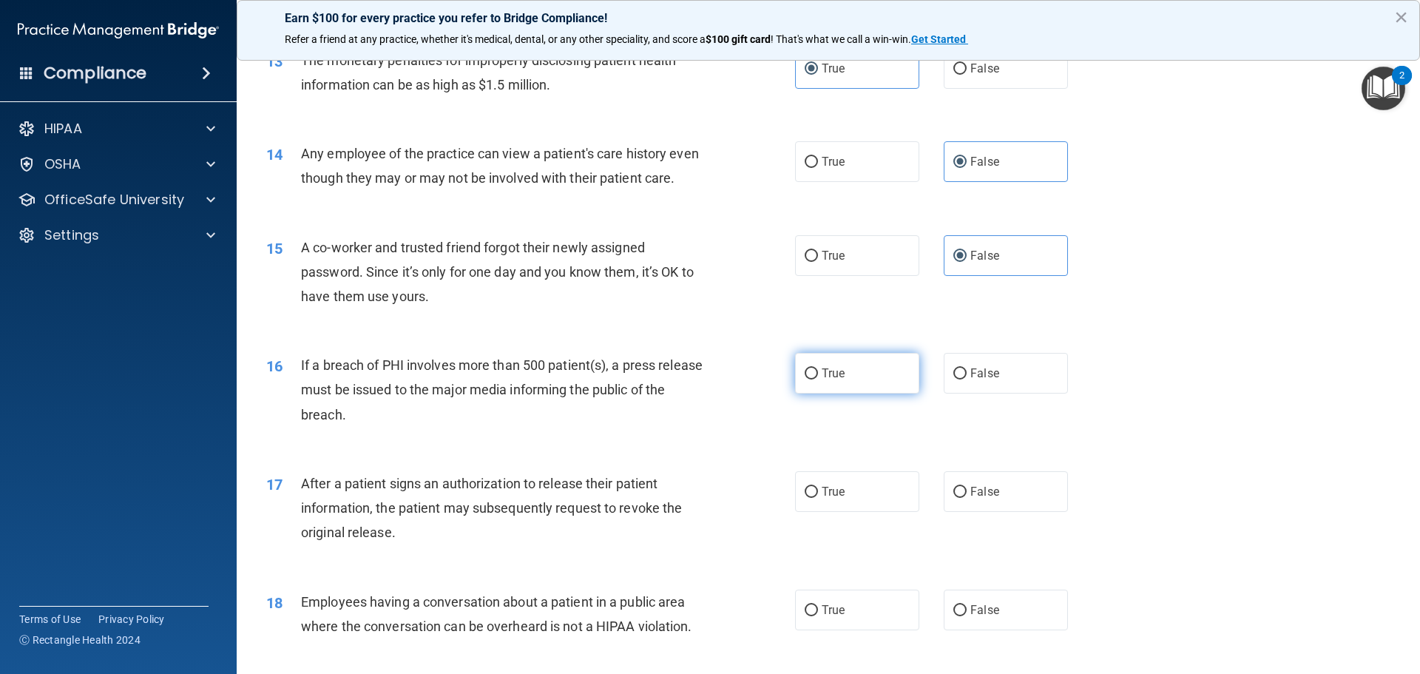
click at [818, 380] on input "True" at bounding box center [811, 373] width 13 height 11
radio input "true"
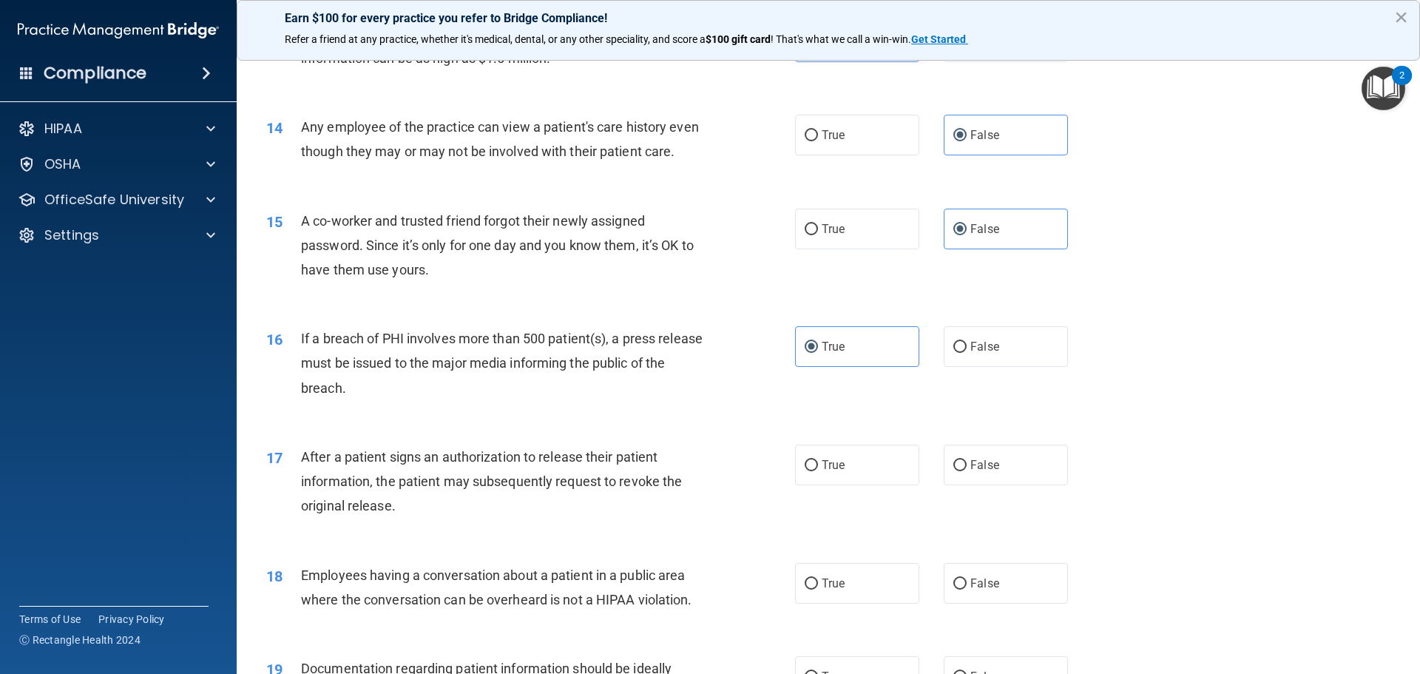
scroll to position [1422, 0]
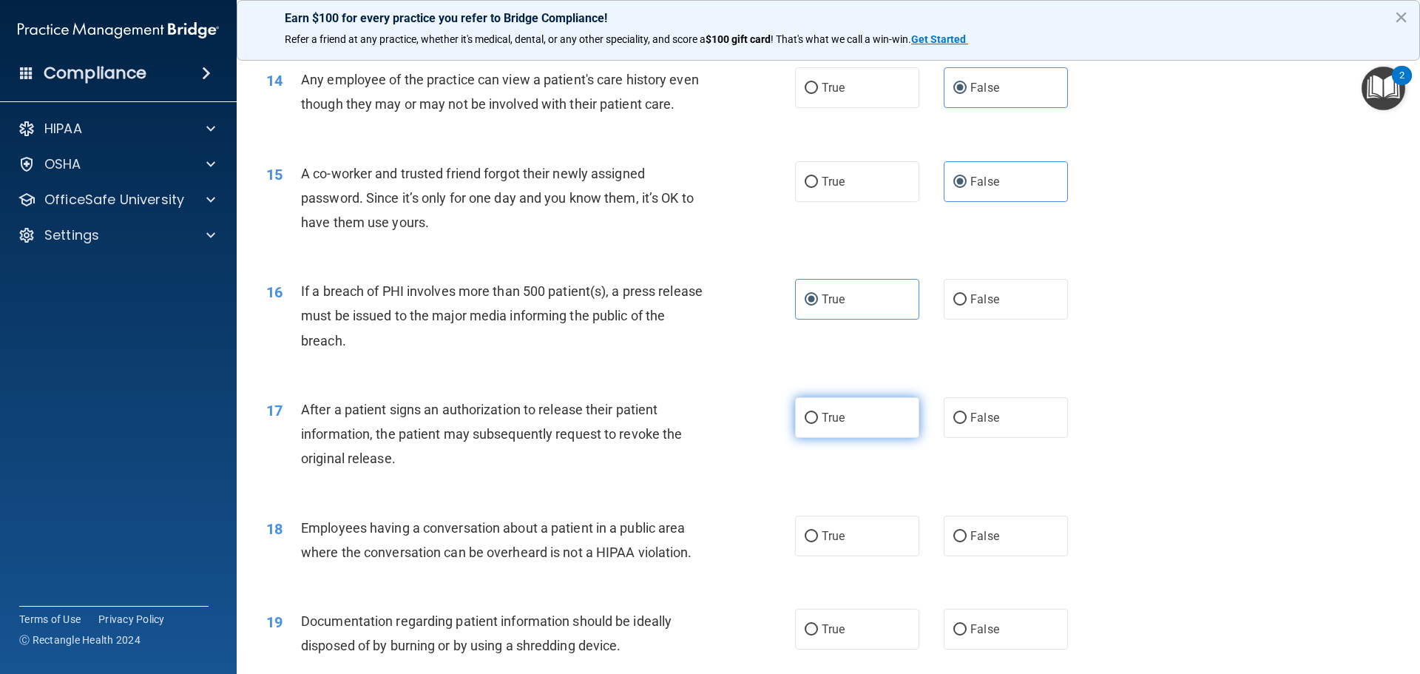
click at [877, 438] on label "True" at bounding box center [857, 417] width 124 height 41
click at [818, 424] on input "True" at bounding box center [811, 418] width 13 height 11
radio input "true"
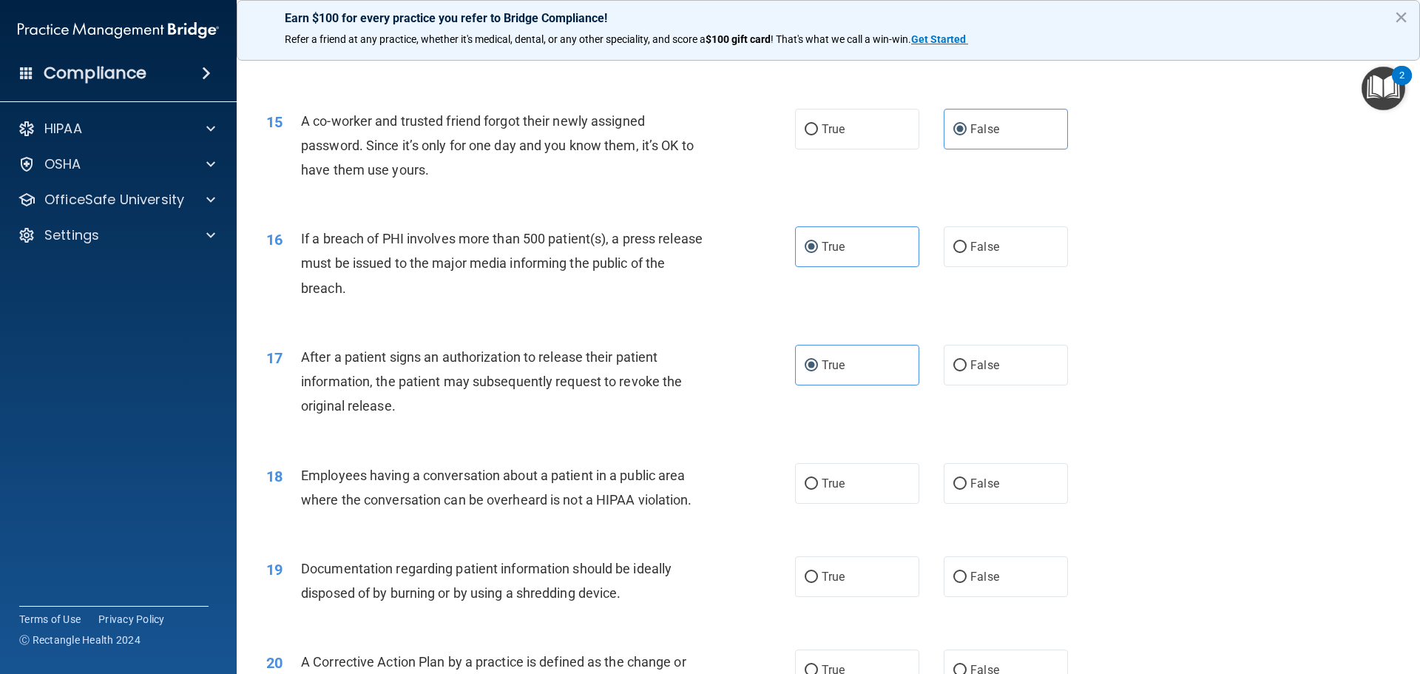
scroll to position [1570, 0]
